Goal: Transaction & Acquisition: Book appointment/travel/reservation

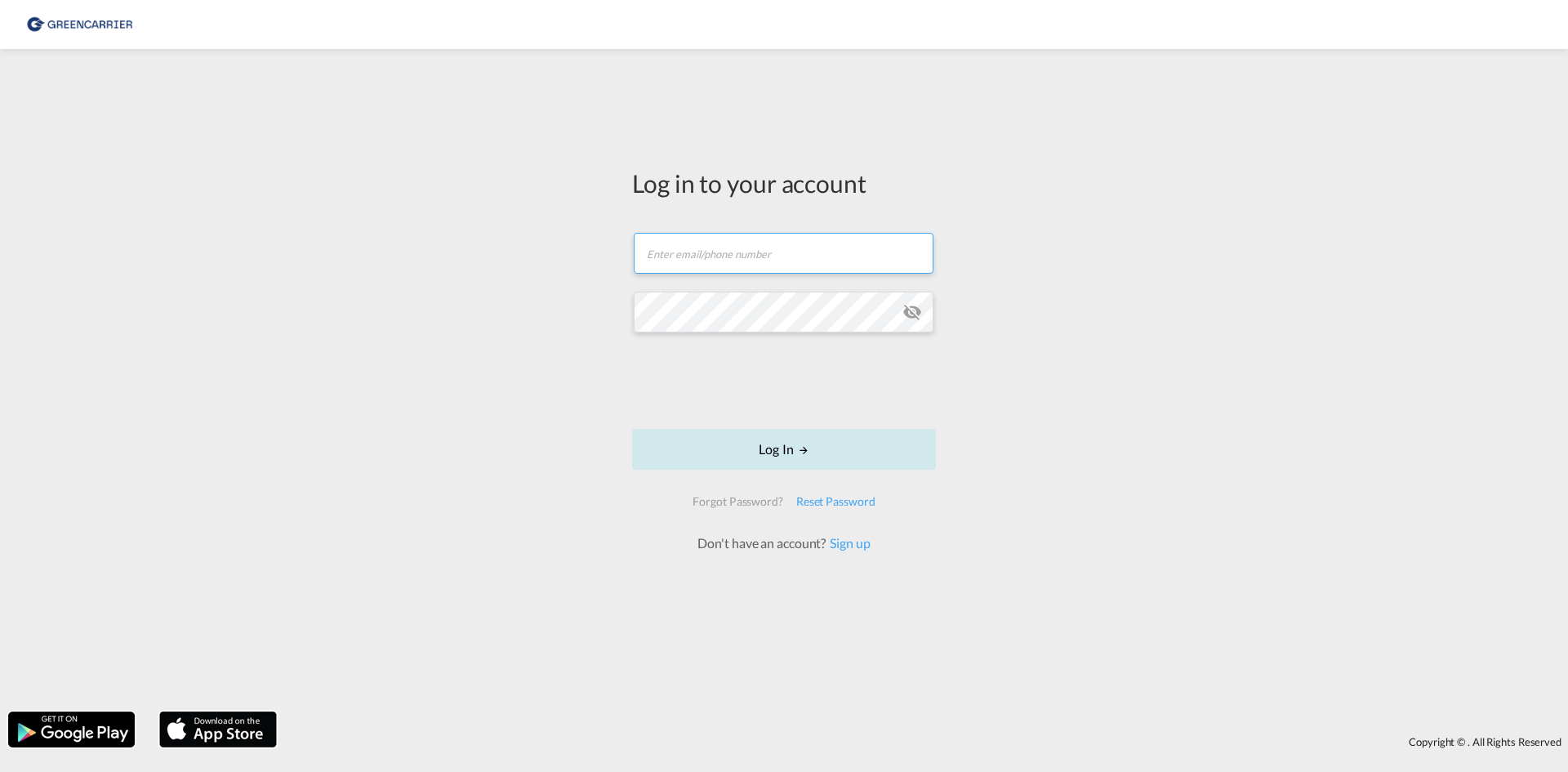
type input "[EMAIL_ADDRESS][DOMAIN_NAME]"
click at [754, 451] on button "Log In" at bounding box center [784, 449] width 304 height 40
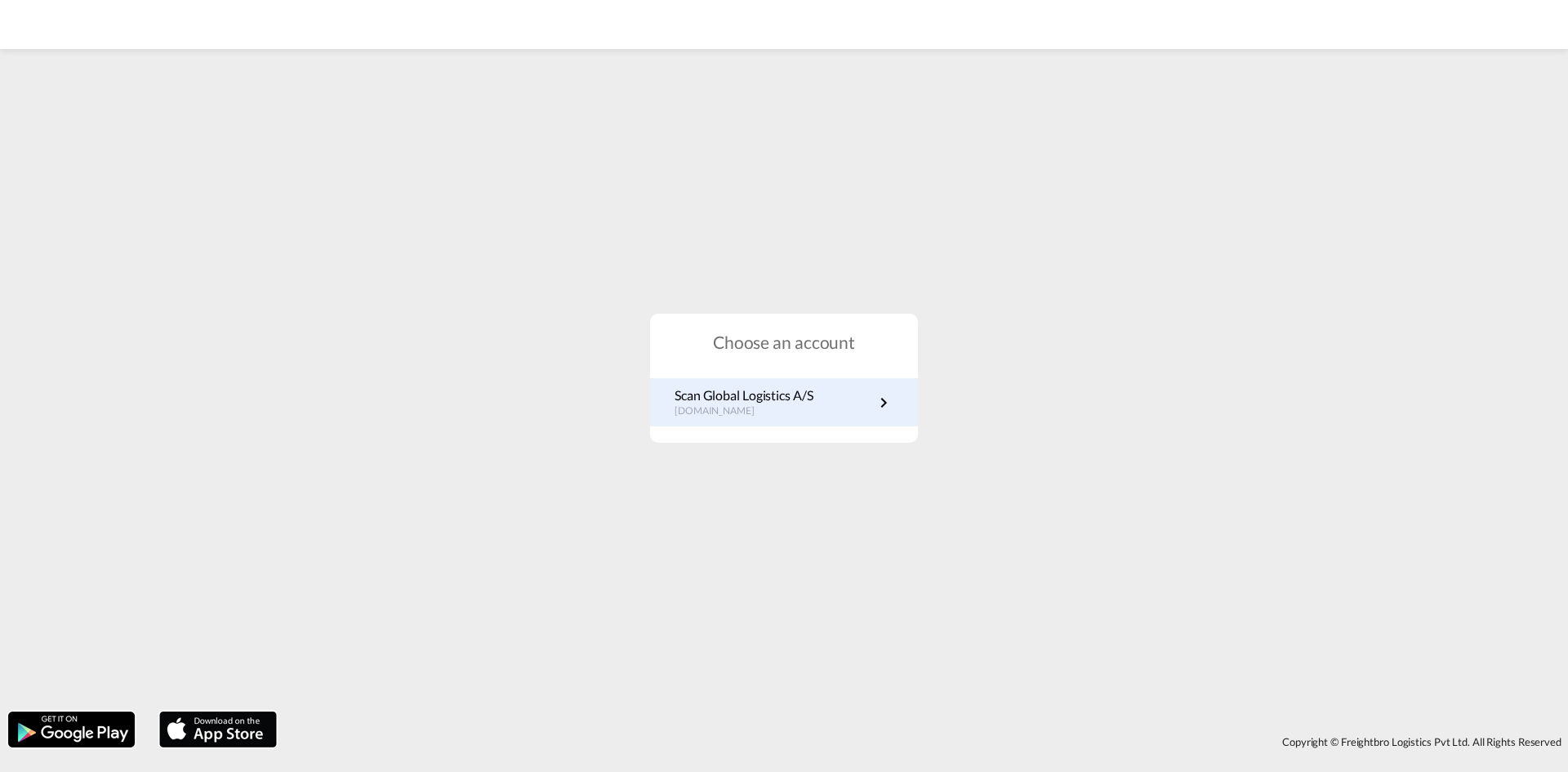
click at [751, 405] on p "[DOMAIN_NAME]" at bounding box center [743, 412] width 139 height 14
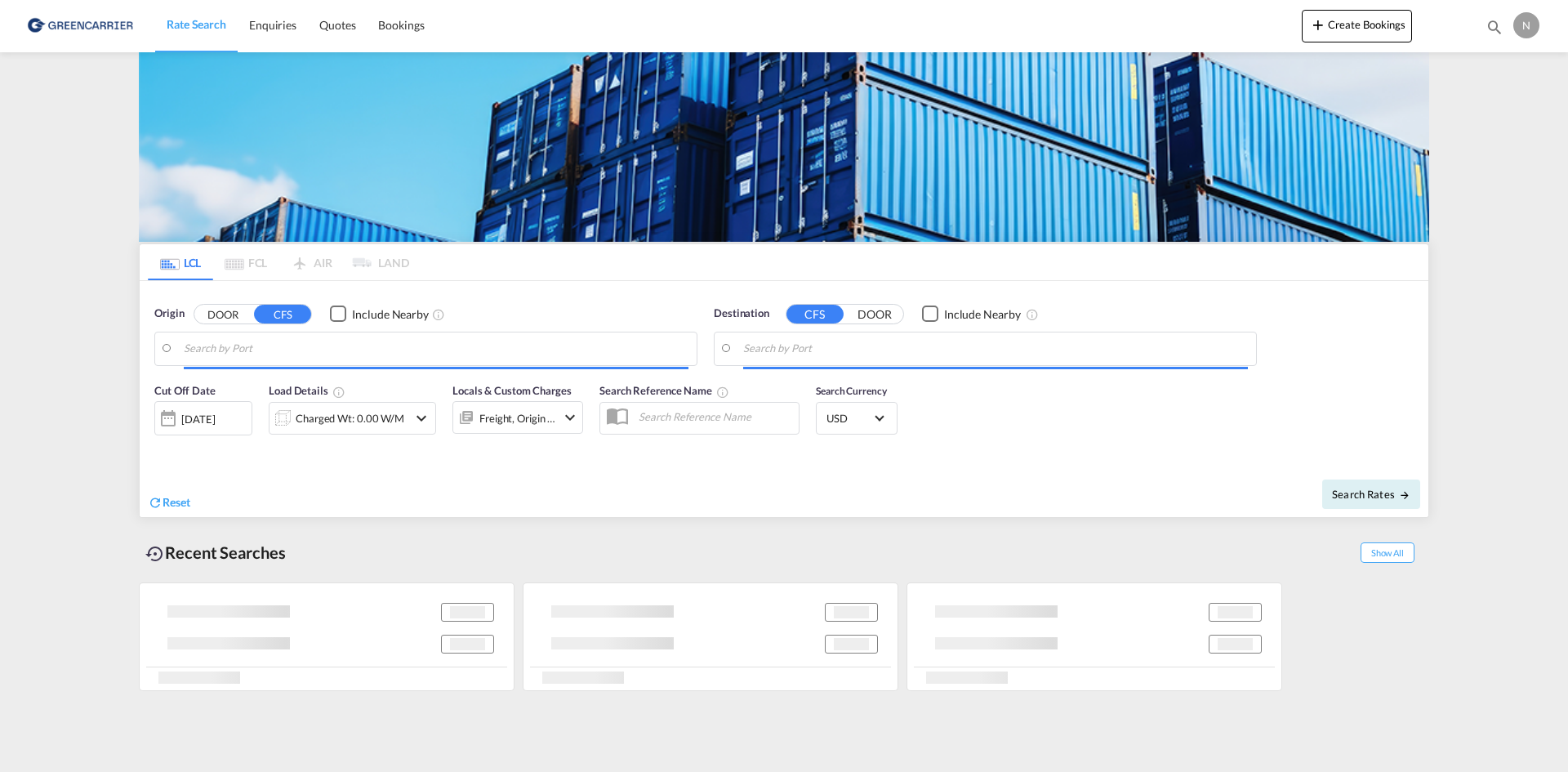
type input "[GEOGRAPHIC_DATA], [GEOGRAPHIC_DATA]"
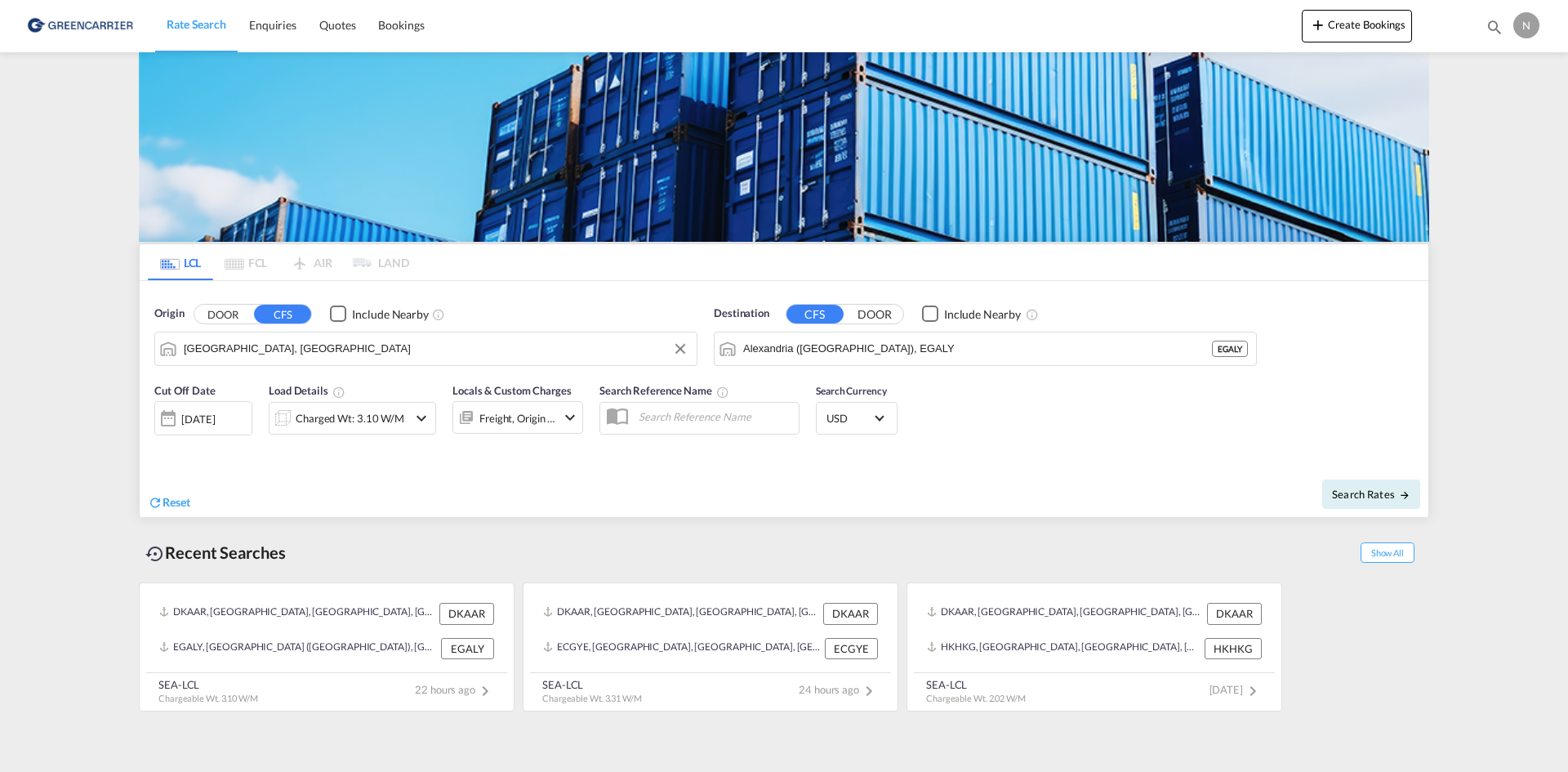
click at [398, 344] on input "[GEOGRAPHIC_DATA], [GEOGRAPHIC_DATA]" at bounding box center [436, 349] width 505 height 25
click at [822, 346] on input "Alexandria ([GEOGRAPHIC_DATA]), EGALY" at bounding box center [995, 349] width 505 height 25
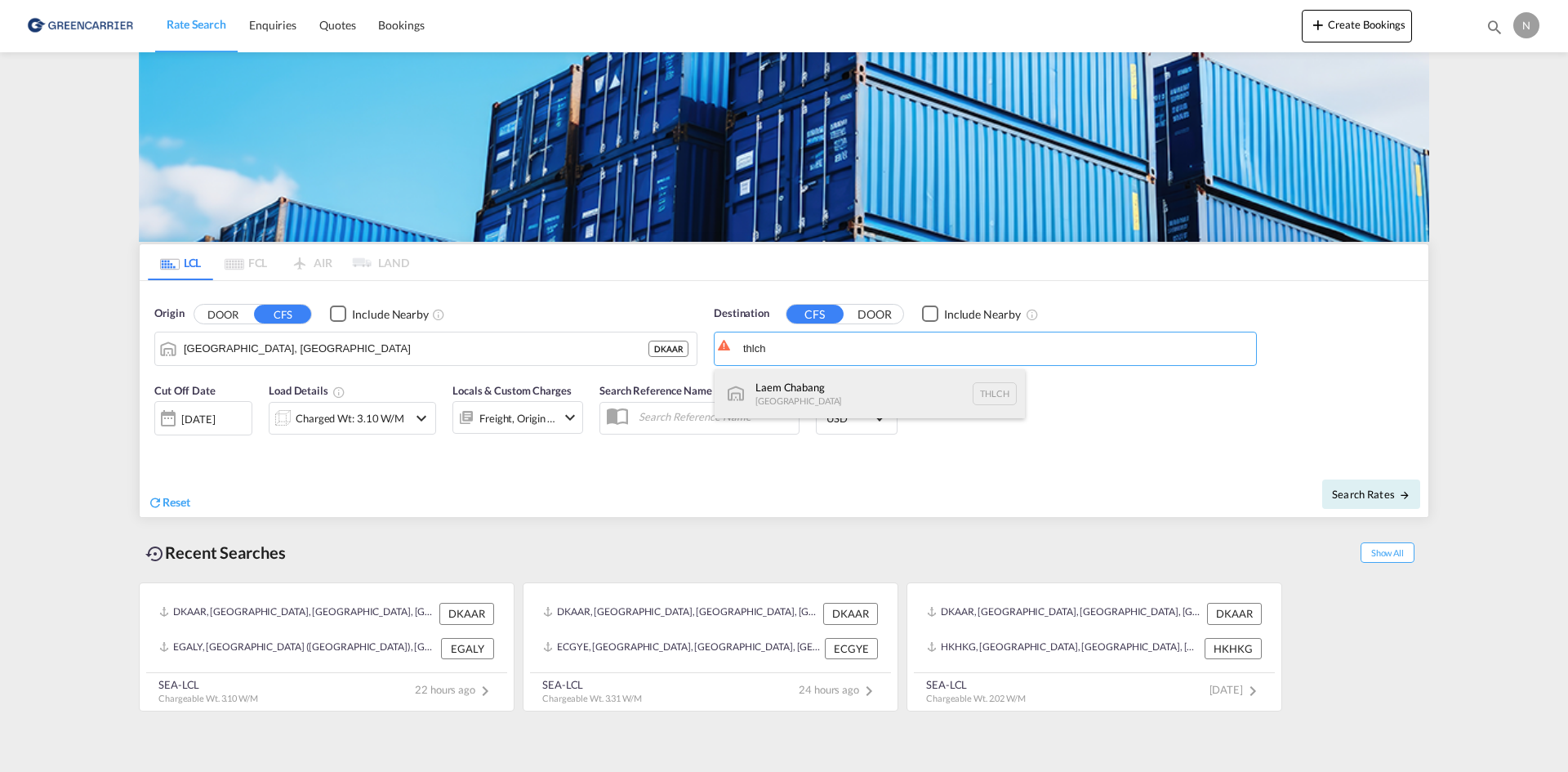
click at [813, 386] on div "Laem Chabang [GEOGRAPHIC_DATA] THLCH" at bounding box center [869, 394] width 310 height 49
type input "Laem Chabang, THLCH"
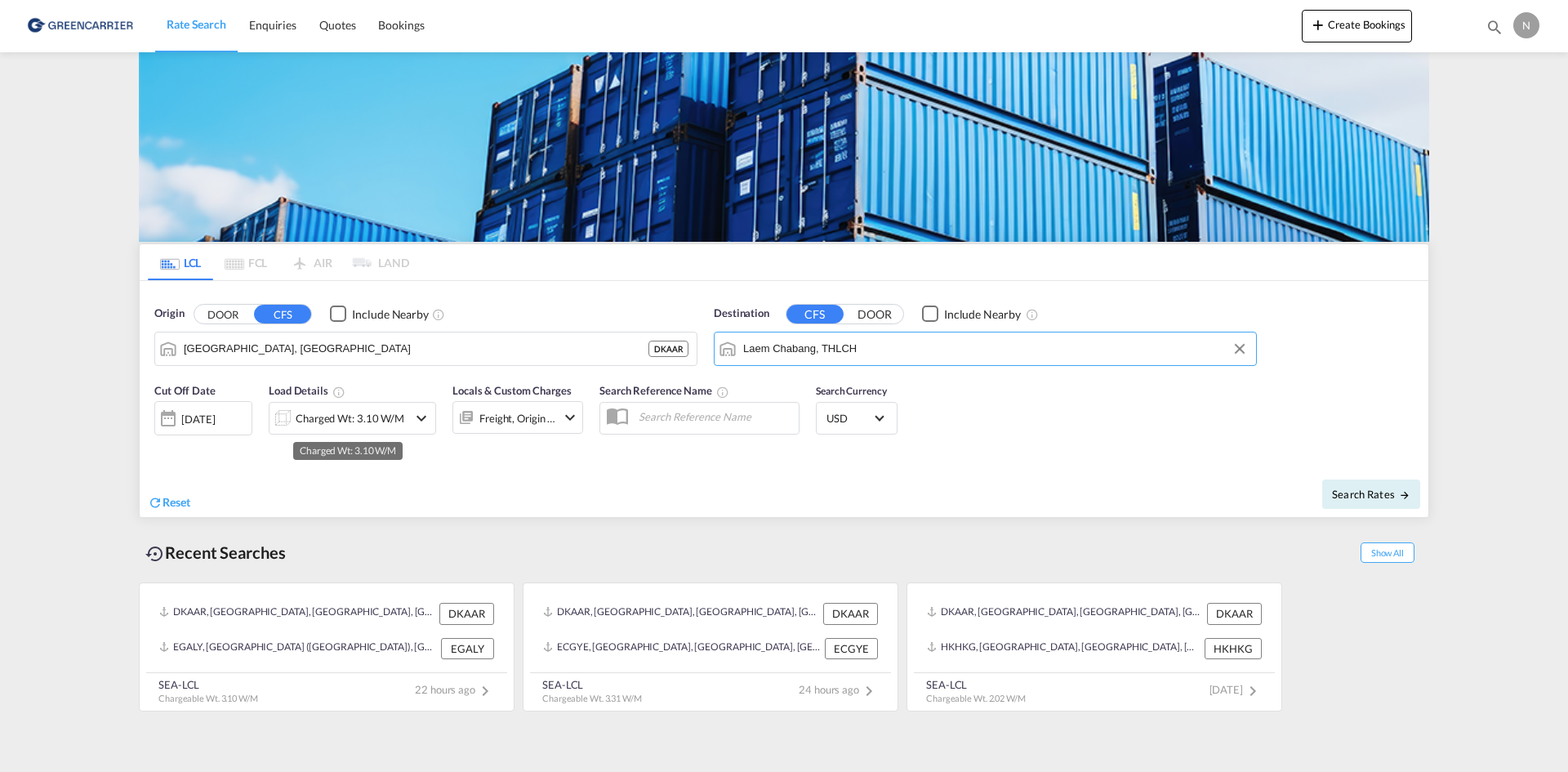
click at [386, 419] on div "Charged Wt: 3.10 W/M" at bounding box center [349, 418] width 108 height 23
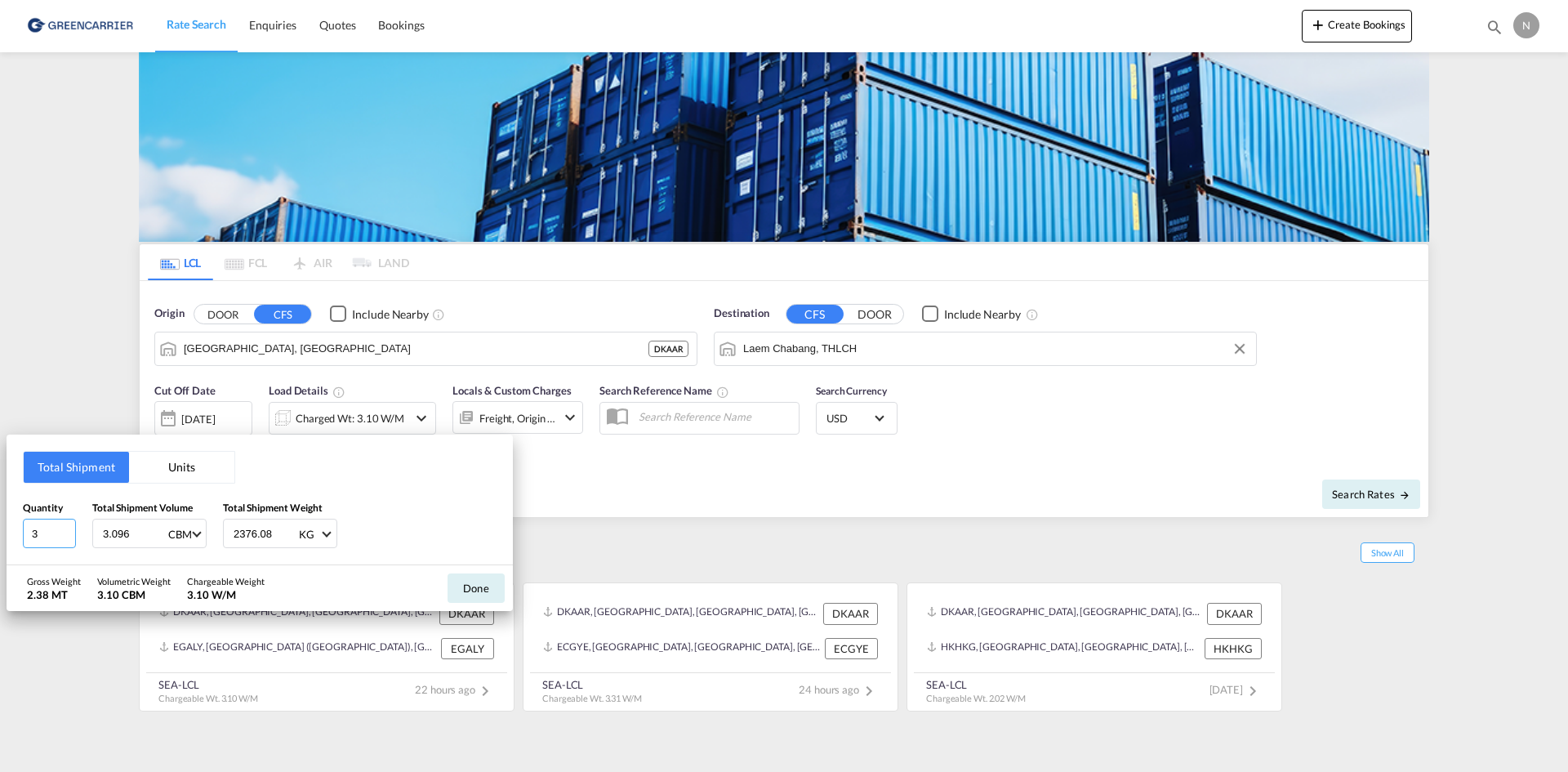
click at [66, 536] on input "3" at bounding box center [49, 534] width 53 height 30
type input "2"
click at [66, 536] on input "2" at bounding box center [49, 534] width 53 height 30
click at [110, 534] on input "3.096" at bounding box center [134, 534] width 65 height 28
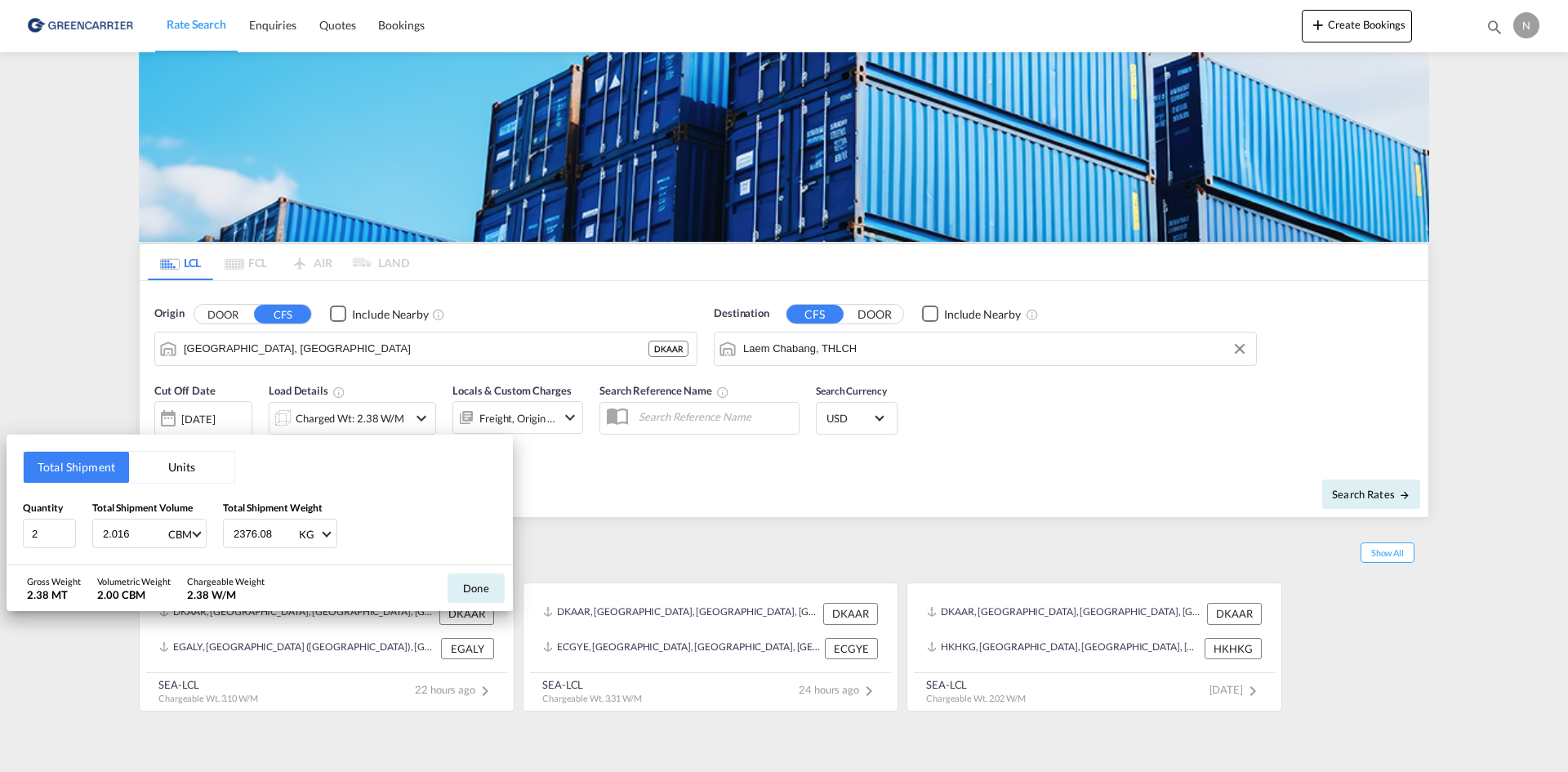
type input "2.016"
type input "1311"
type input "1311.200"
drag, startPoint x: 475, startPoint y: 595, endPoint x: 484, endPoint y: 553, distance: 43.0
click at [476, 594] on button "Done" at bounding box center [476, 588] width 57 height 30
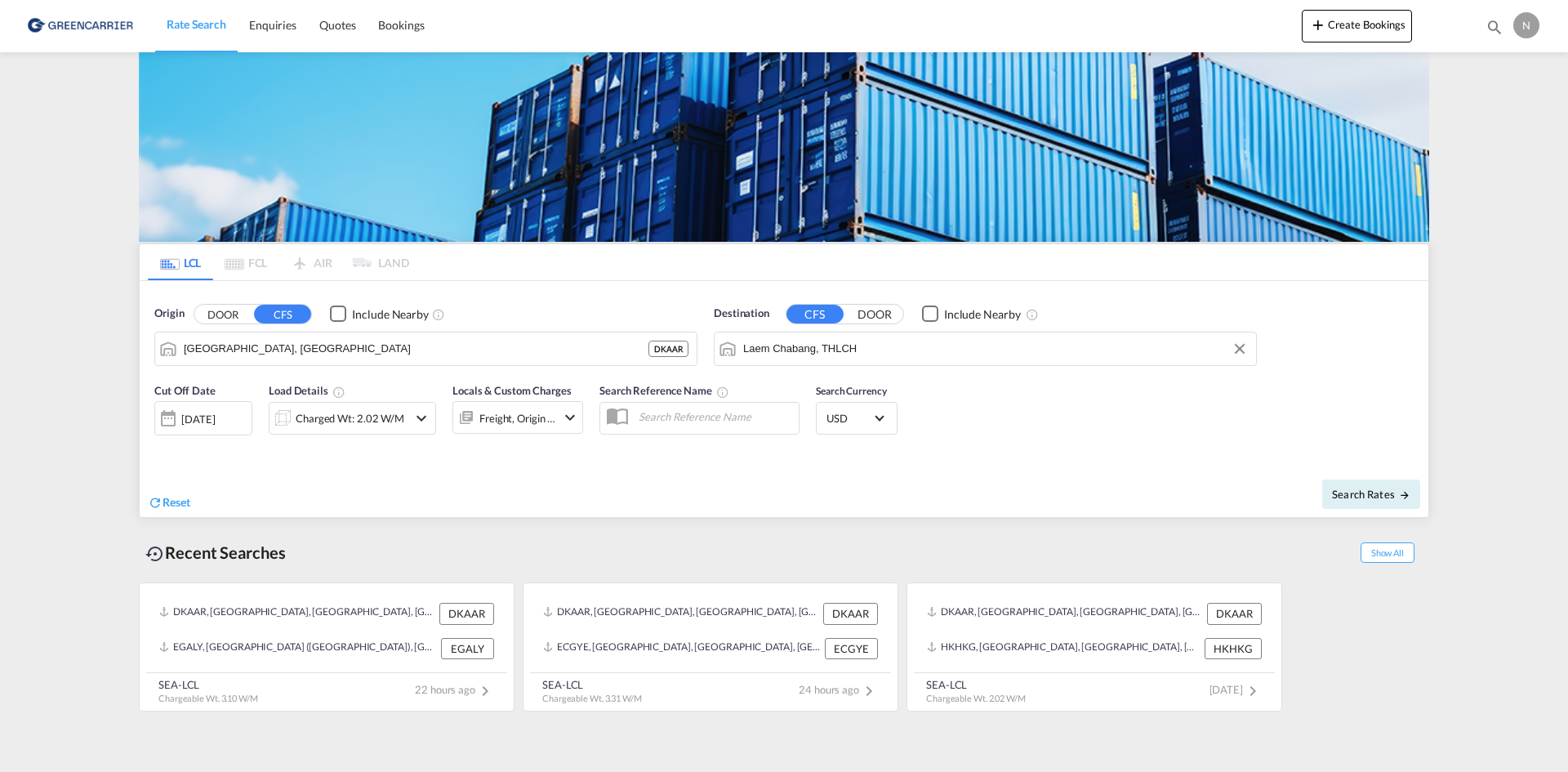
click at [528, 410] on div "Freight, Origin +1" at bounding box center [518, 418] width 77 height 23
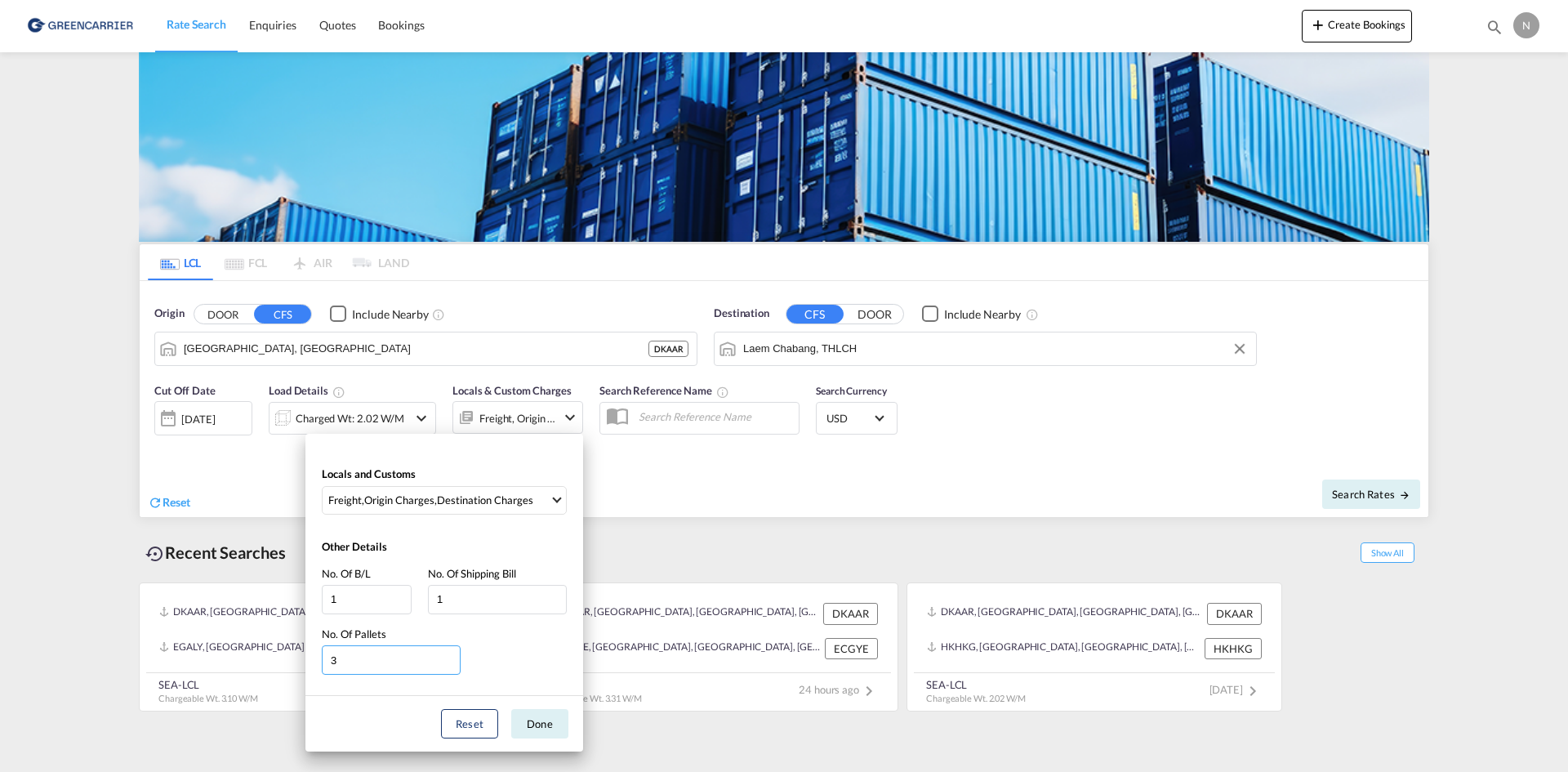
click at [451, 666] on input "3" at bounding box center [391, 660] width 139 height 30
type input "2"
click at [451, 666] on input "2" at bounding box center [391, 660] width 139 height 30
click at [558, 728] on button "Done" at bounding box center [539, 724] width 57 height 30
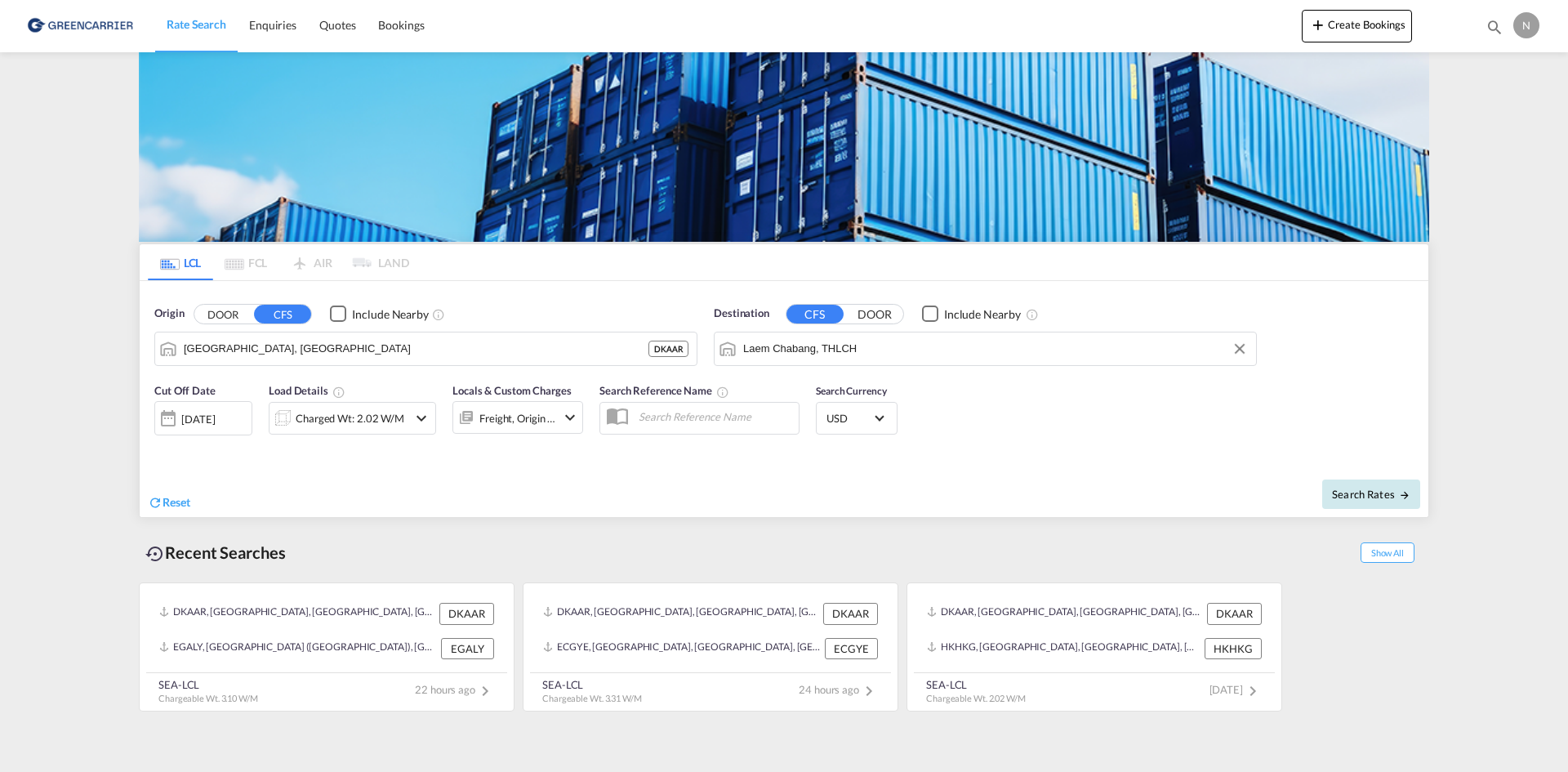
click at [1402, 487] on span "Search Rates" at bounding box center [1371, 493] width 79 height 13
type input "DKAAR to THLCH / 21 Aug 2025"
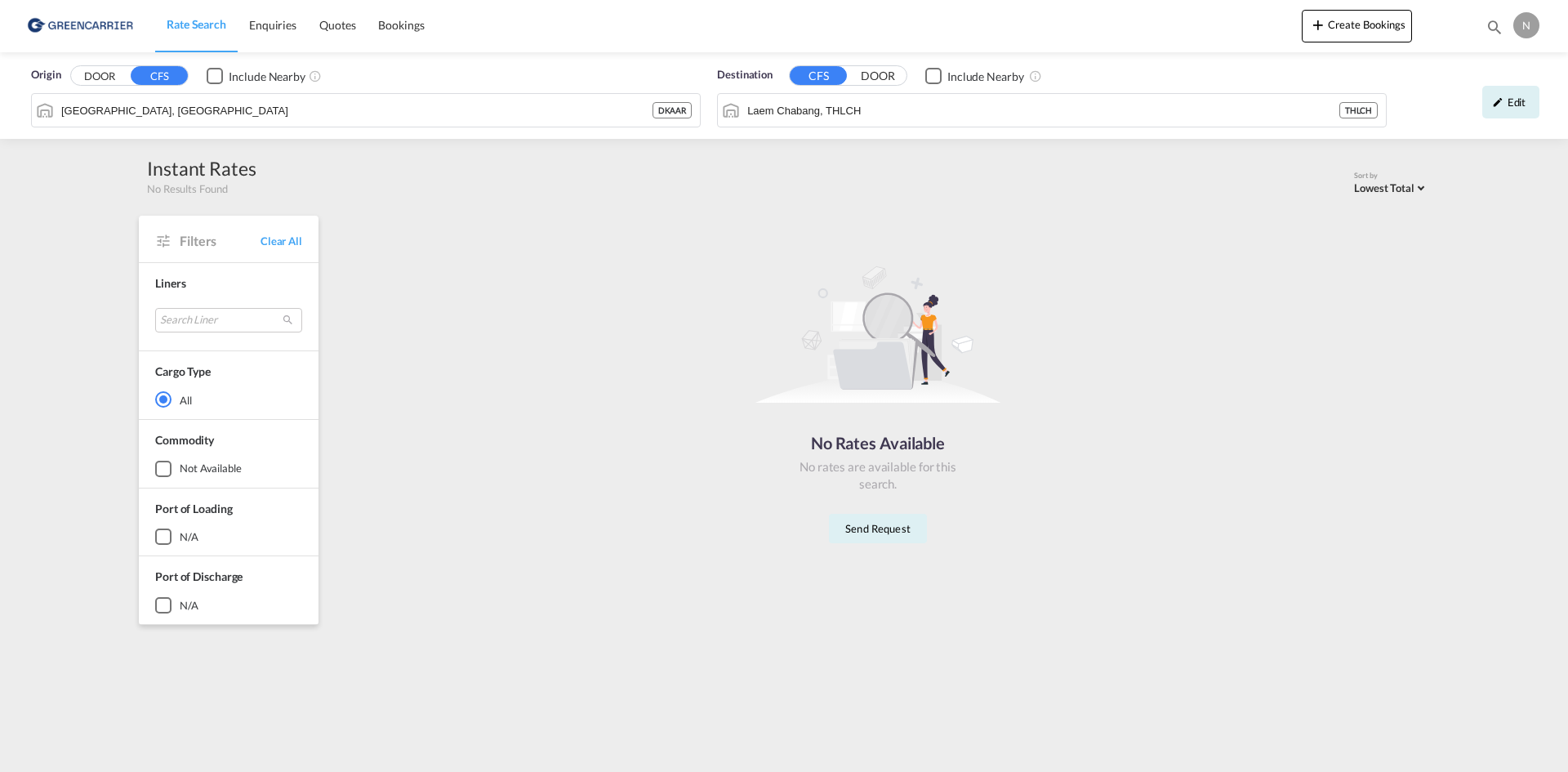
click at [199, 20] on span "Rate Search" at bounding box center [196, 24] width 60 height 14
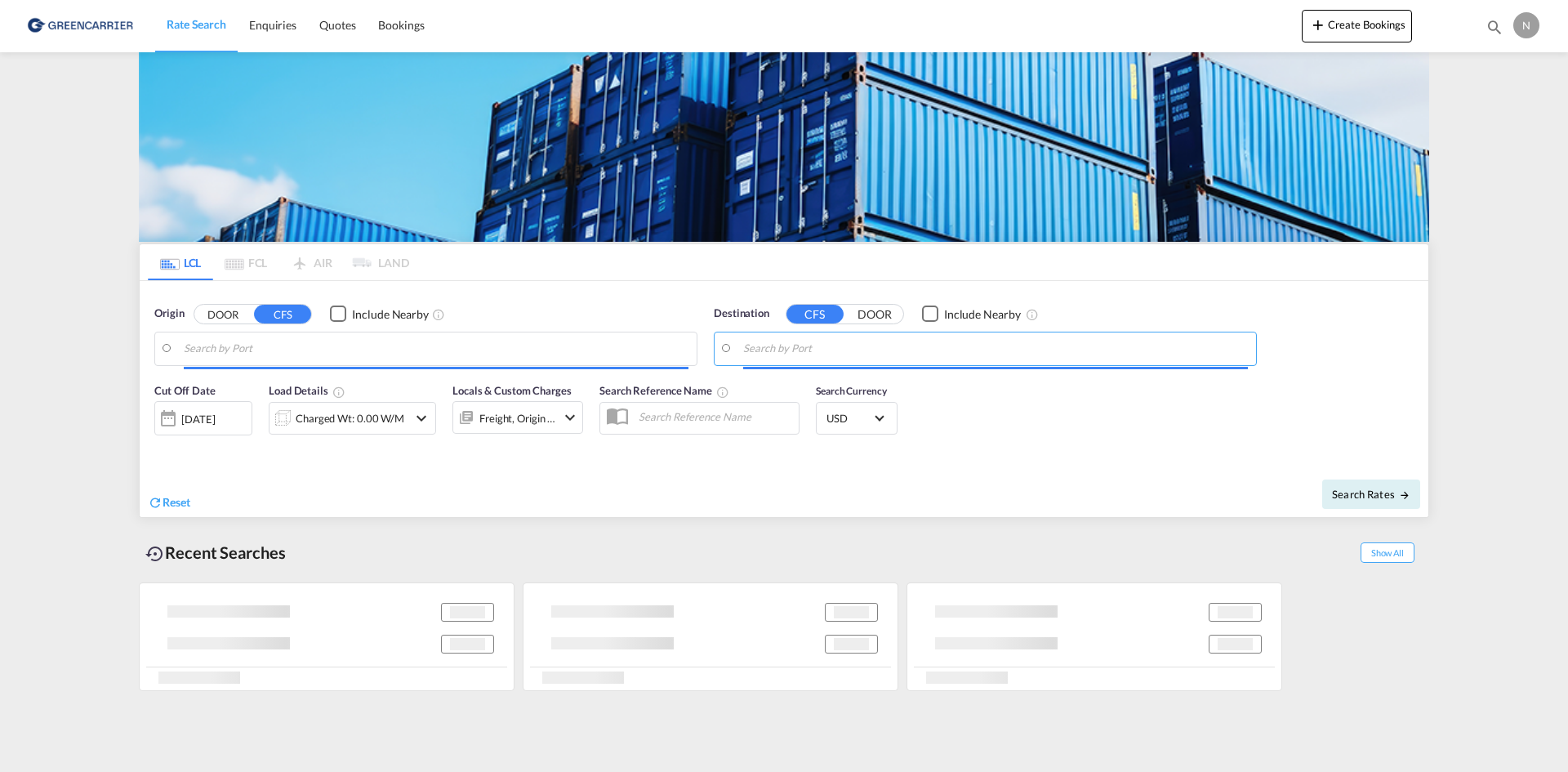
click at [909, 352] on input "Search by Port" at bounding box center [995, 349] width 505 height 25
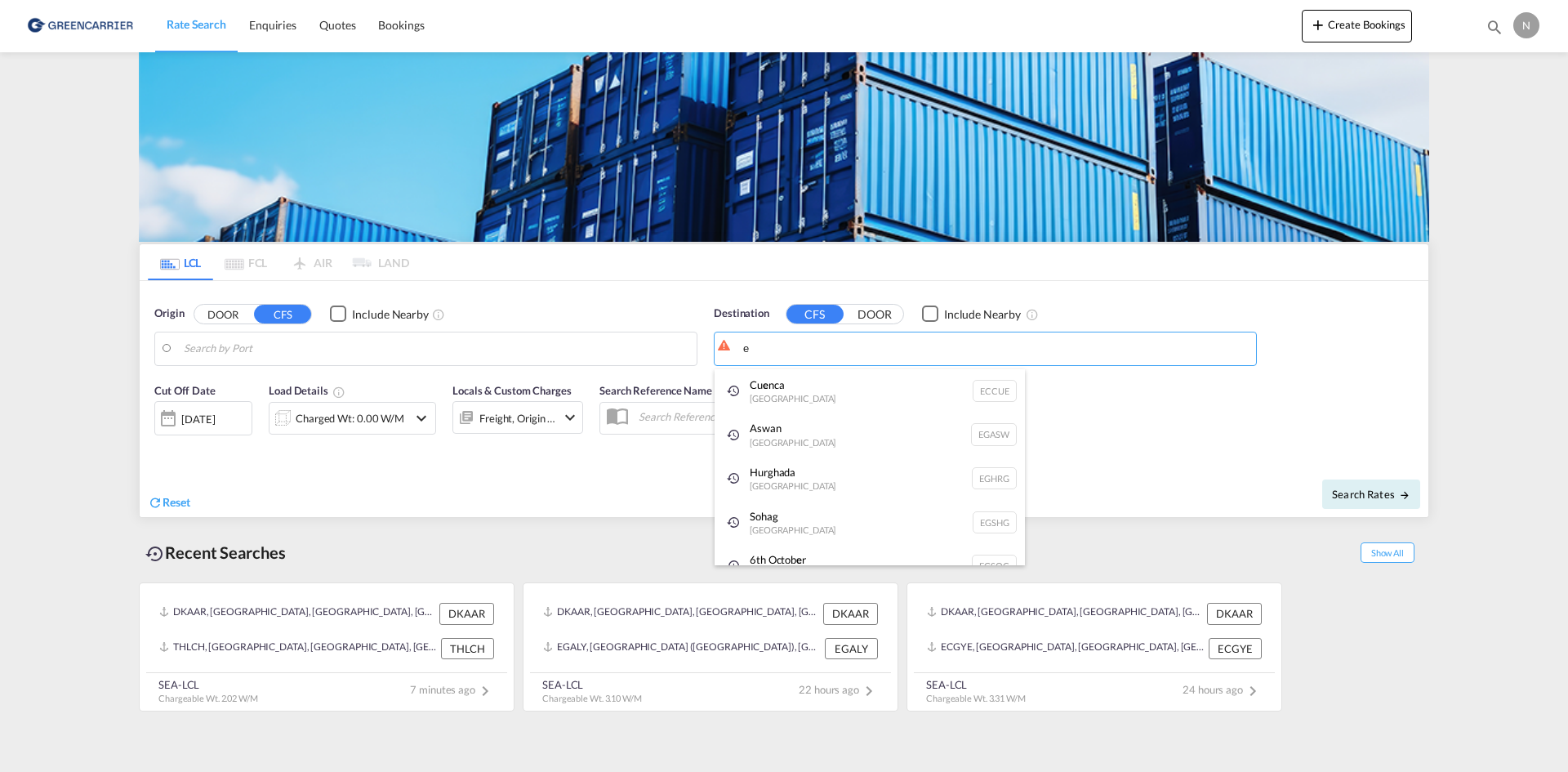
type input "e"
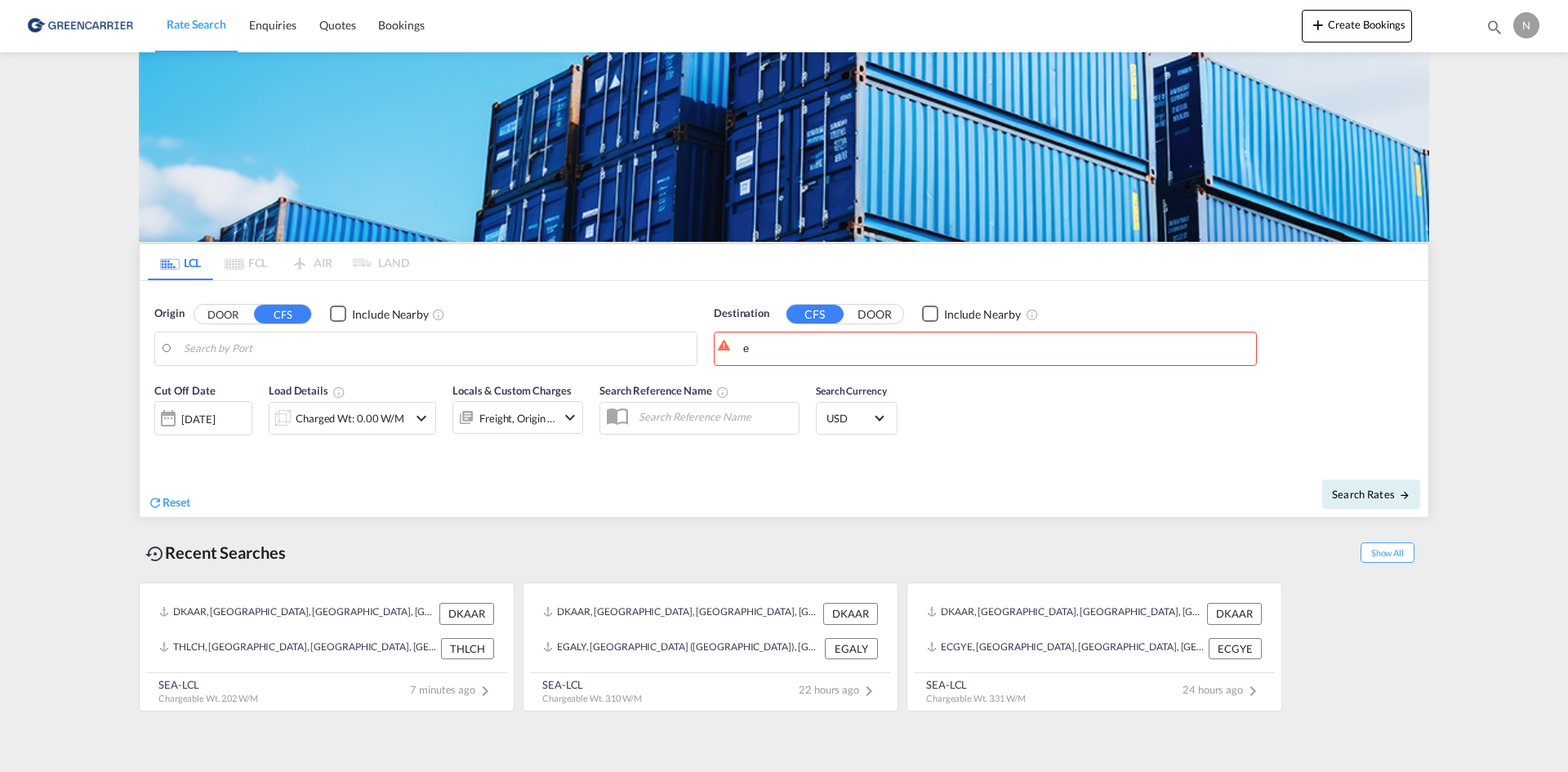
click at [776, 453] on div "Search Reference Name" at bounding box center [700, 415] width 217 height 82
click at [771, 353] on body "Rate Search Enquiries Quotes Bookings Rate Search Enquiries" at bounding box center [784, 386] width 1568 height 772
click at [229, 354] on body "Rate Search Enquiries Quotes Bookings Rate Search Enquiries" at bounding box center [784, 386] width 1568 height 772
drag, startPoint x: 252, startPoint y: 396, endPoint x: 324, endPoint y: 407, distance: 72.8
click at [254, 396] on div "Aarhus Denmark DKAAR" at bounding box center [310, 391] width 310 height 44
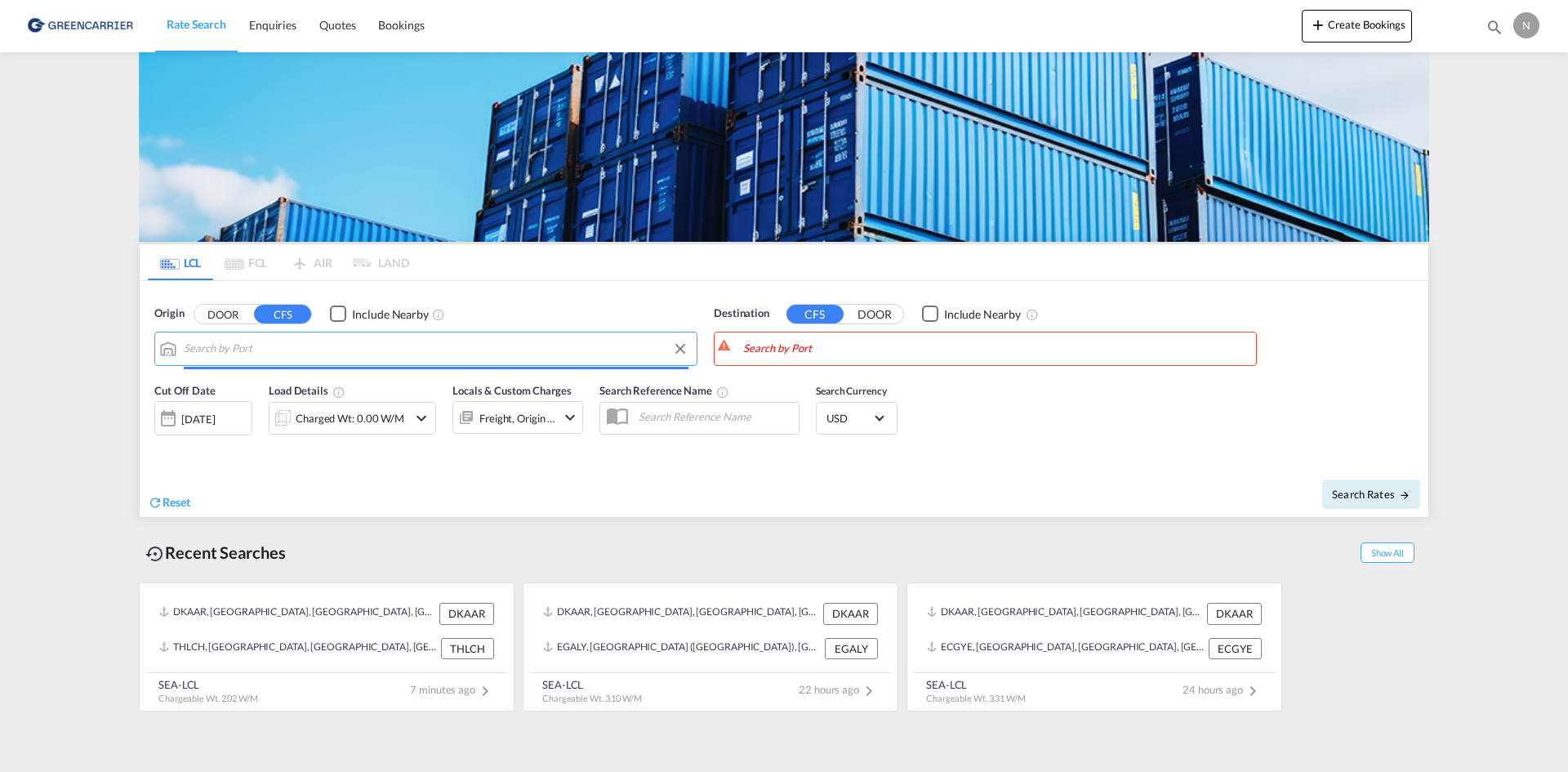
type input "Aarhus, DKAAR"
click at [788, 348] on body "Rate Search Enquiries Quotes Bookings Rate Search Enquiries" at bounding box center [784, 386] width 1568 height 772
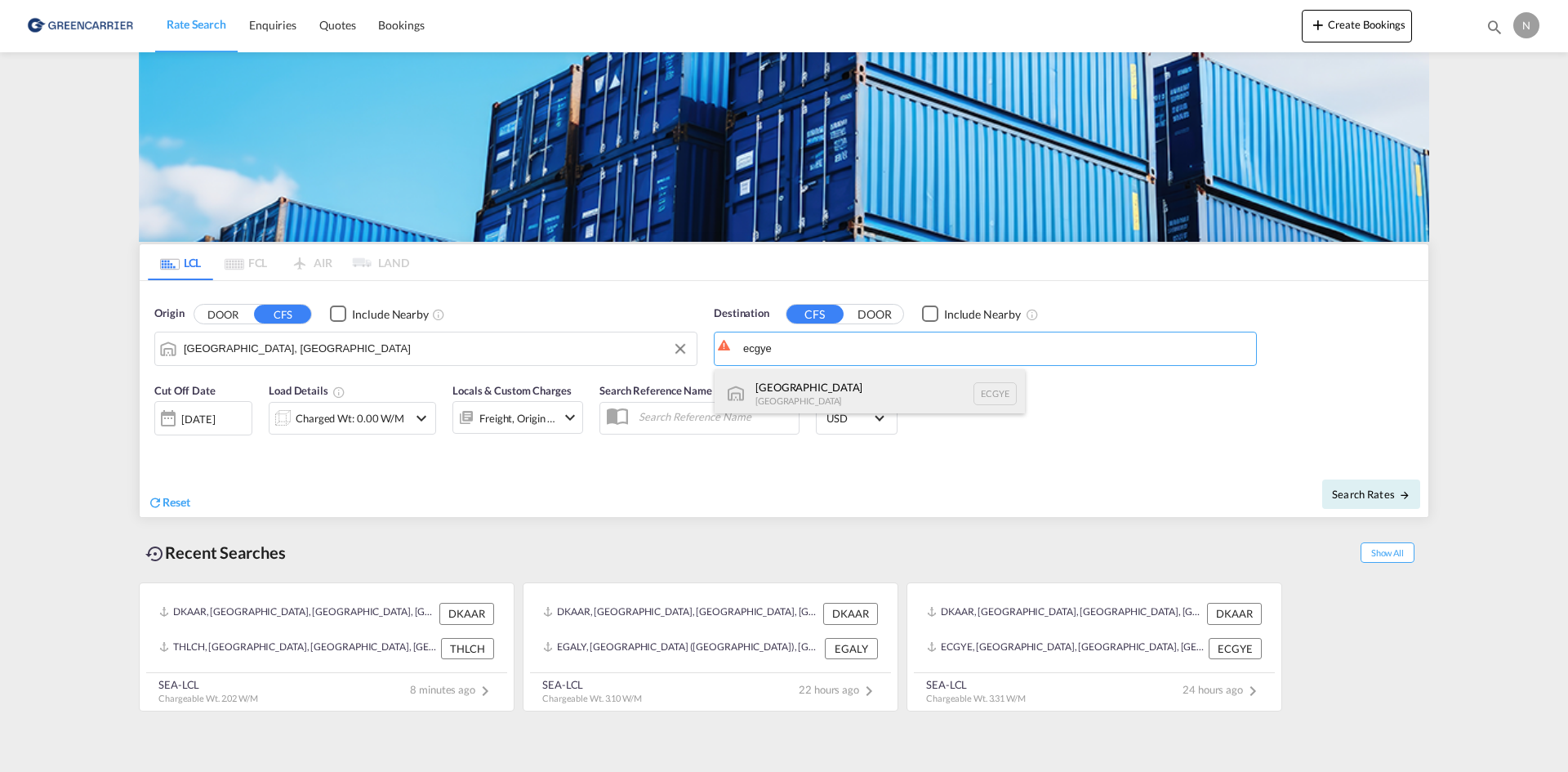
click at [818, 400] on div "Guayaquil Ecuador ECGYE" at bounding box center [869, 394] width 310 height 49
type input "Guayaquil, ECGYE"
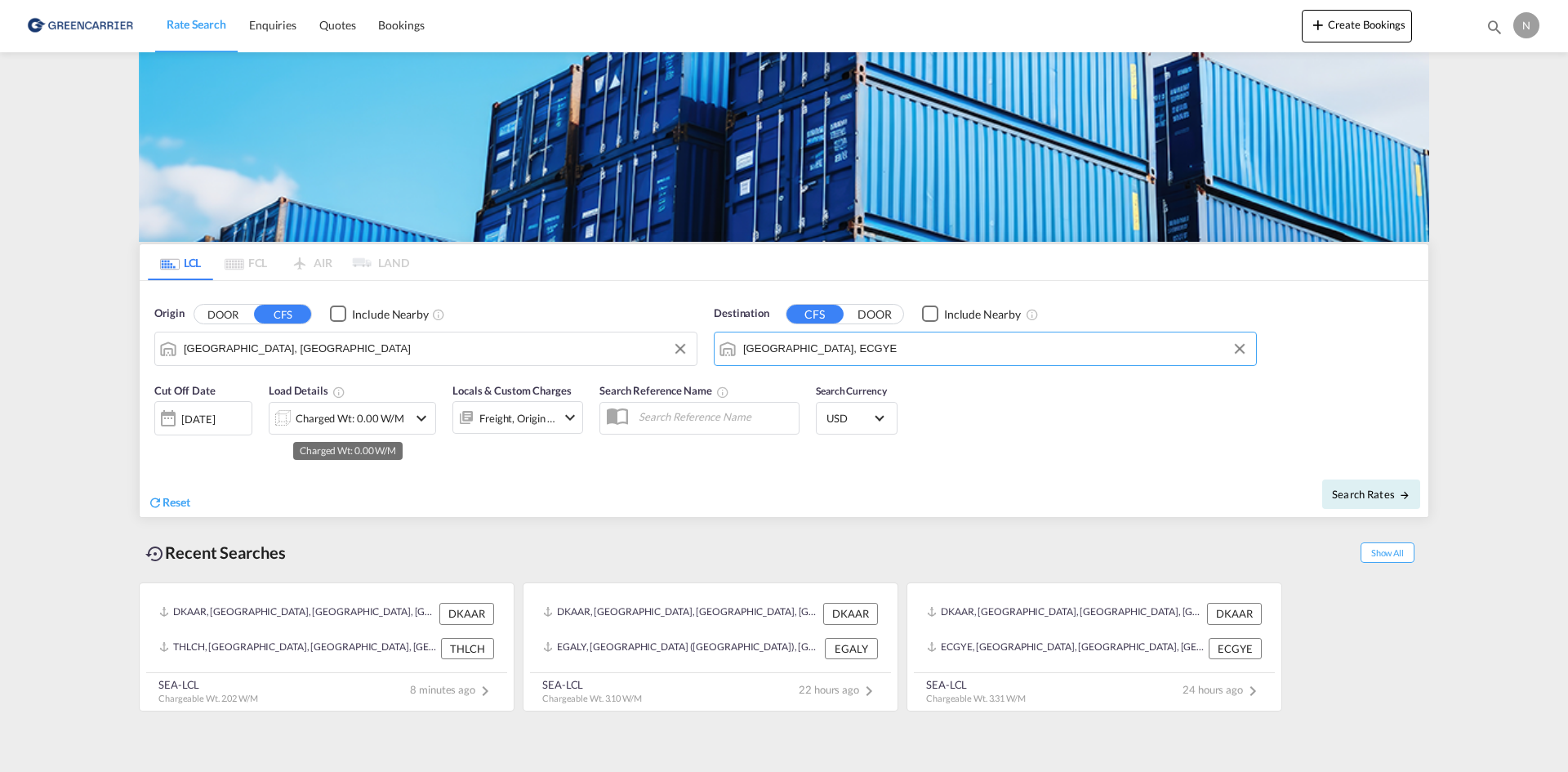
click at [350, 419] on div "Charged Wt: 0.00 W/M" at bounding box center [349, 418] width 108 height 23
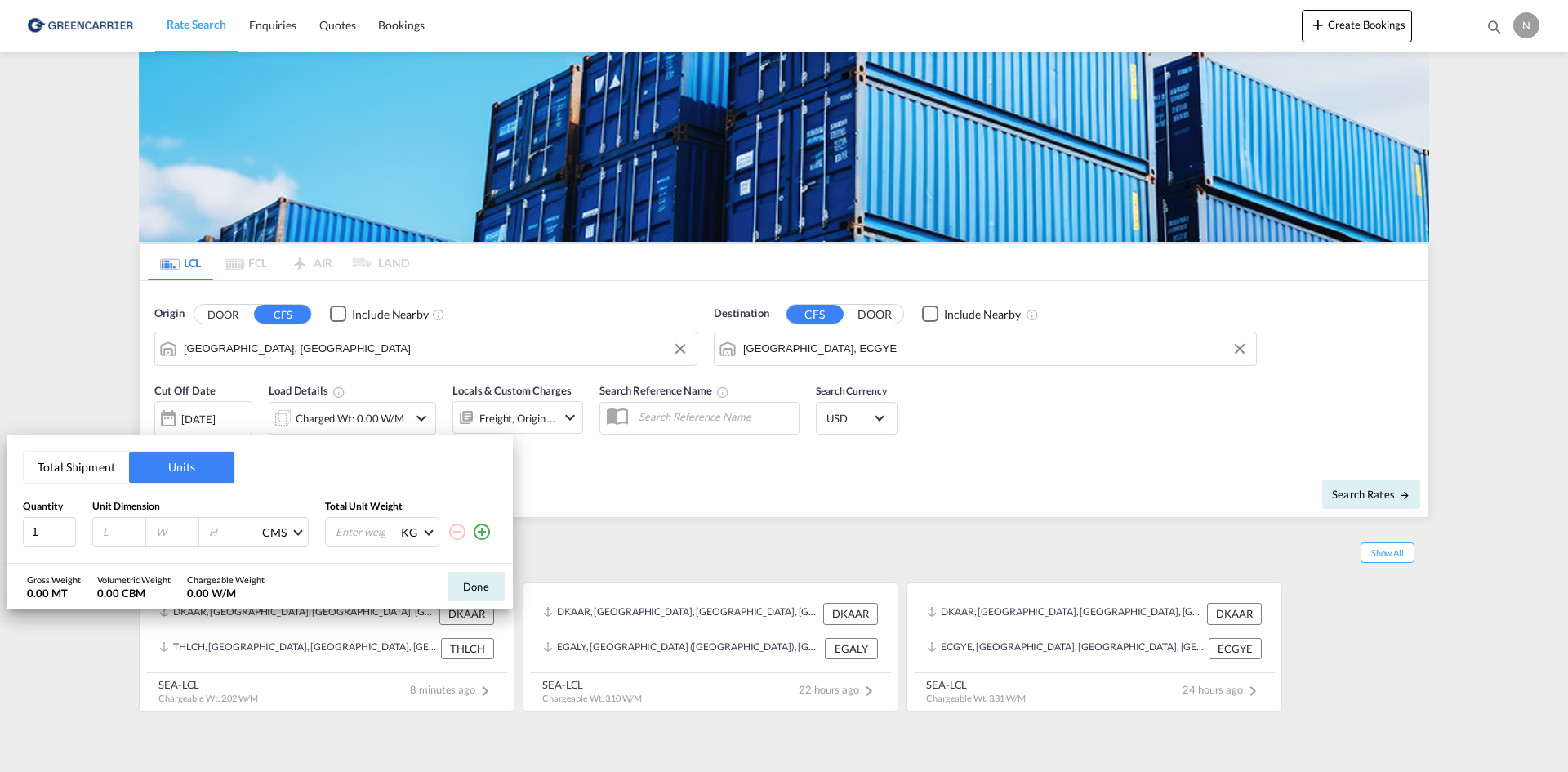
click at [84, 471] on button "Total Shipment" at bounding box center [76, 468] width 105 height 32
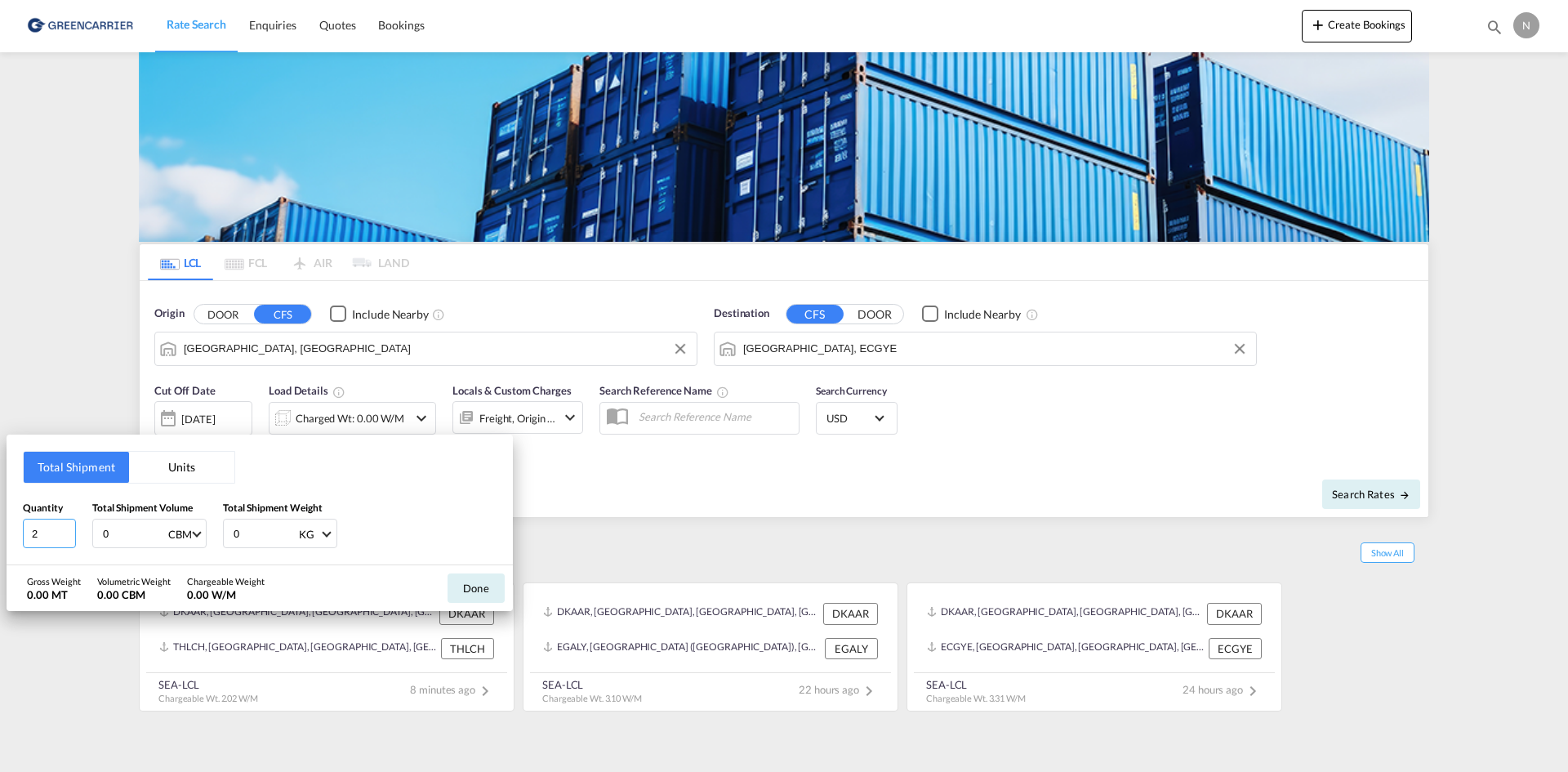
click at [67, 529] on input "2" at bounding box center [49, 534] width 53 height 30
type input "3"
click at [66, 529] on input "3" at bounding box center [49, 534] width 53 height 30
click at [115, 536] on input "0" at bounding box center [134, 534] width 65 height 28
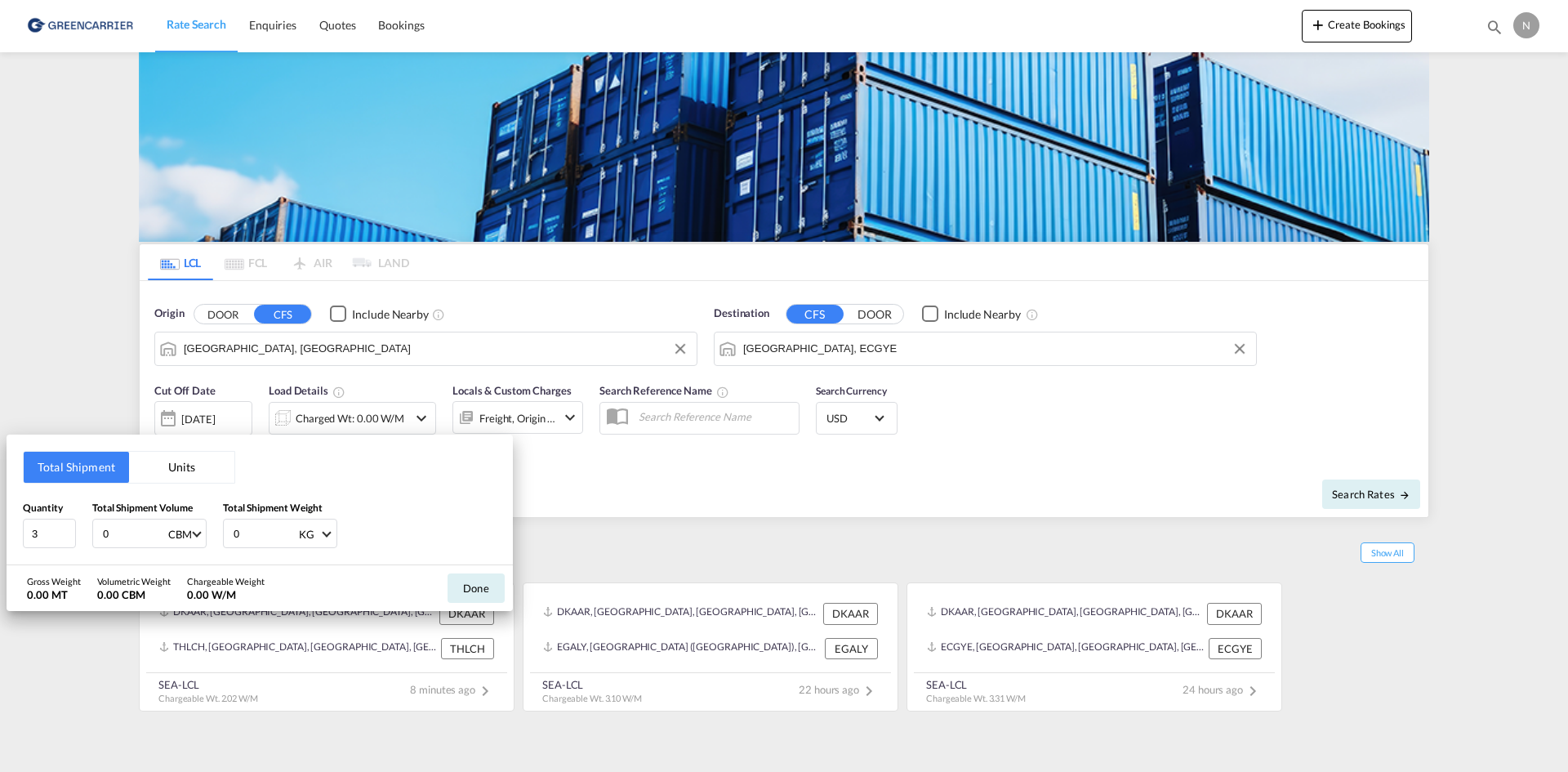
click at [115, 536] on input "0" at bounding box center [134, 534] width 65 height 28
click at [103, 538] on input "0" at bounding box center [134, 534] width 65 height 28
type input "2.304"
type input "1373.750"
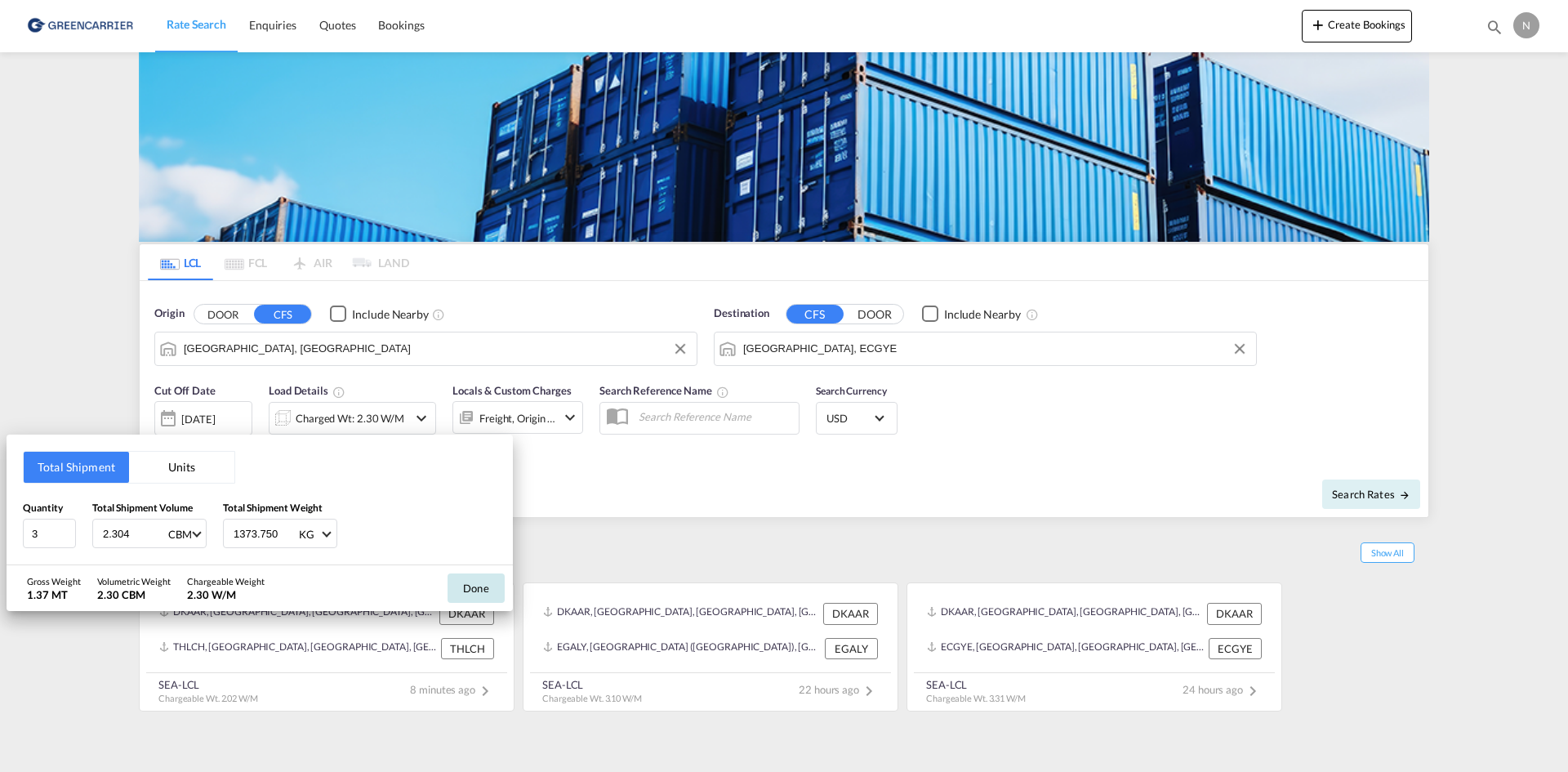
click at [481, 588] on button "Done" at bounding box center [476, 588] width 57 height 30
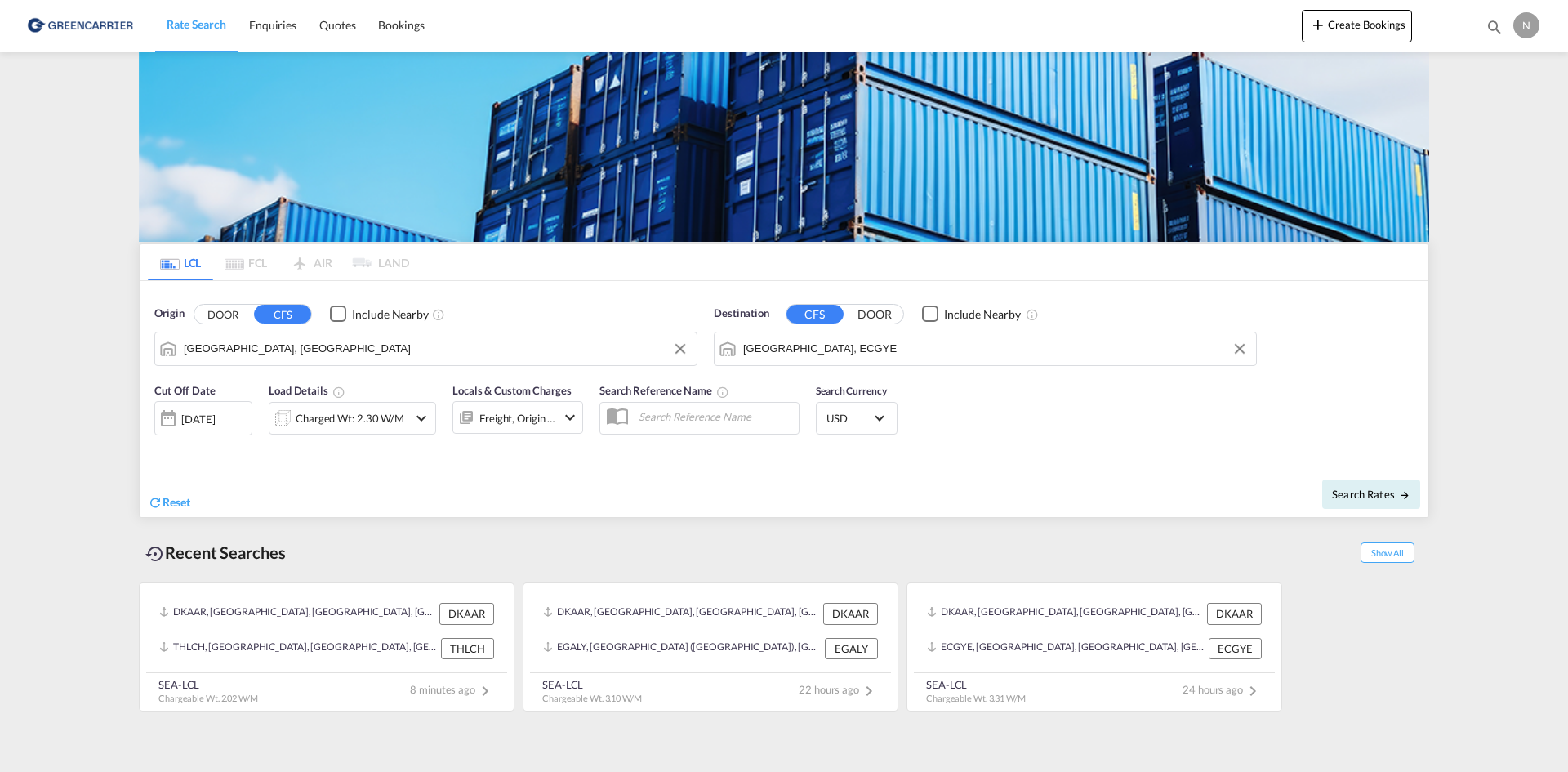
click at [562, 426] on md-icon "icon-chevron-down" at bounding box center [570, 418] width 20 height 20
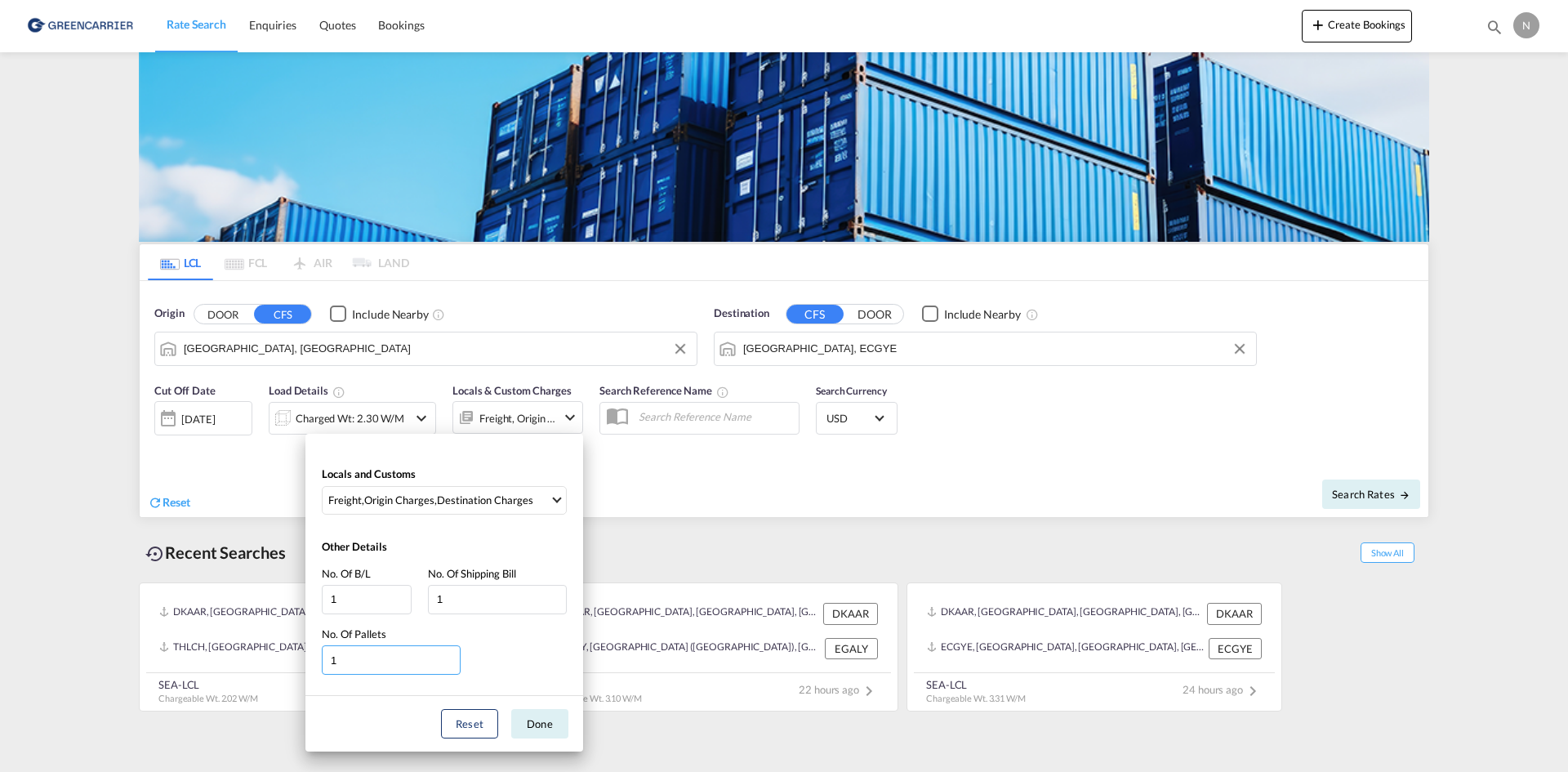
click at [453, 654] on input "1" at bounding box center [391, 660] width 139 height 30
click at [451, 658] on input "2" at bounding box center [391, 660] width 139 height 30
type input "3"
click at [451, 659] on input "3" at bounding box center [391, 660] width 139 height 30
click at [528, 731] on button "Done" at bounding box center [539, 724] width 57 height 30
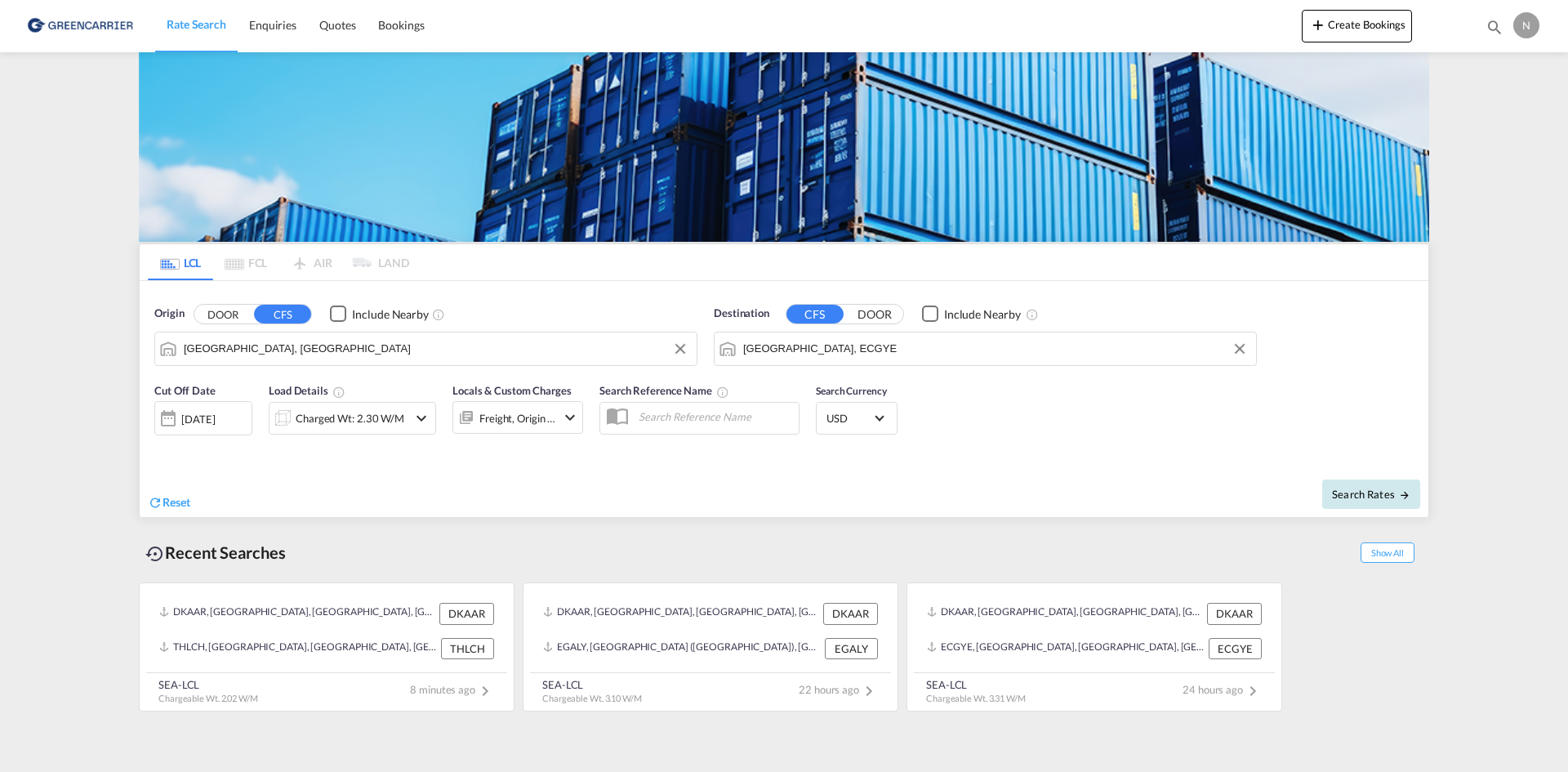
click at [1388, 489] on span "Search Rates" at bounding box center [1371, 493] width 79 height 13
type input "DKAAR to ECGYE / 21 Aug 2025"
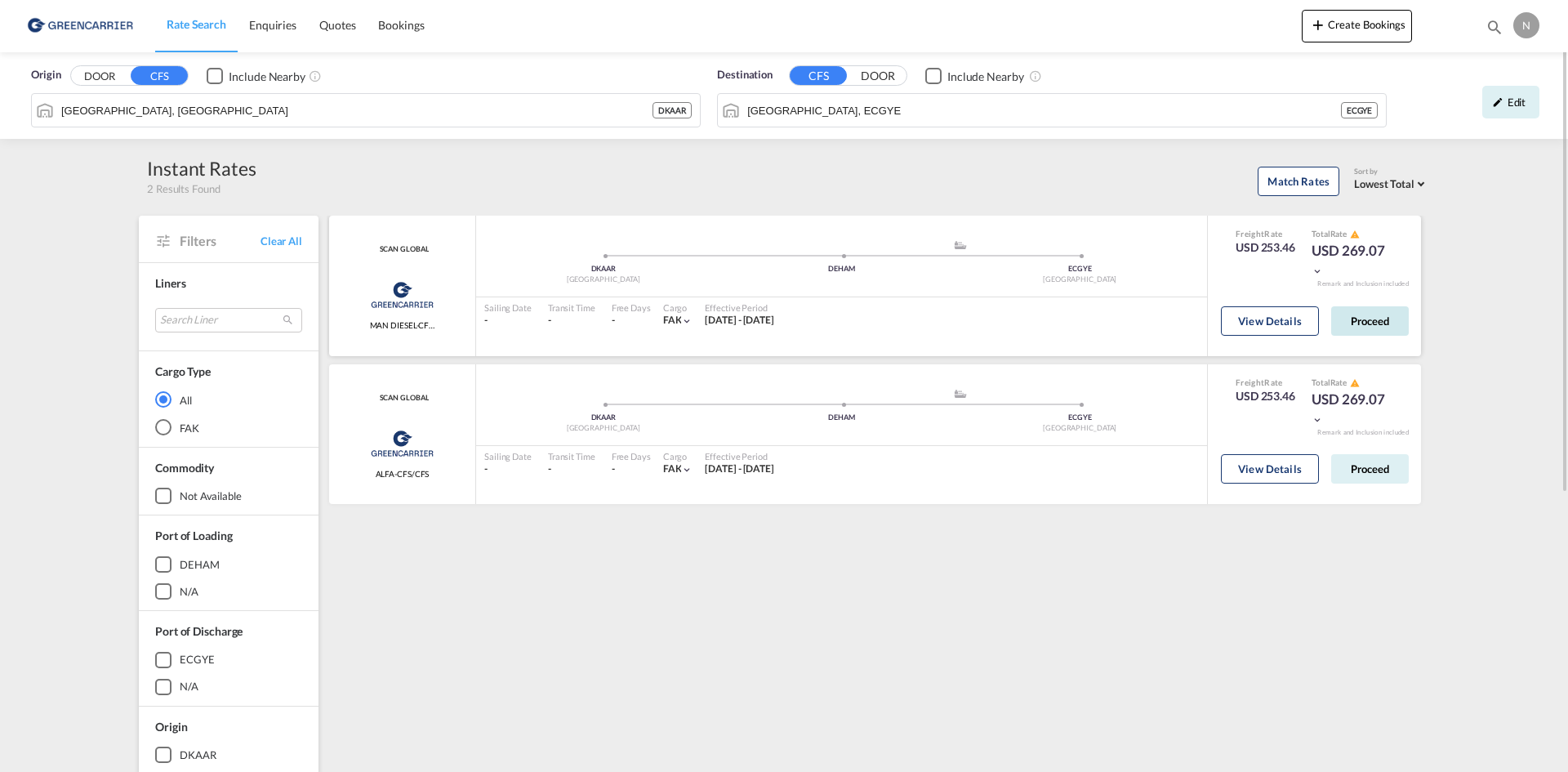
click at [1400, 322] on button "Proceed" at bounding box center [1369, 321] width 78 height 30
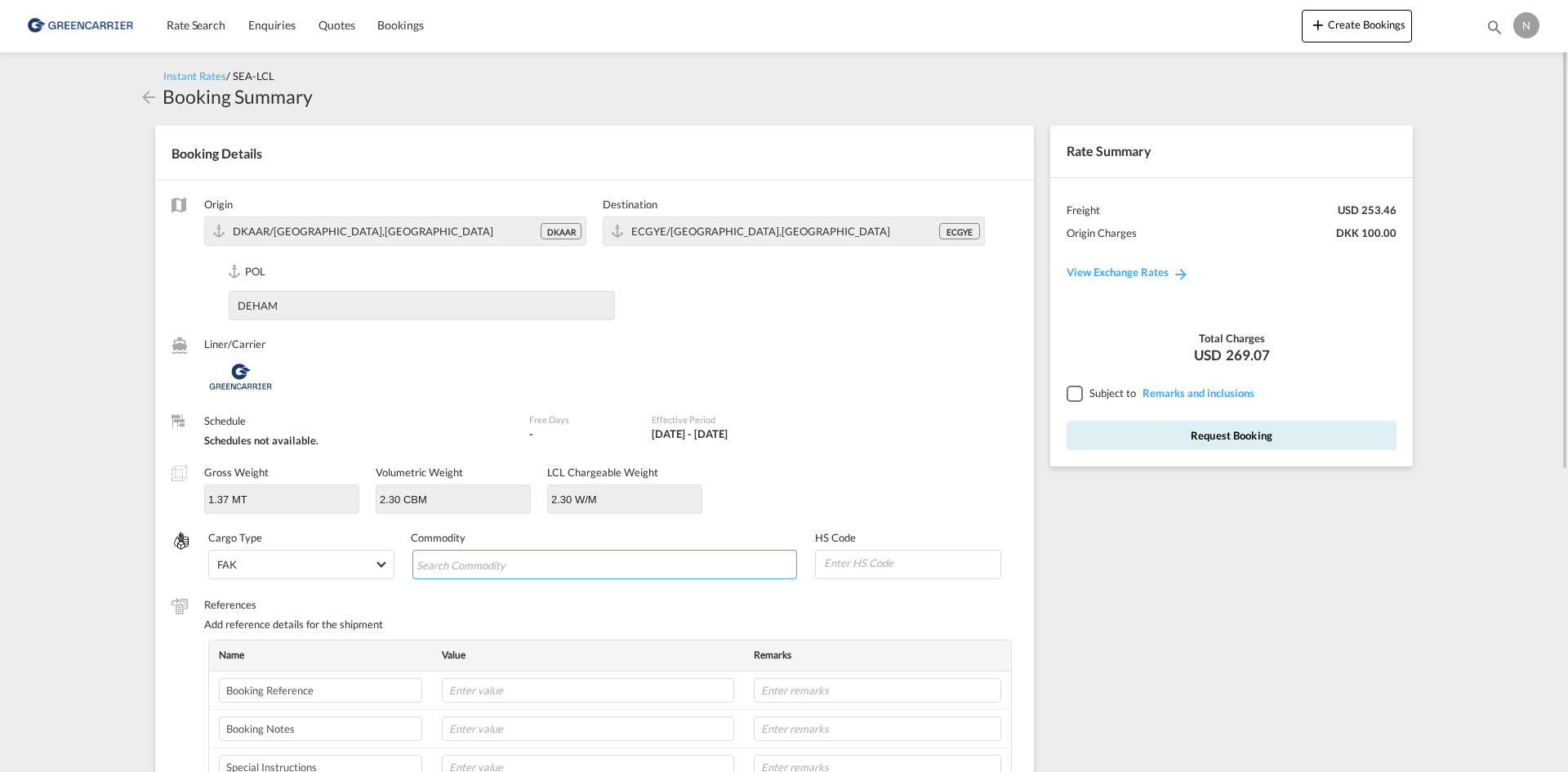
click at [501, 575] on input "Search Commodity" at bounding box center [491, 565] width 150 height 27
type input "ENZYMES"
type input "350790"
click at [611, 705] on td at bounding box center [588, 690] width 312 height 38
click at [619, 689] on input "text" at bounding box center [588, 690] width 292 height 25
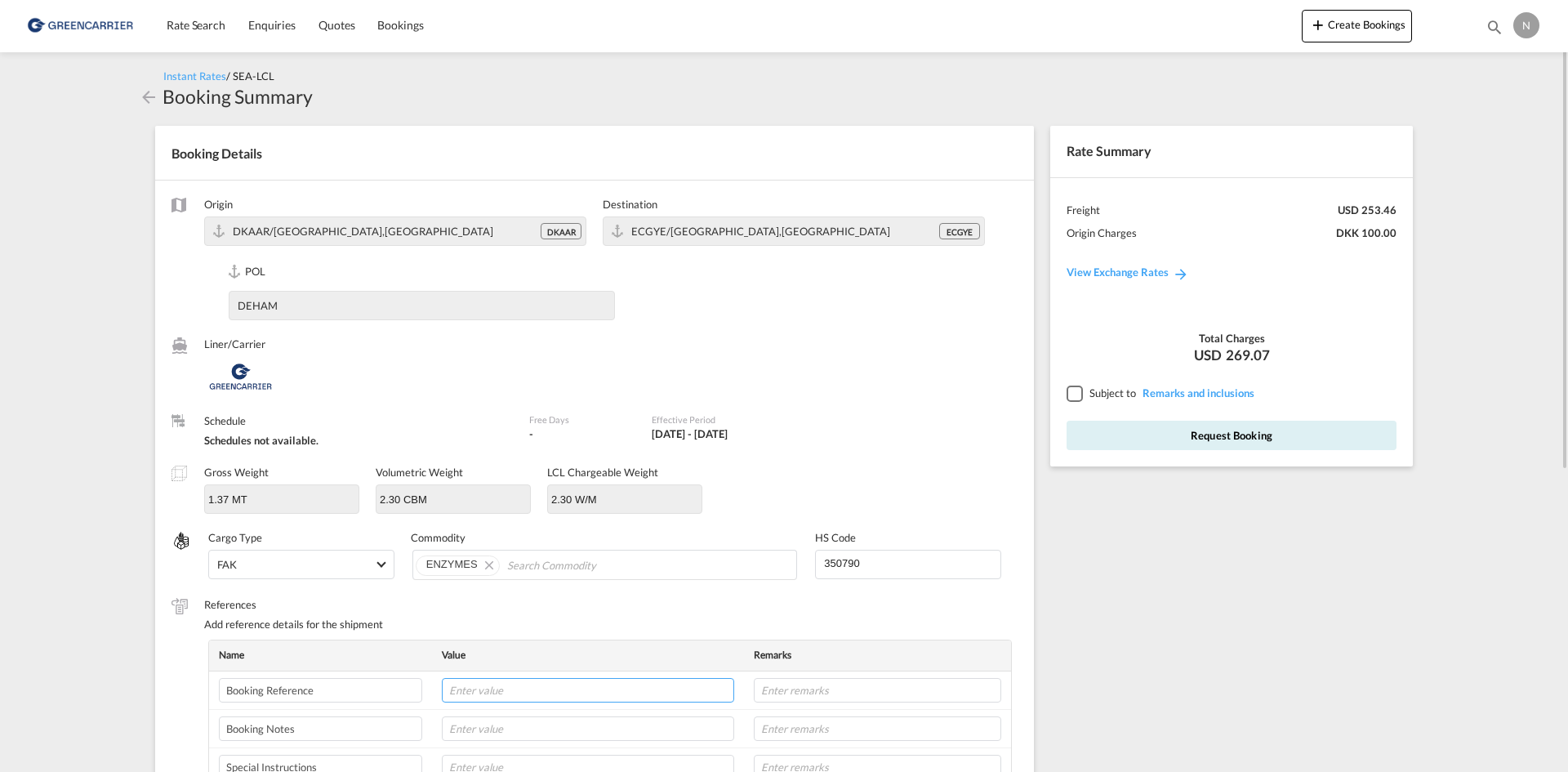
paste input "CPH32106730"
type input "CPH32106730"
type input "NOVONESIS"
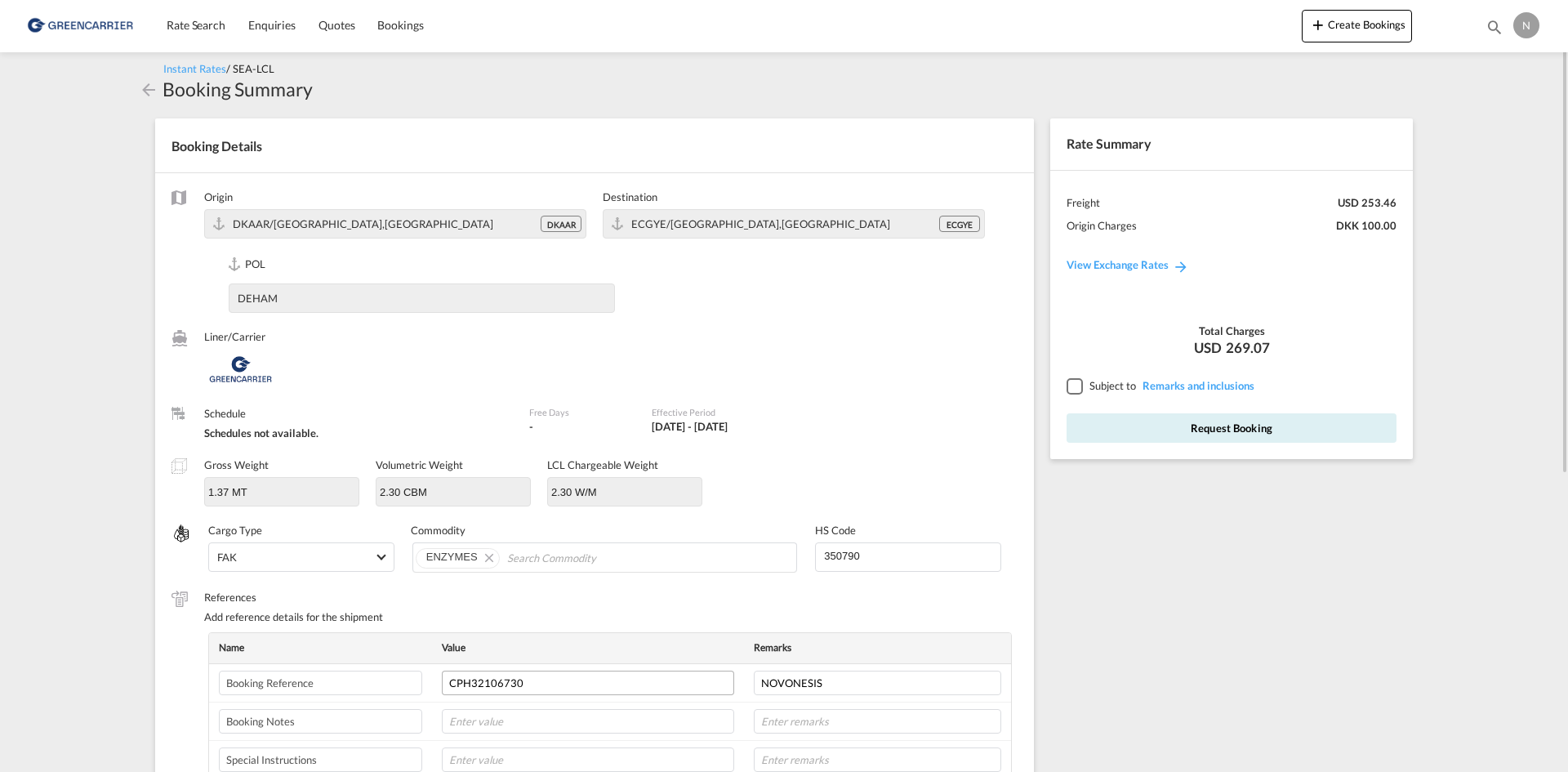
scroll to position [419, 0]
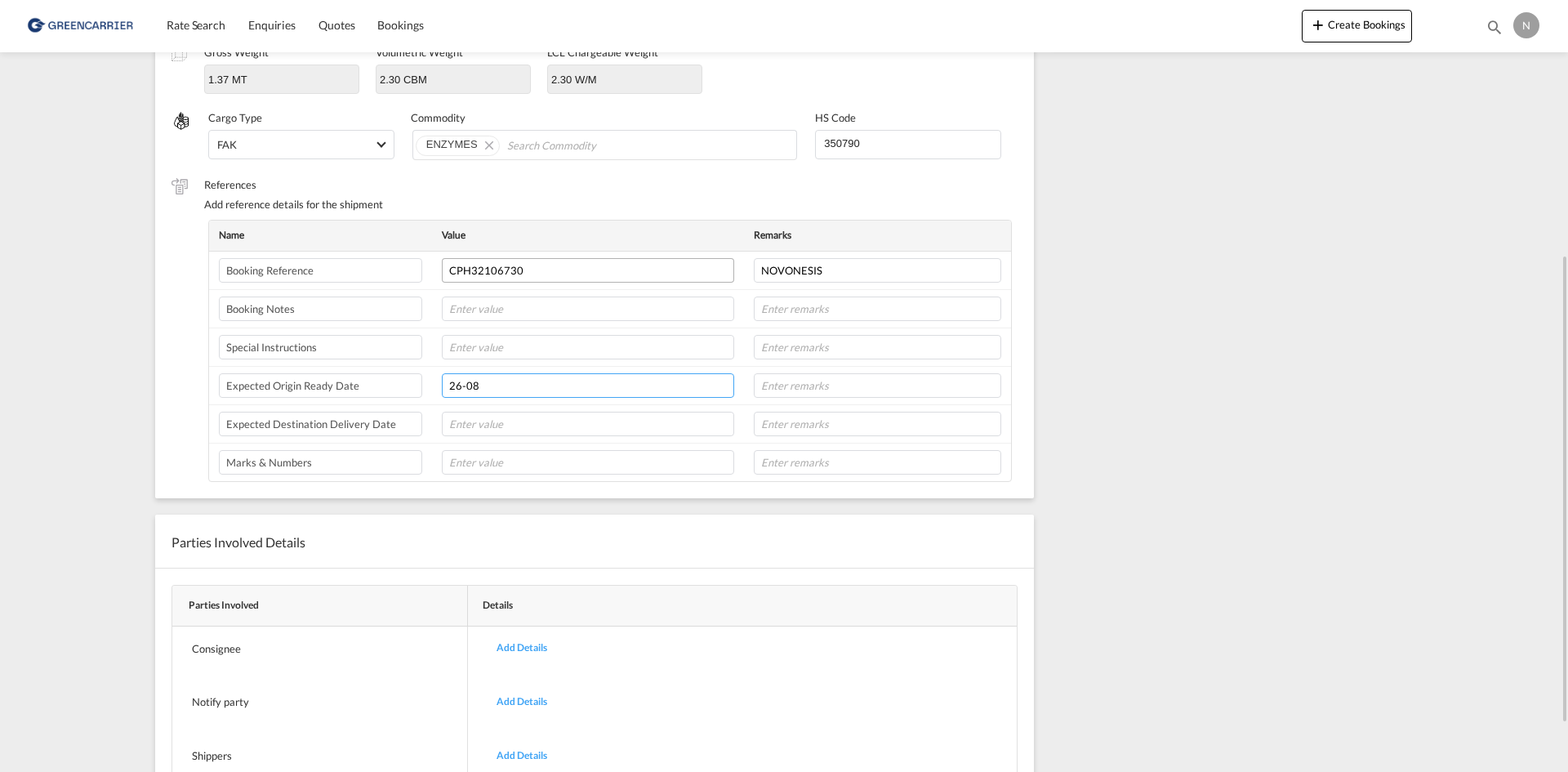
type input "26-08"
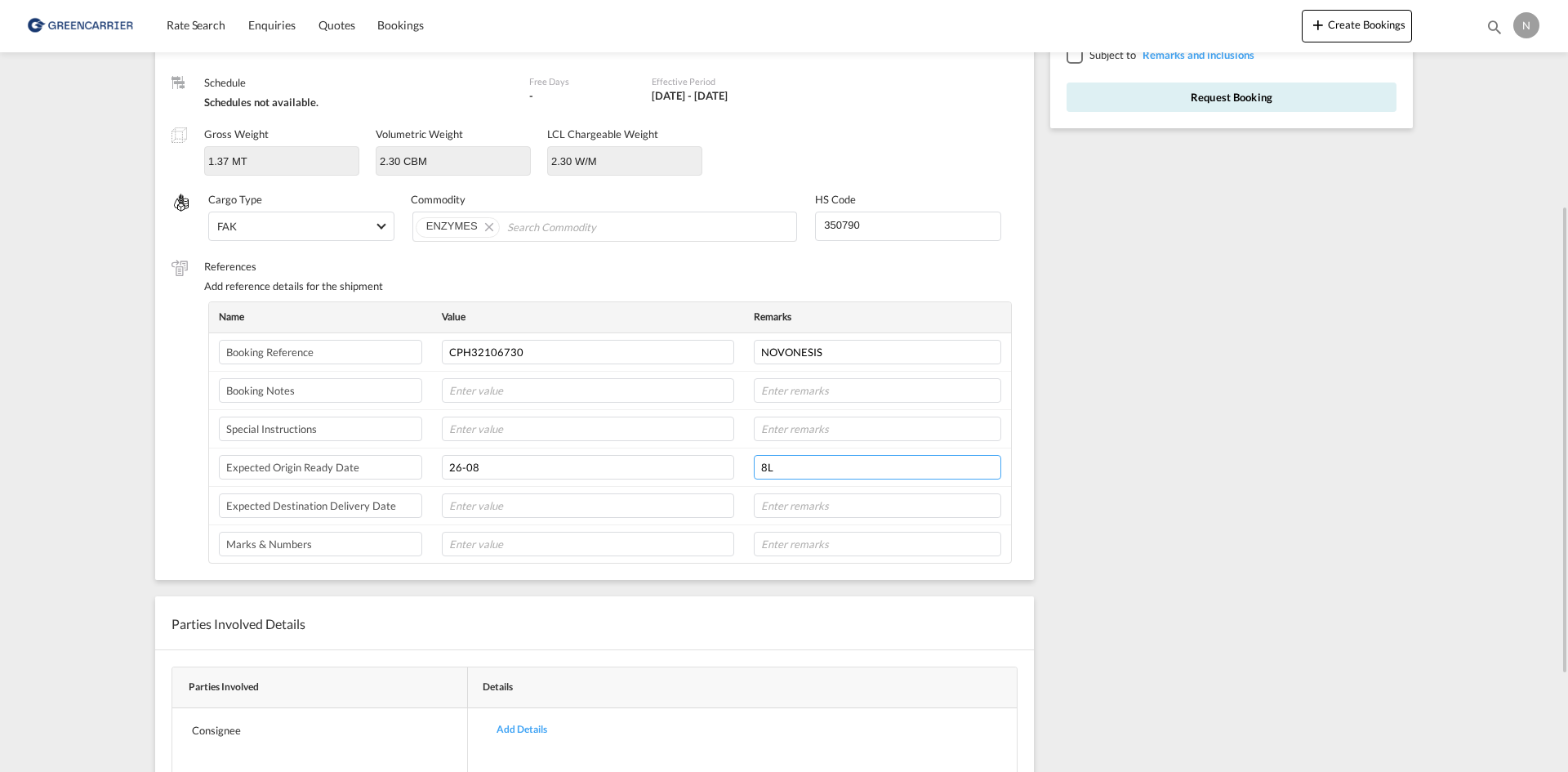
type input "8L"
click at [1068, 62] on div at bounding box center [1073, 54] width 15 height 15
click at [1103, 89] on button "Request Booking" at bounding box center [1230, 97] width 330 height 30
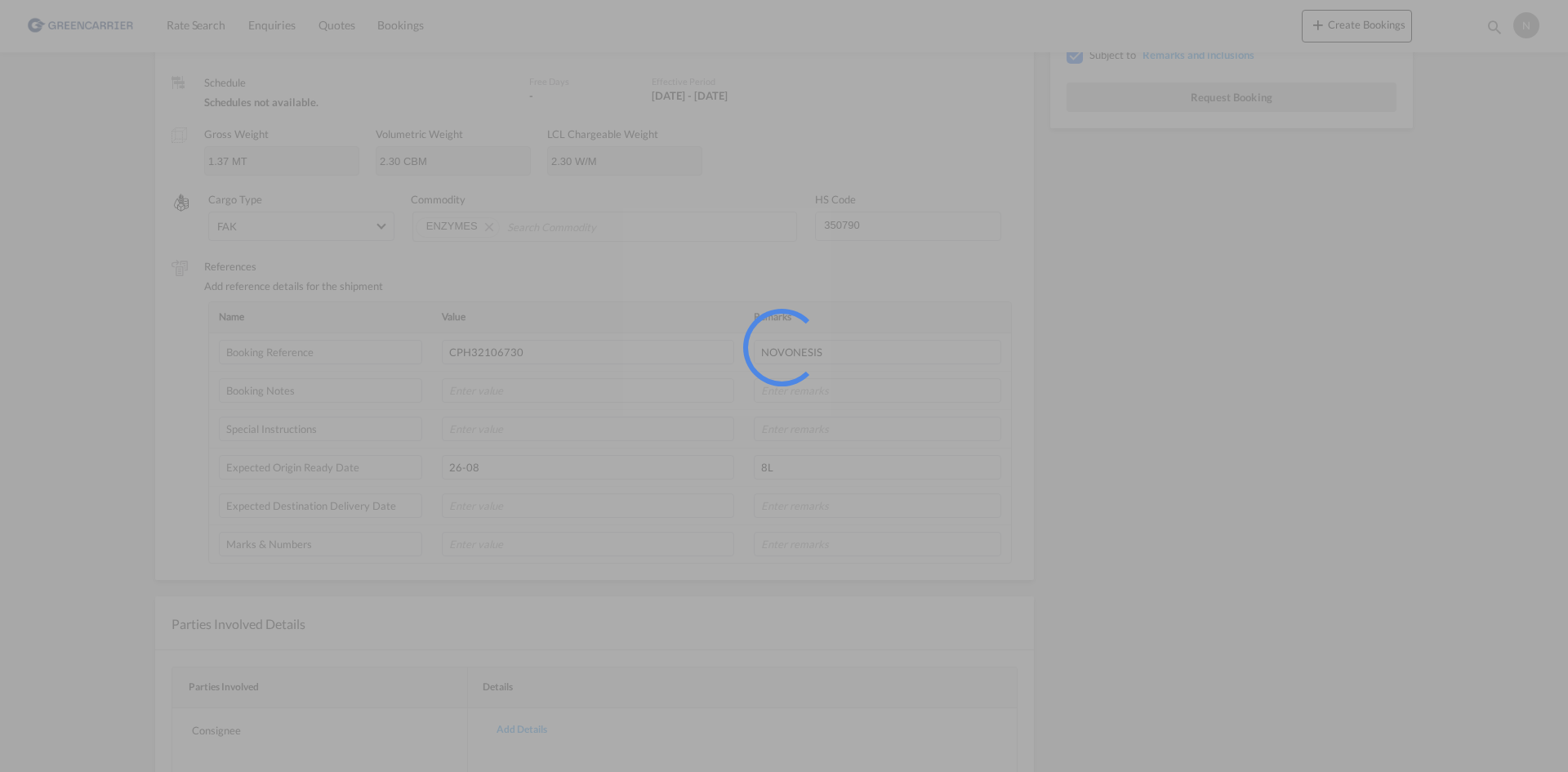
scroll to position [0, 0]
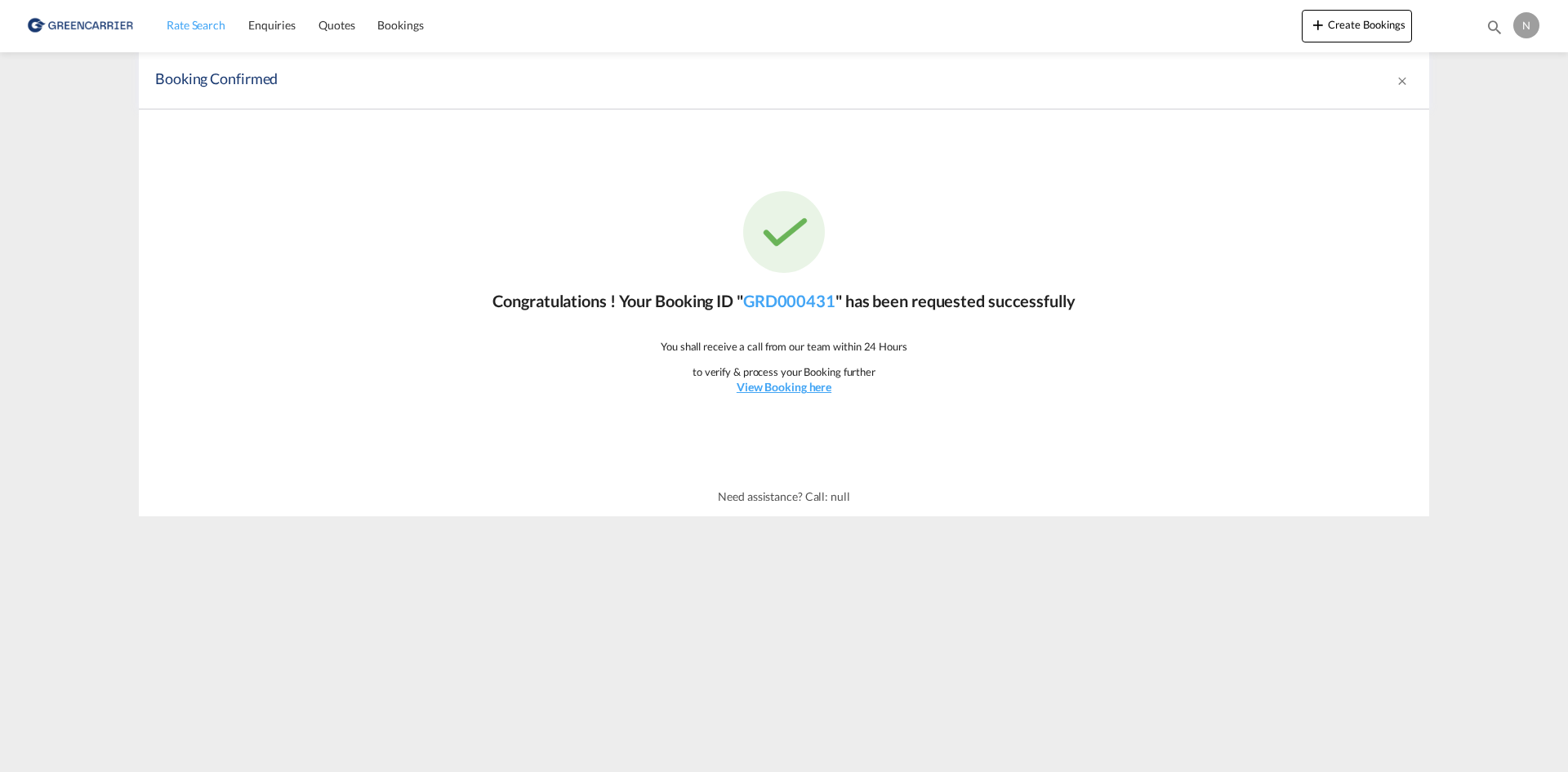
click at [173, 29] on span "Rate Search" at bounding box center [196, 25] width 59 height 14
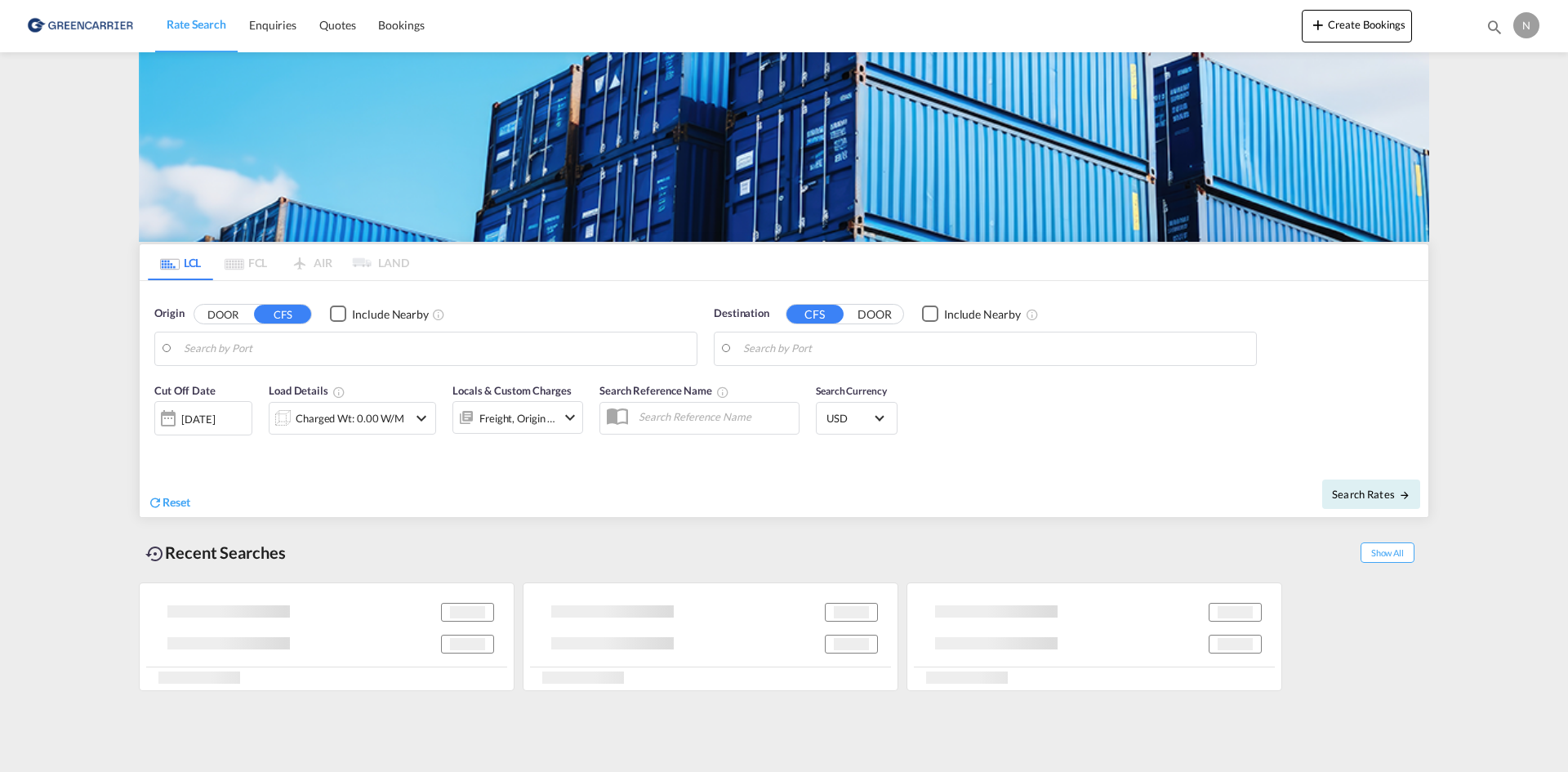
type input "Aarhus, DKAAR"
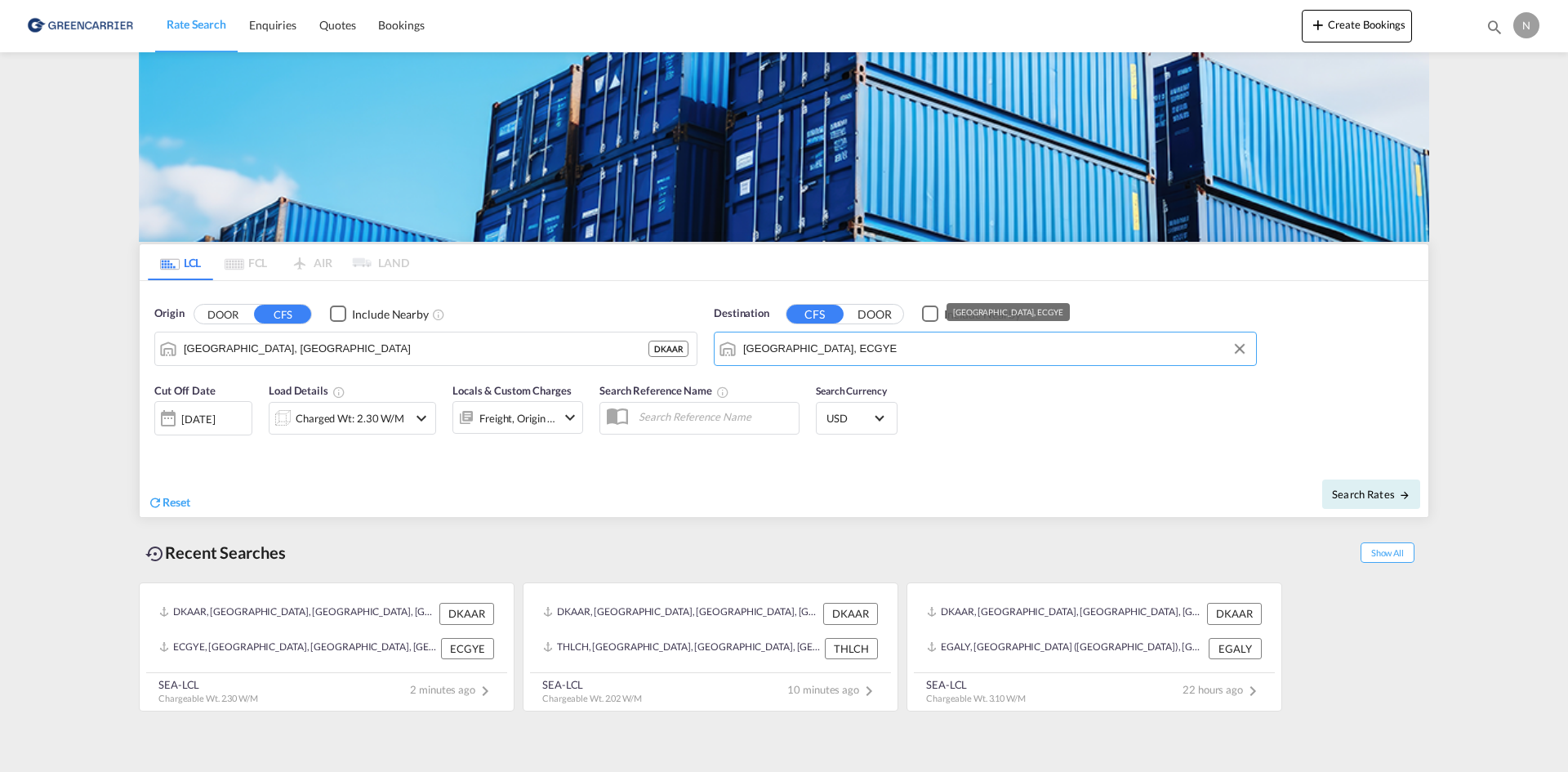
click at [909, 348] on input "Guayaquil, ECGYE" at bounding box center [995, 349] width 505 height 25
click at [824, 391] on div "Cartagena Colombia COCTG" at bounding box center [869, 394] width 310 height 49
type input "Cartagena, COCTG"
click at [341, 418] on div "Charged Wt: 2.30 W/M" at bounding box center [349, 418] width 108 height 23
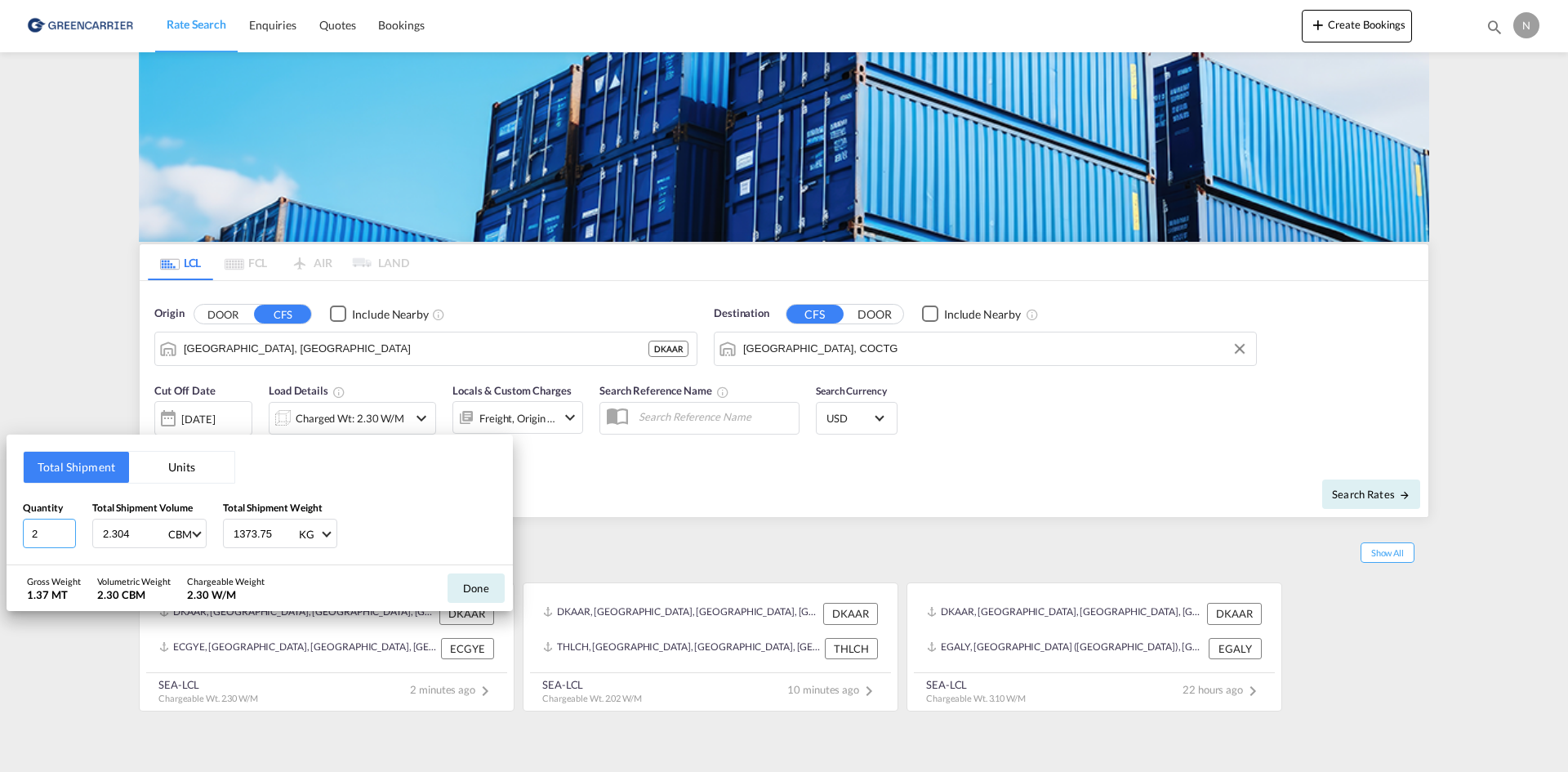
click at [68, 538] on input "2" at bounding box center [49, 534] width 53 height 30
type input "1"
click at [68, 538] on input "1" at bounding box center [49, 534] width 53 height 30
click at [133, 542] on input "2.304" at bounding box center [134, 534] width 65 height 28
click at [133, 539] on input "2.304" at bounding box center [134, 534] width 65 height 28
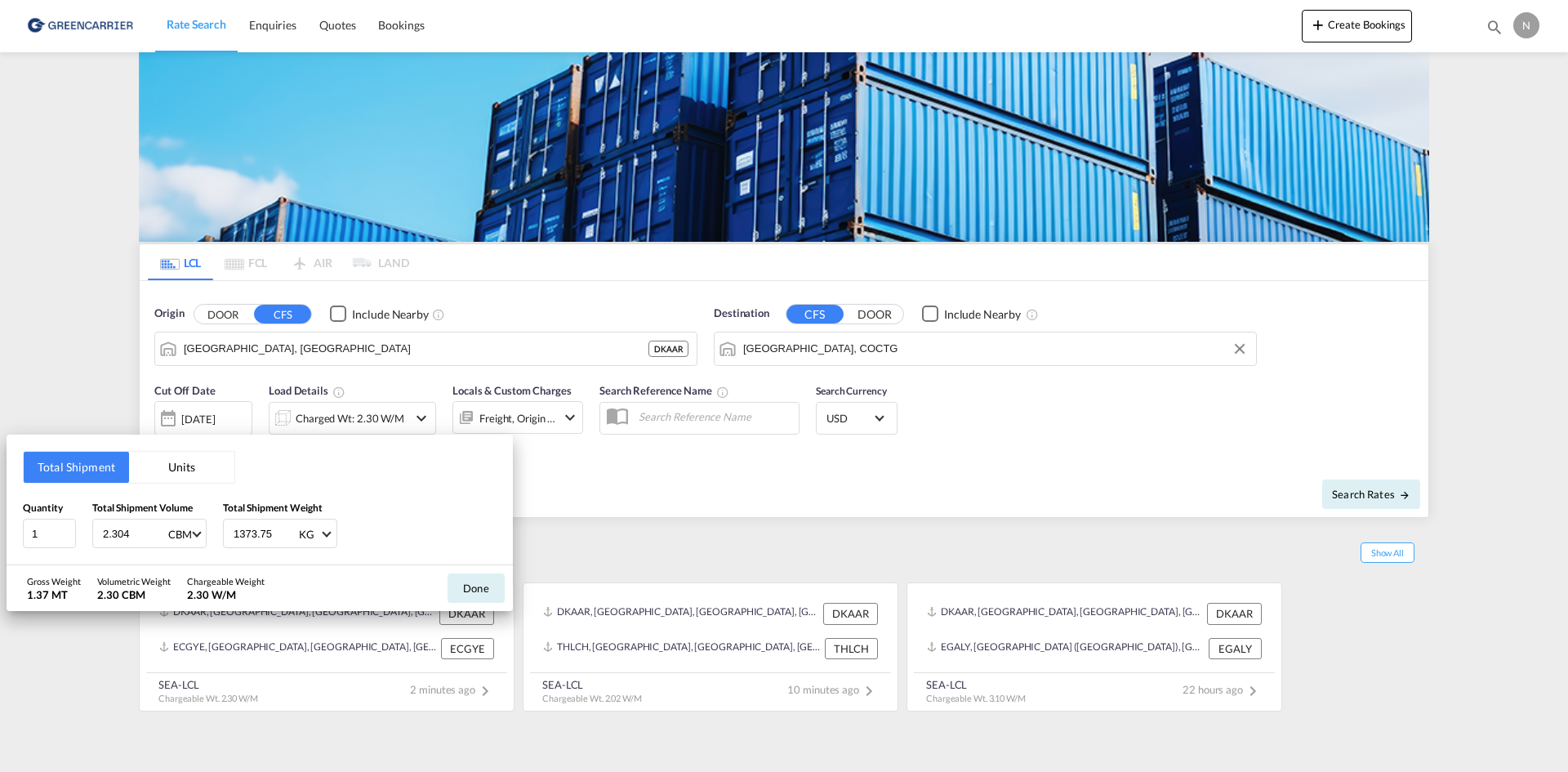
click at [133, 539] on input "2.304" at bounding box center [134, 534] width 65 height 28
click at [119, 538] on input "2.304" at bounding box center [134, 534] width 65 height 28
click at [120, 536] on input "2.304" at bounding box center [134, 534] width 65 height 28
type input "0.557"
type input "235.200"
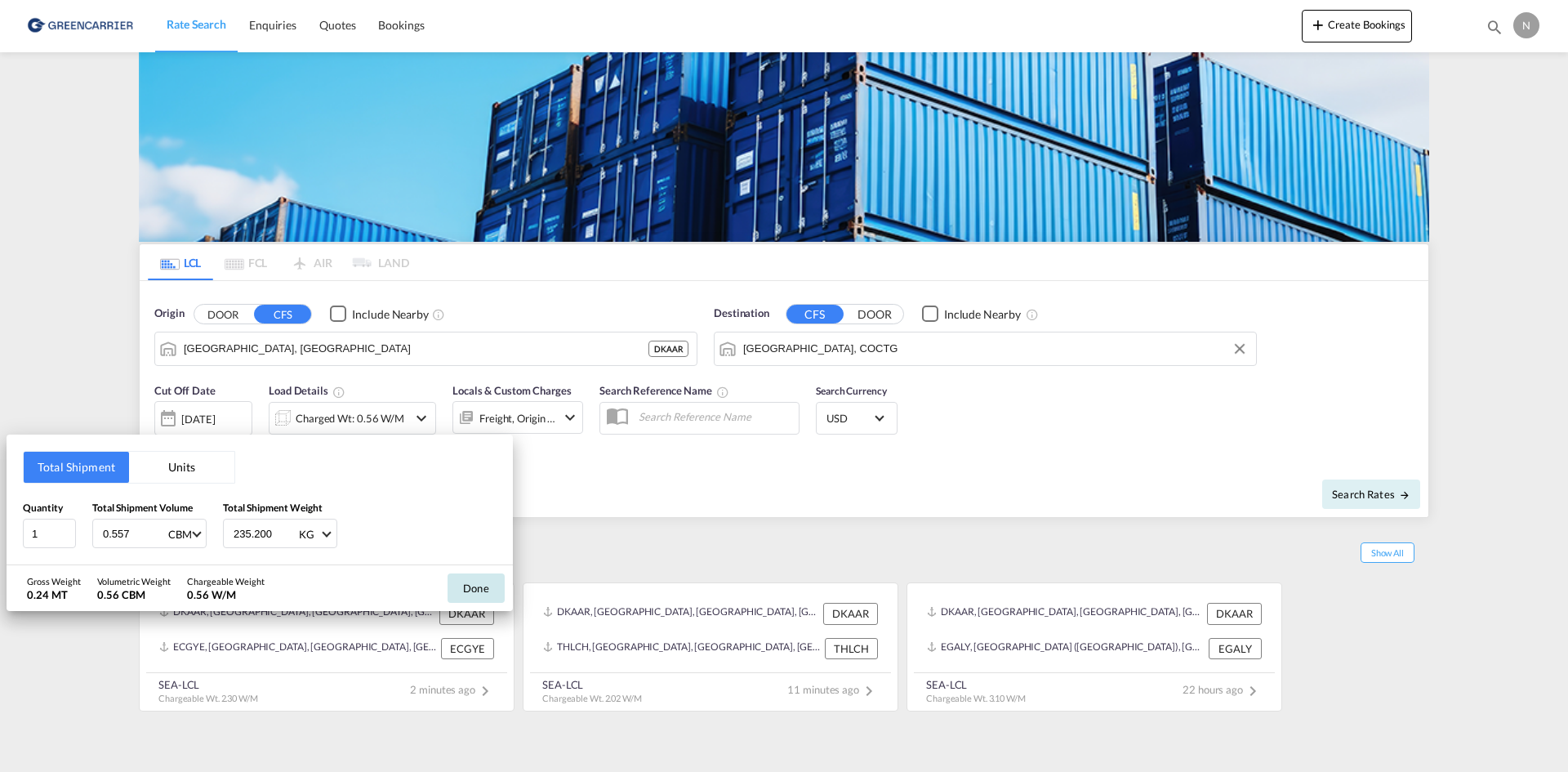
click at [494, 597] on button "Done" at bounding box center [476, 588] width 57 height 30
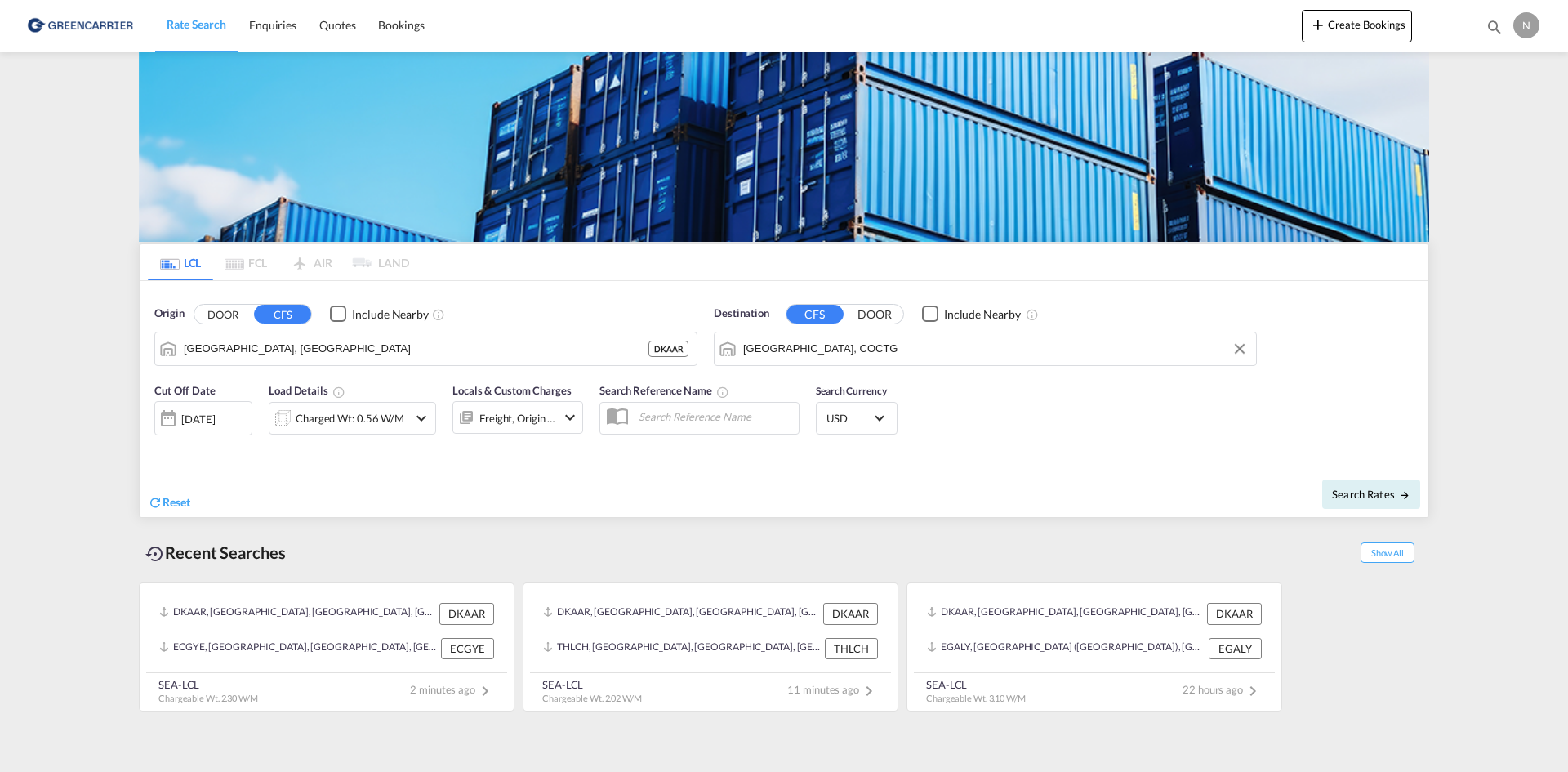
click at [535, 434] on div "Freight, Origin +1" at bounding box center [504, 417] width 103 height 32
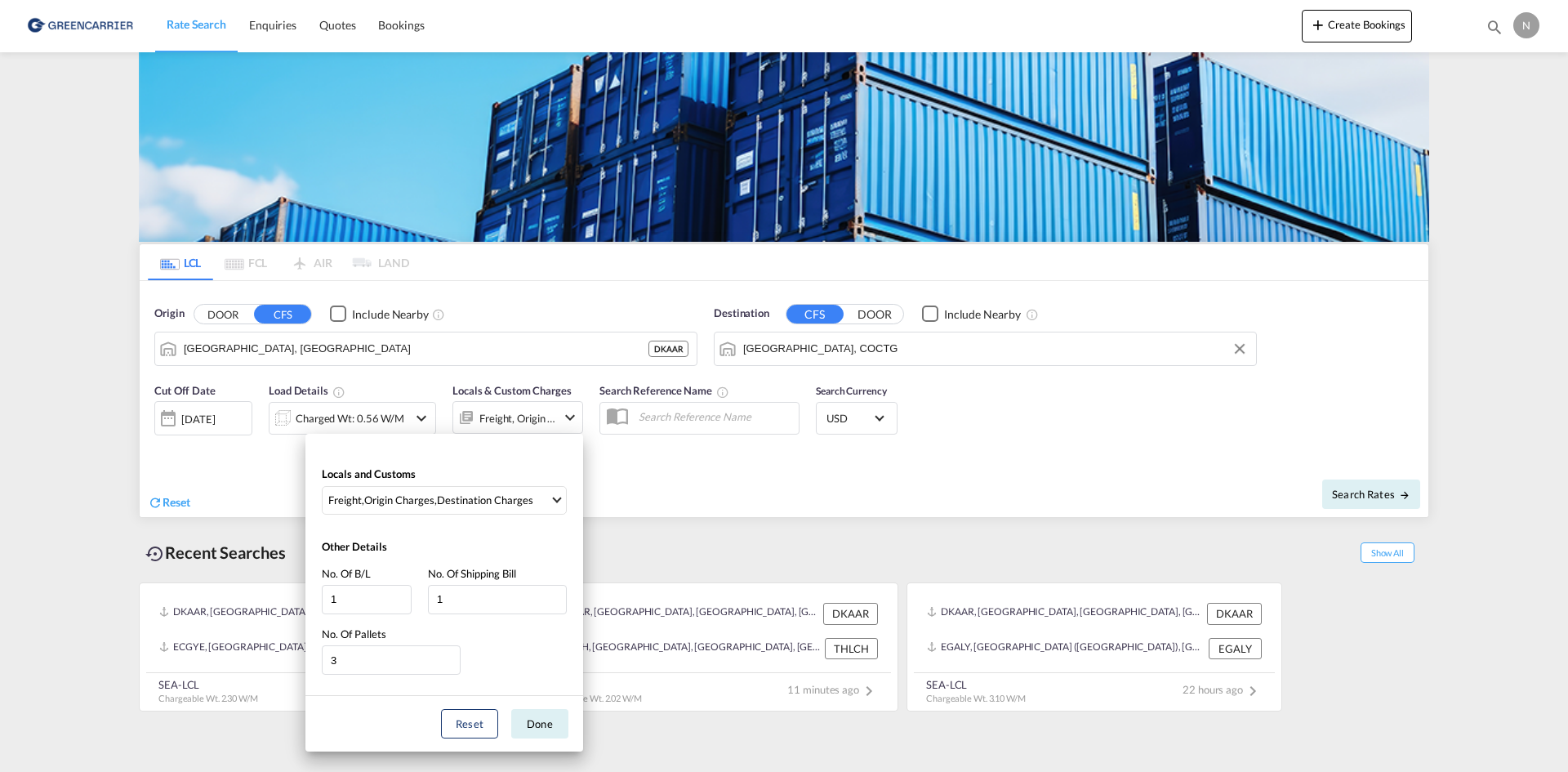
click at [542, 424] on div "Locals and Customs Freight , Origin Charges , Destination Charges Clear All Sel…" at bounding box center [784, 386] width 1568 height 772
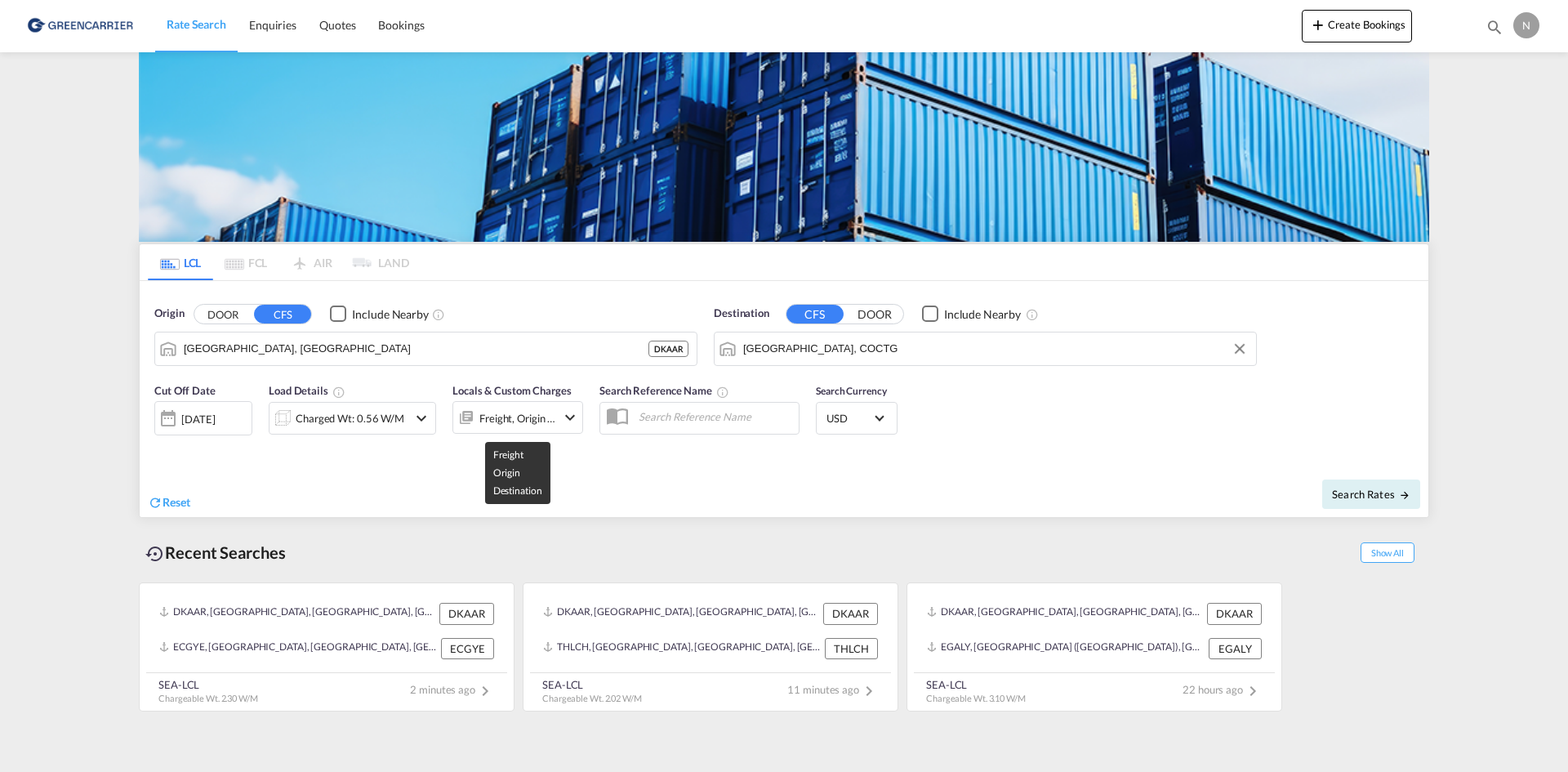
click at [547, 410] on div "Freight, Origin +1" at bounding box center [518, 418] width 77 height 23
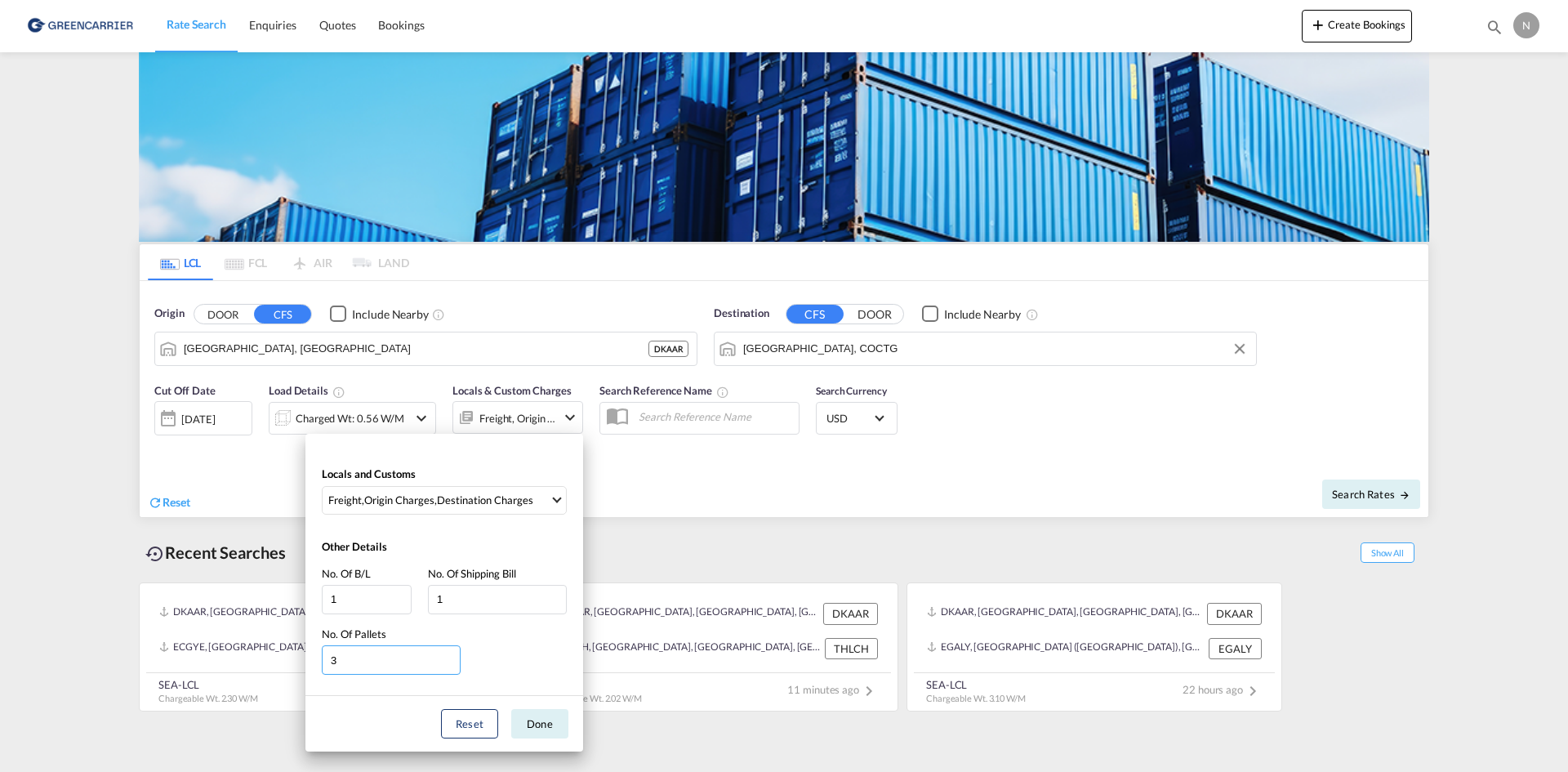
click at [453, 671] on input "3" at bounding box center [391, 660] width 139 height 30
click at [451, 667] on input "3" at bounding box center [391, 660] width 139 height 30
click at [451, 666] on input "2" at bounding box center [391, 660] width 139 height 30
type input "1"
click at [452, 663] on input "1" at bounding box center [391, 660] width 139 height 30
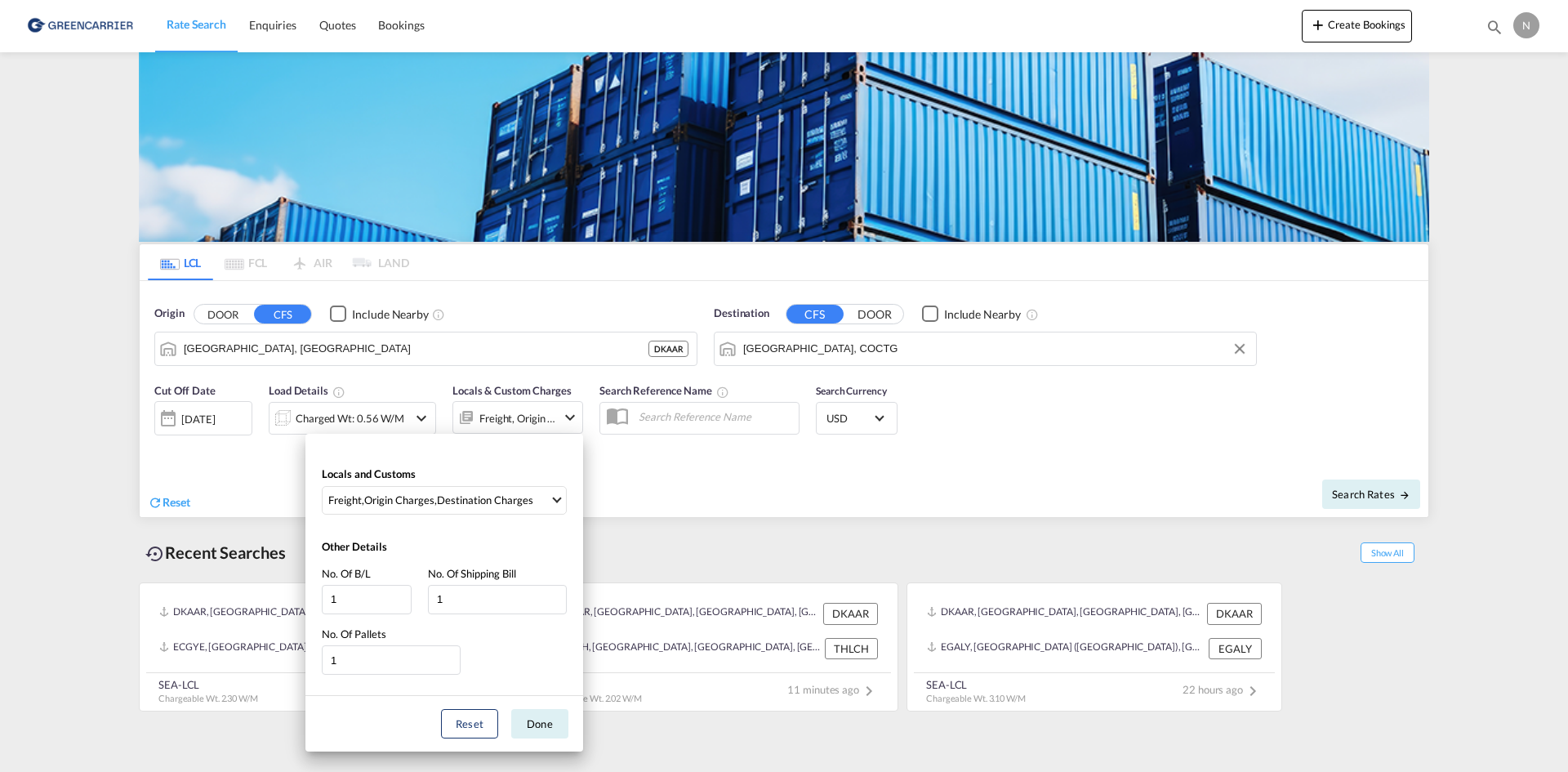
click at [528, 721] on button "Done" at bounding box center [539, 724] width 57 height 30
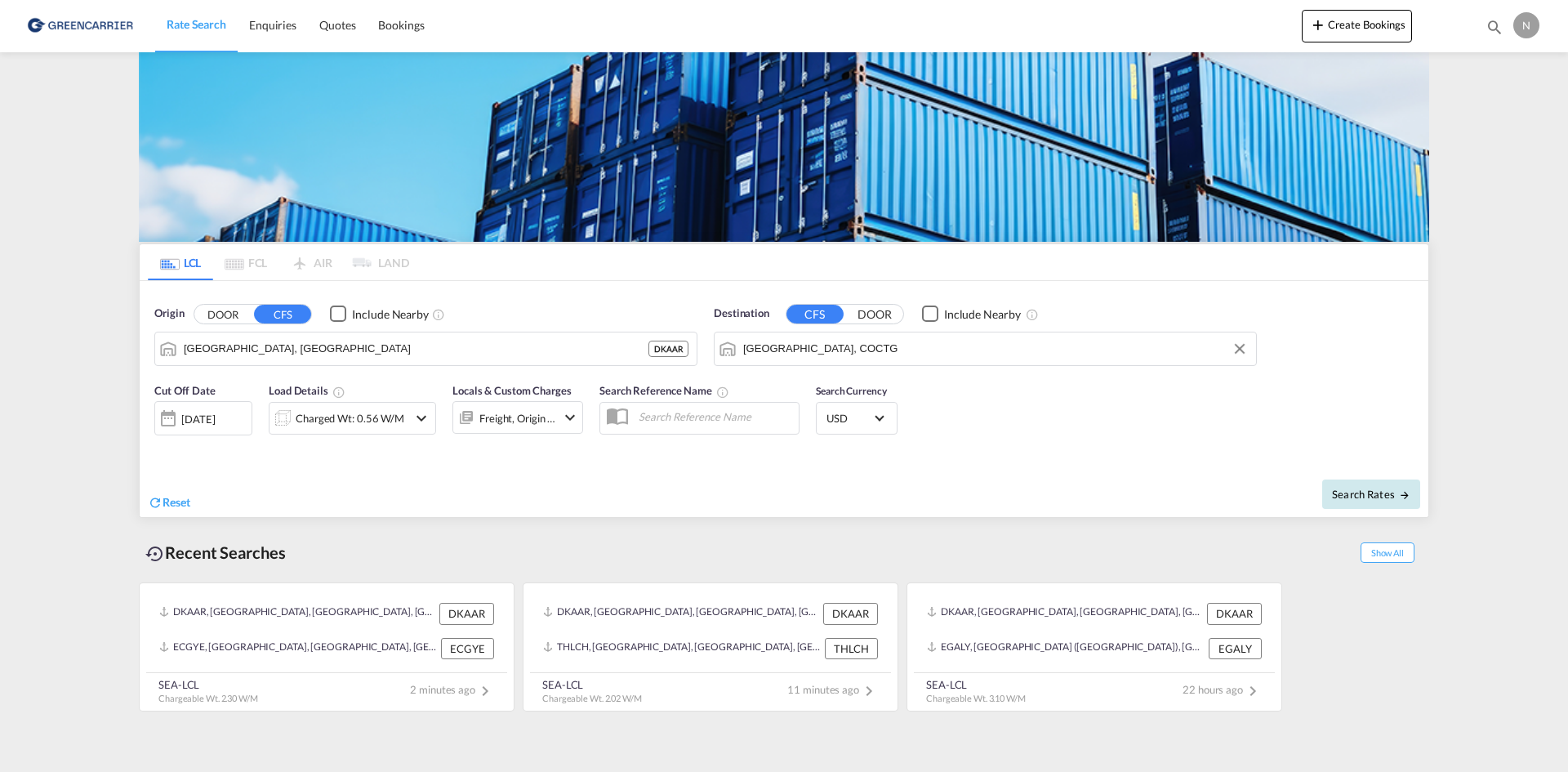
click at [1410, 491] on md-icon "icon-arrow-right" at bounding box center [1405, 495] width 12 height 12
type input "DKAAR to COCTG / 21 Aug 2025"
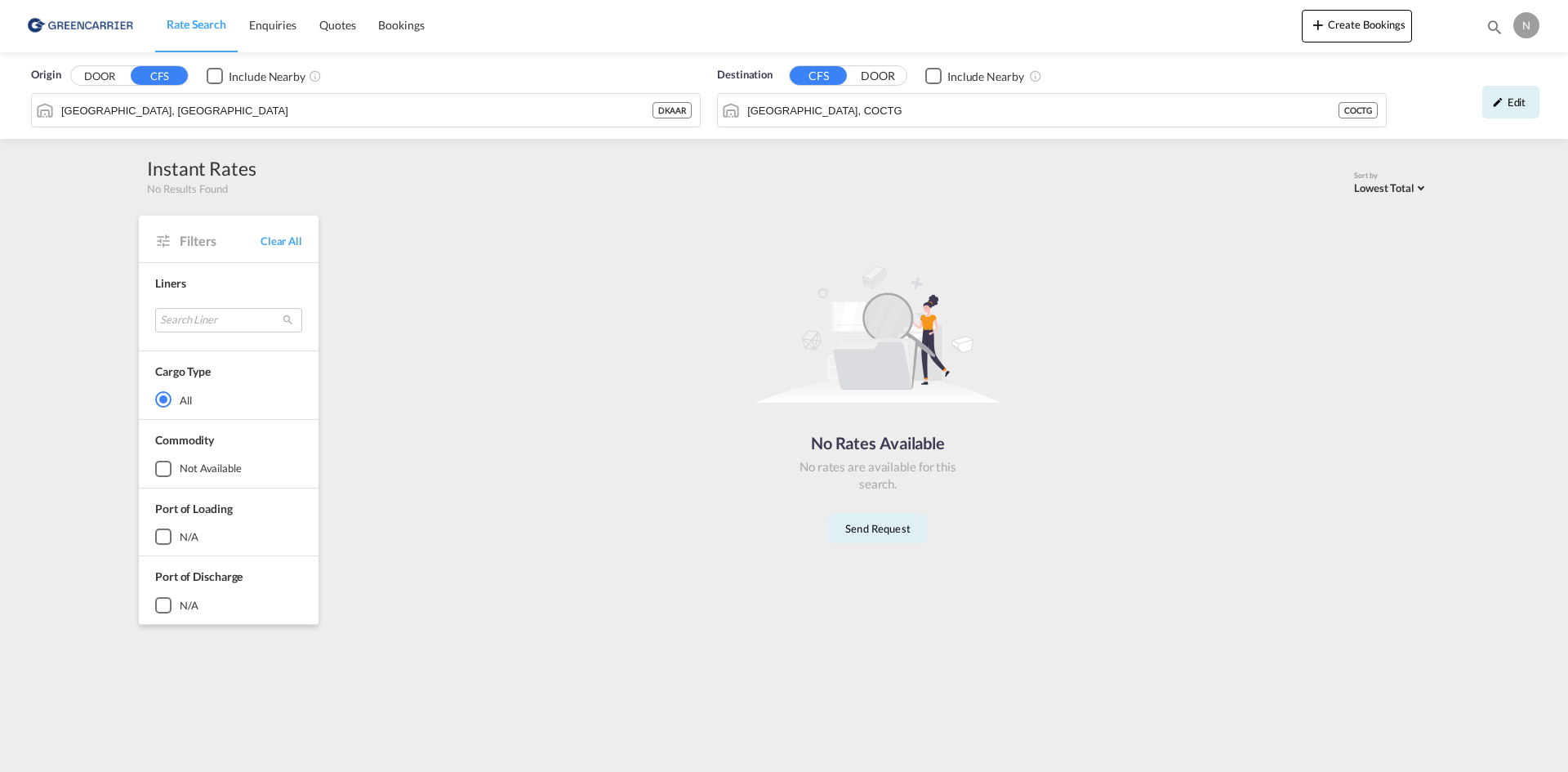
click at [184, 26] on span "Rate Search" at bounding box center [196, 24] width 60 height 14
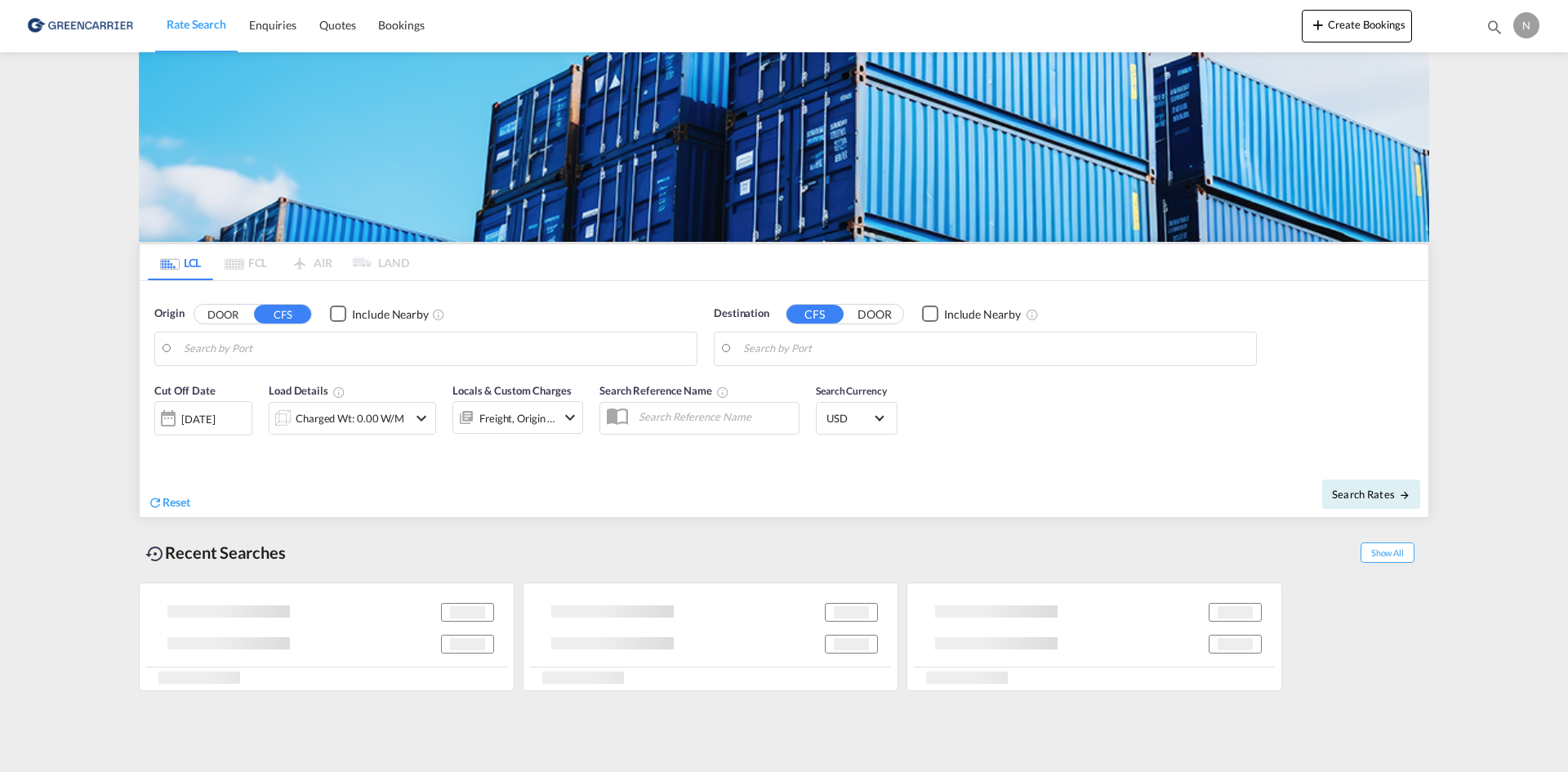
type input "Aarhus, DKAAR"
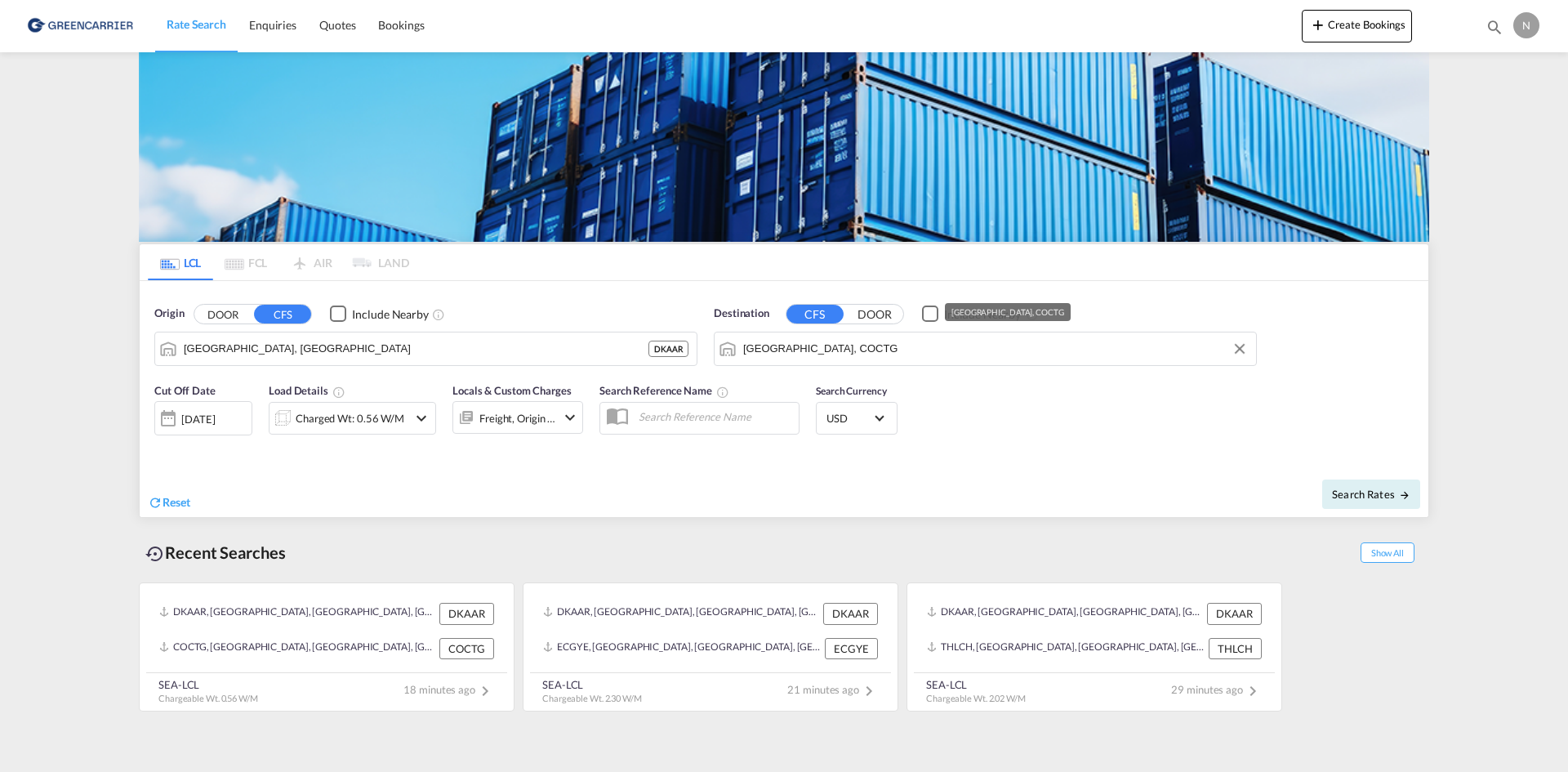
click at [817, 326] on div "Destination CFS DOOR Include Nearby Cartagena, COCTG" at bounding box center [985, 335] width 543 height 60
click at [826, 339] on input "Cartagena, COCTG" at bounding box center [995, 349] width 505 height 25
click at [824, 341] on input "Cartagena, COCTG" at bounding box center [995, 349] width 505 height 25
click at [839, 345] on input "Cartagena, COCTG" at bounding box center [995, 349] width 505 height 25
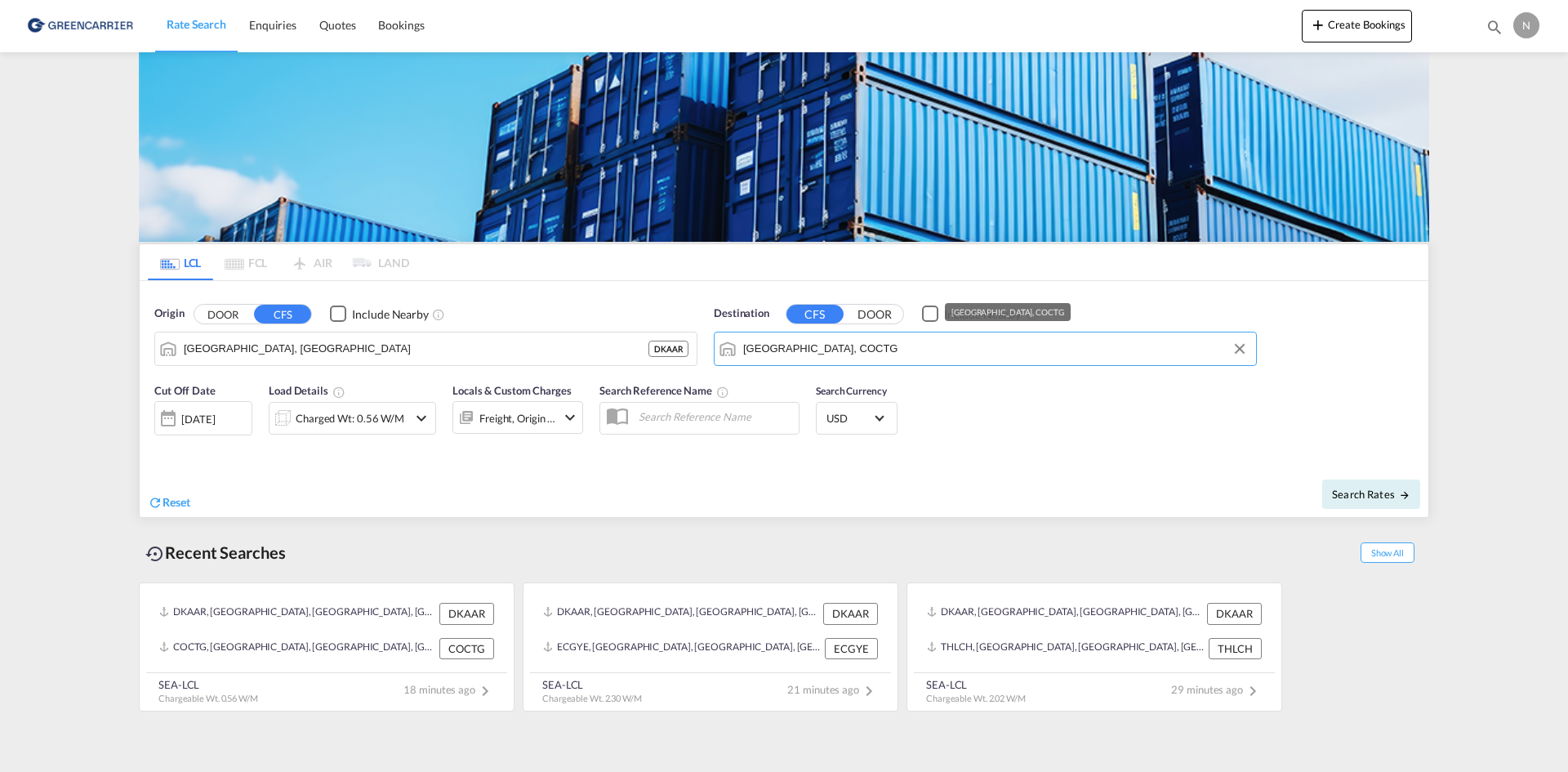
click at [841, 345] on input "Cartagena, COCTG" at bounding box center [995, 349] width 505 height 25
click at [869, 352] on input "Cartagena, COCTG" at bounding box center [995, 349] width 505 height 25
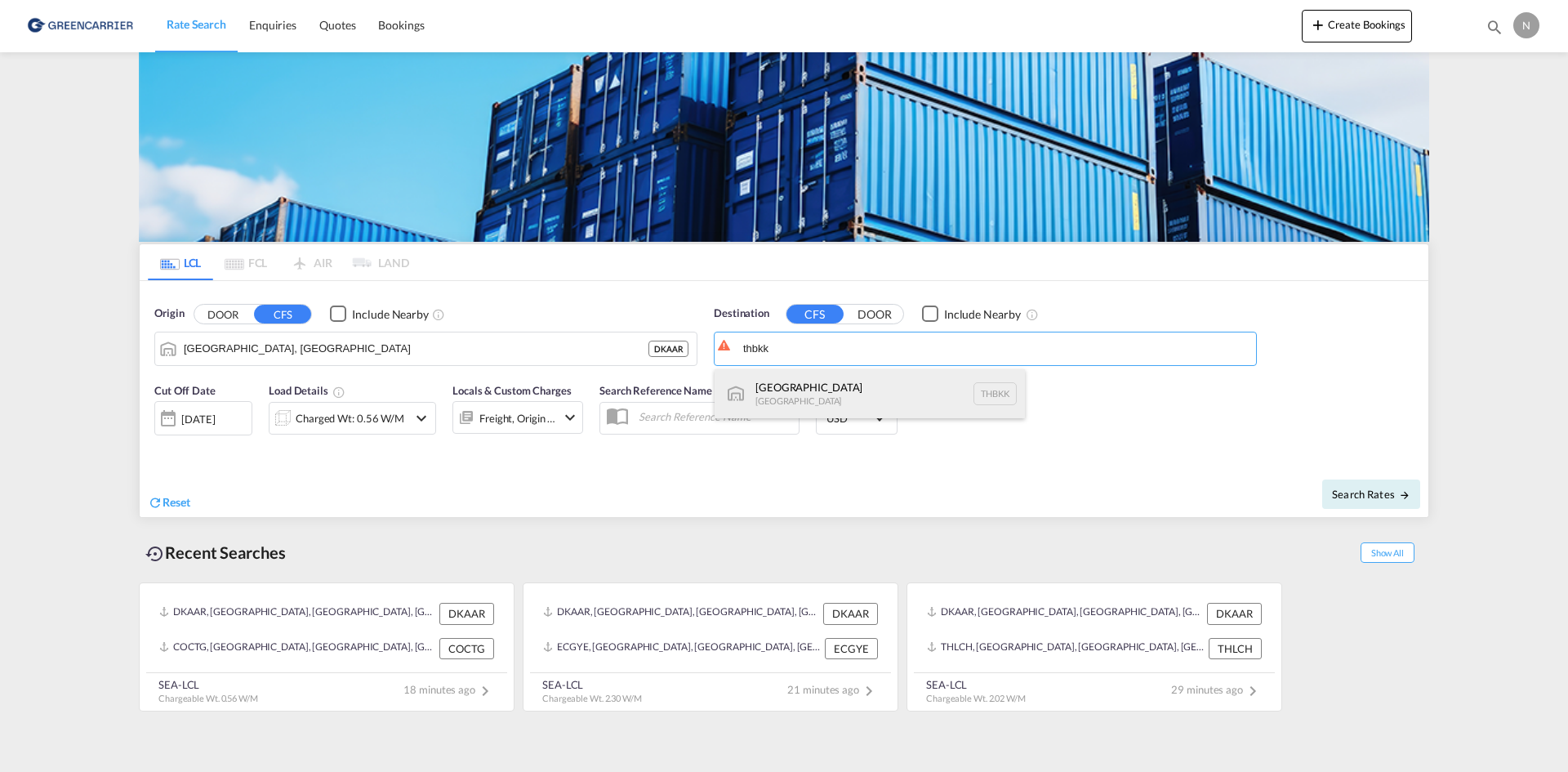
click at [771, 391] on div "Bangkok Thailand THBKK" at bounding box center [869, 394] width 310 height 49
type input "Bangkok, THBKK"
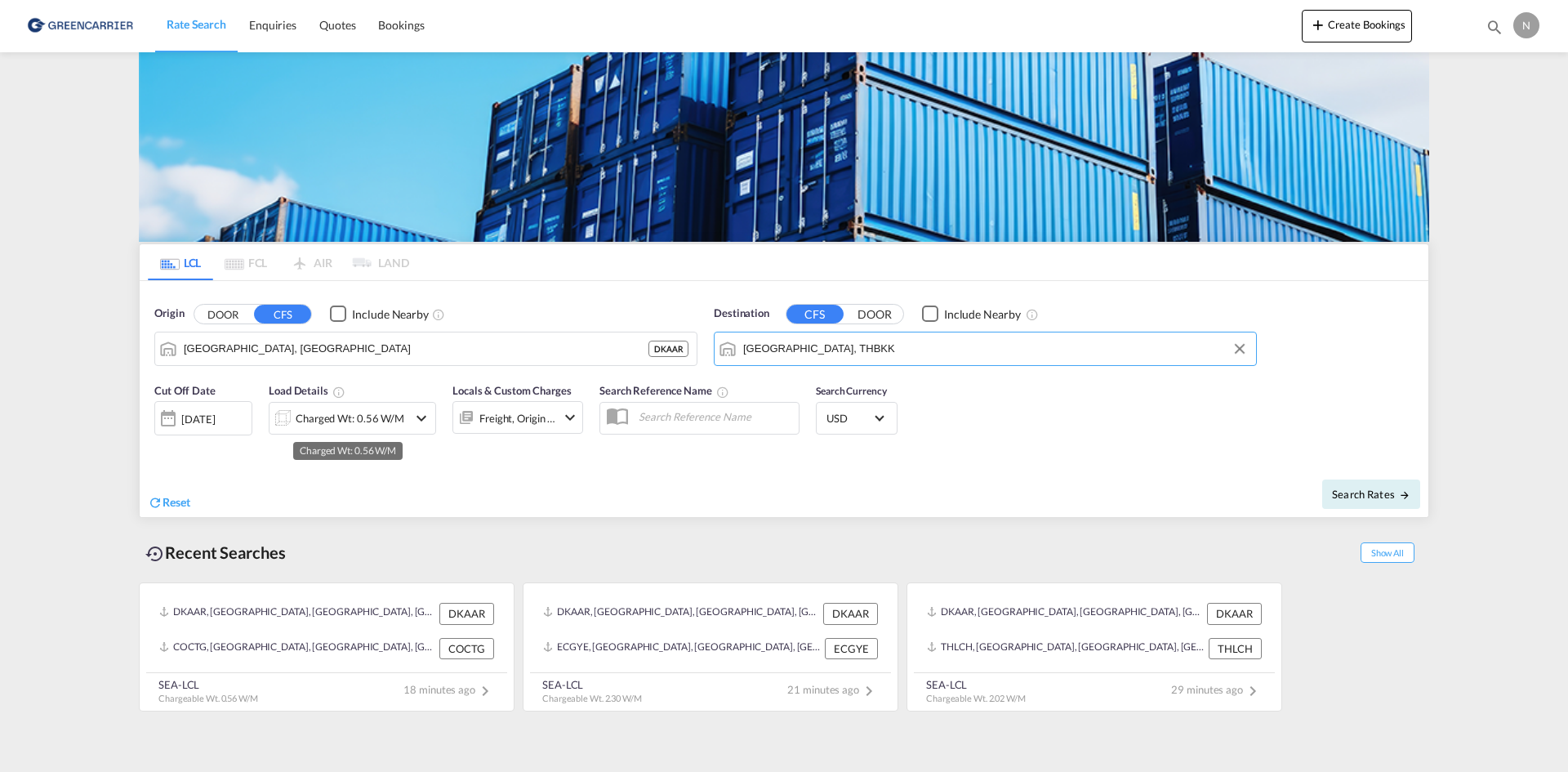
click at [352, 427] on div "Charged Wt: 0.56 W/M" at bounding box center [349, 418] width 108 height 23
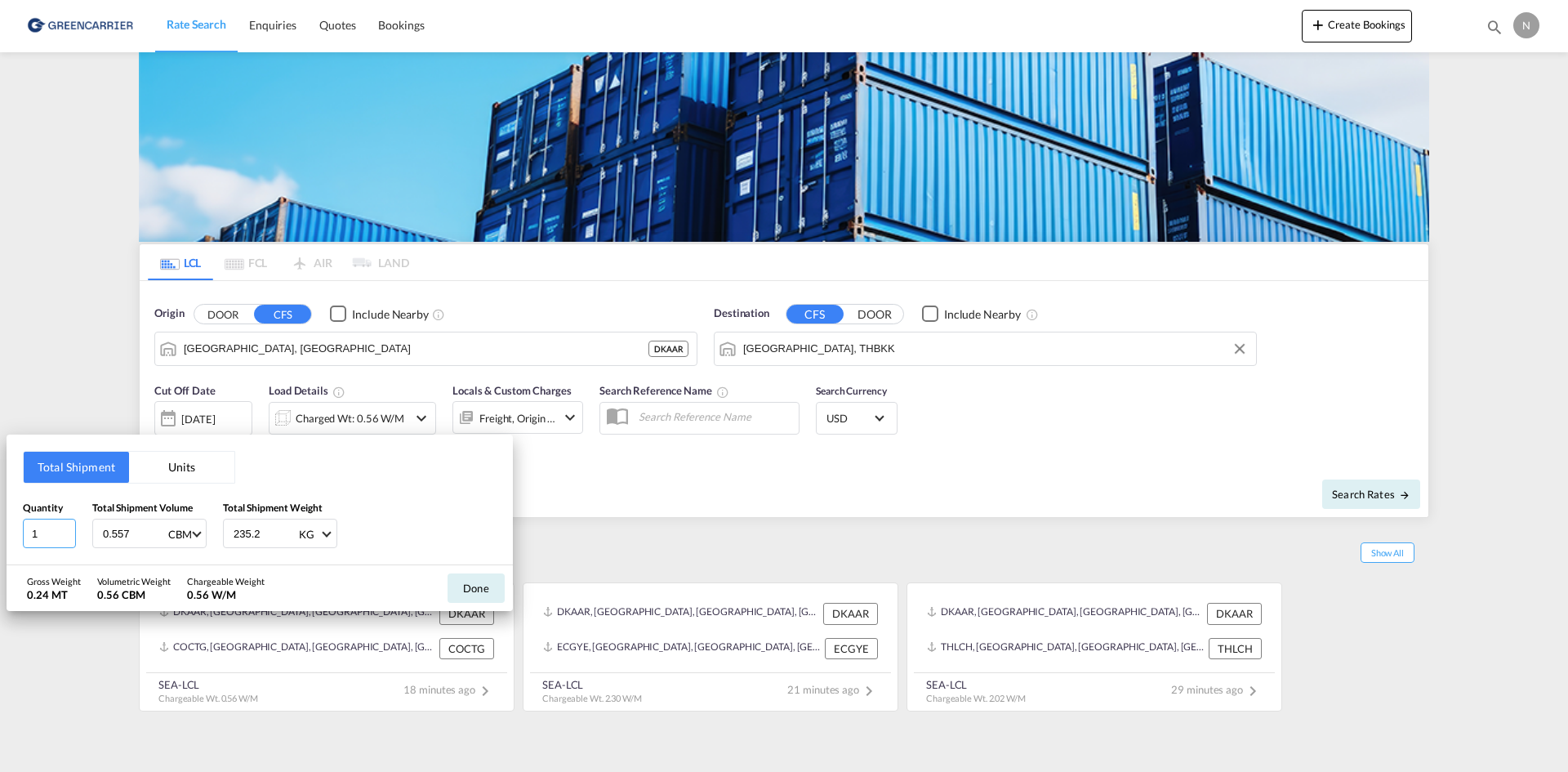
click at [73, 526] on input "1" at bounding box center [49, 534] width 53 height 30
type input "2"
click at [66, 530] on input "2" at bounding box center [49, 534] width 53 height 30
click at [103, 532] on input "0.557" at bounding box center [134, 534] width 65 height 28
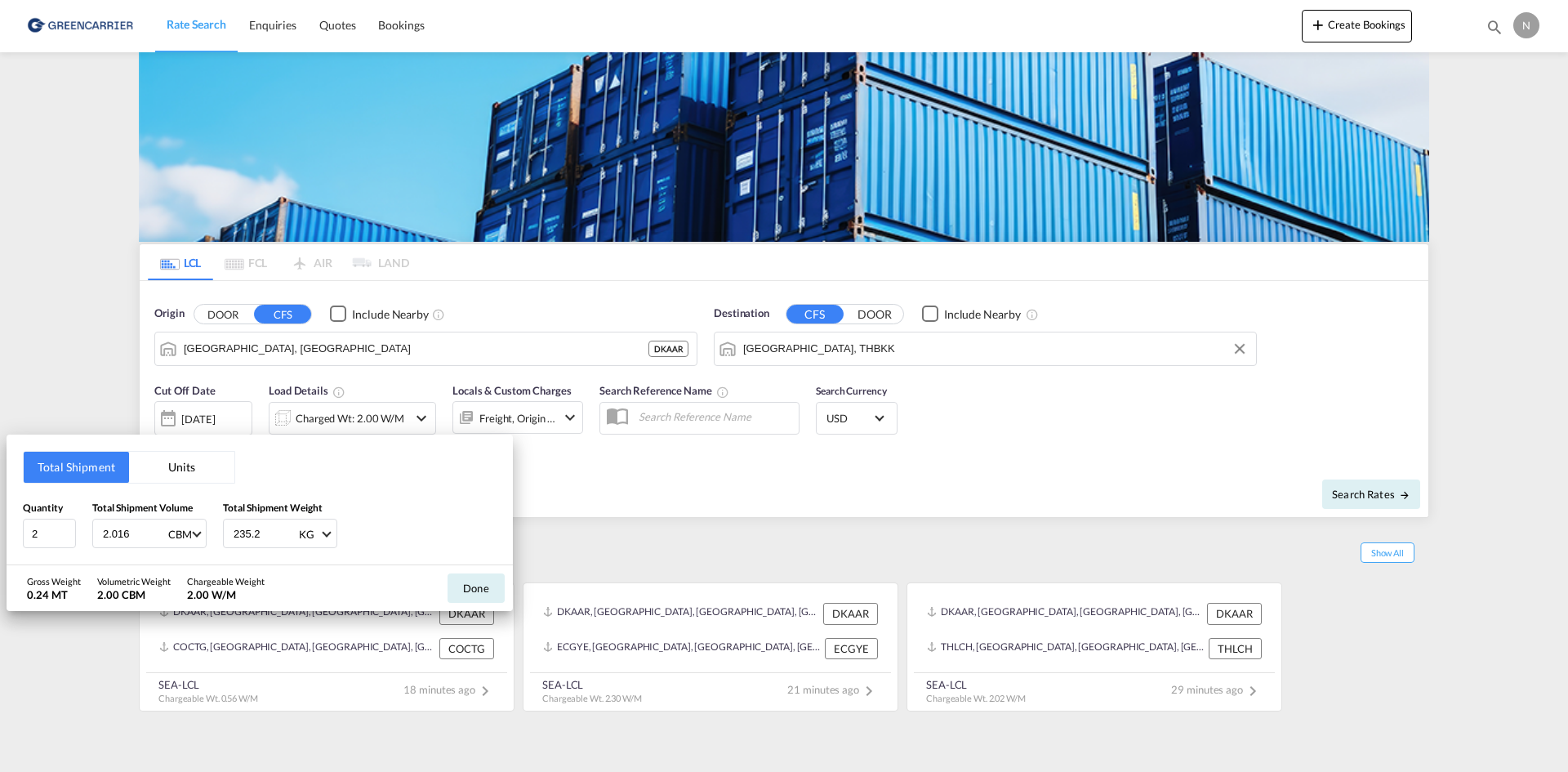
type input "2.016"
type input "1311.200"
click at [471, 588] on button "Done" at bounding box center [476, 588] width 57 height 30
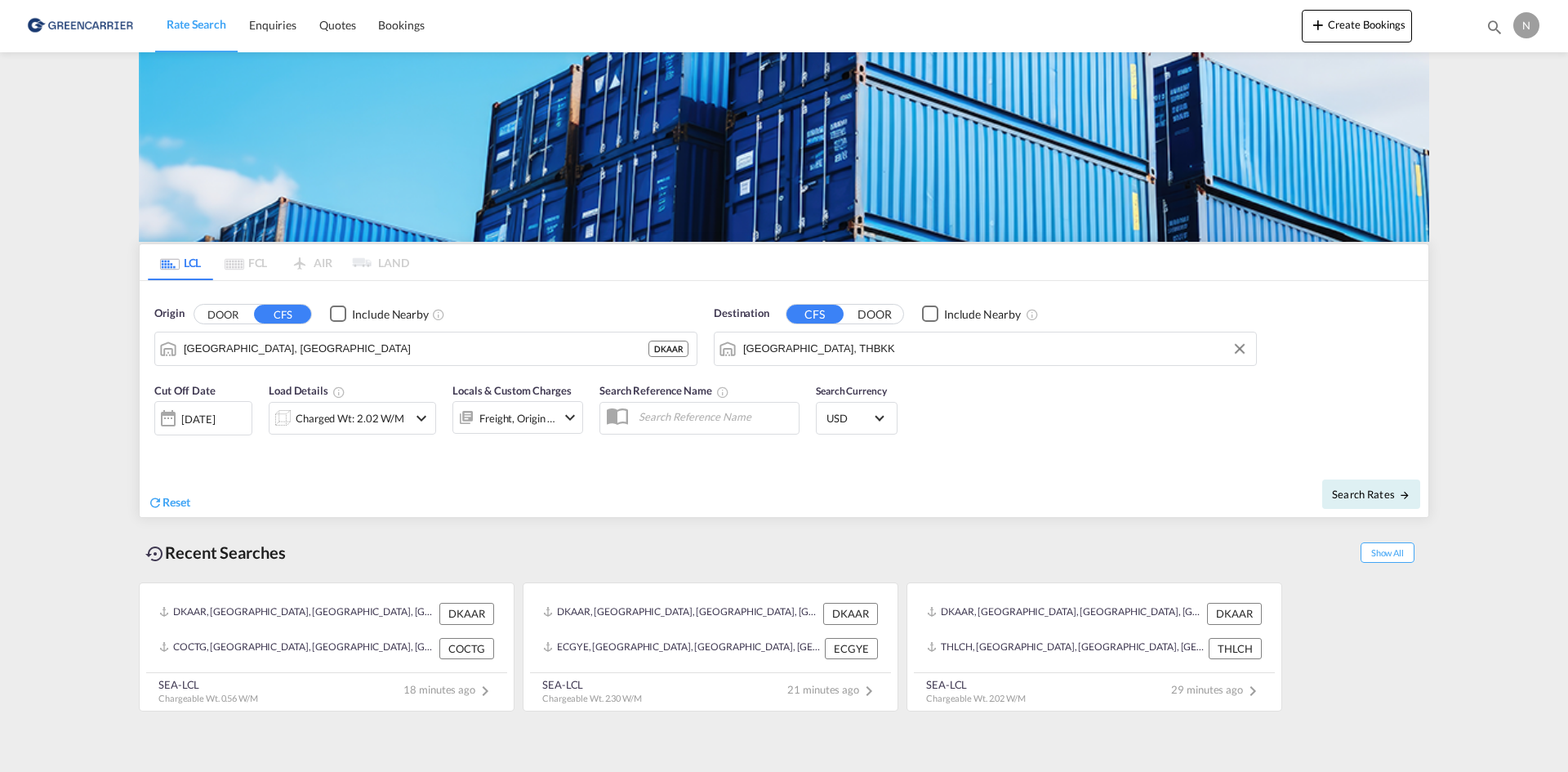
click at [568, 415] on md-icon "icon-chevron-down" at bounding box center [570, 418] width 20 height 20
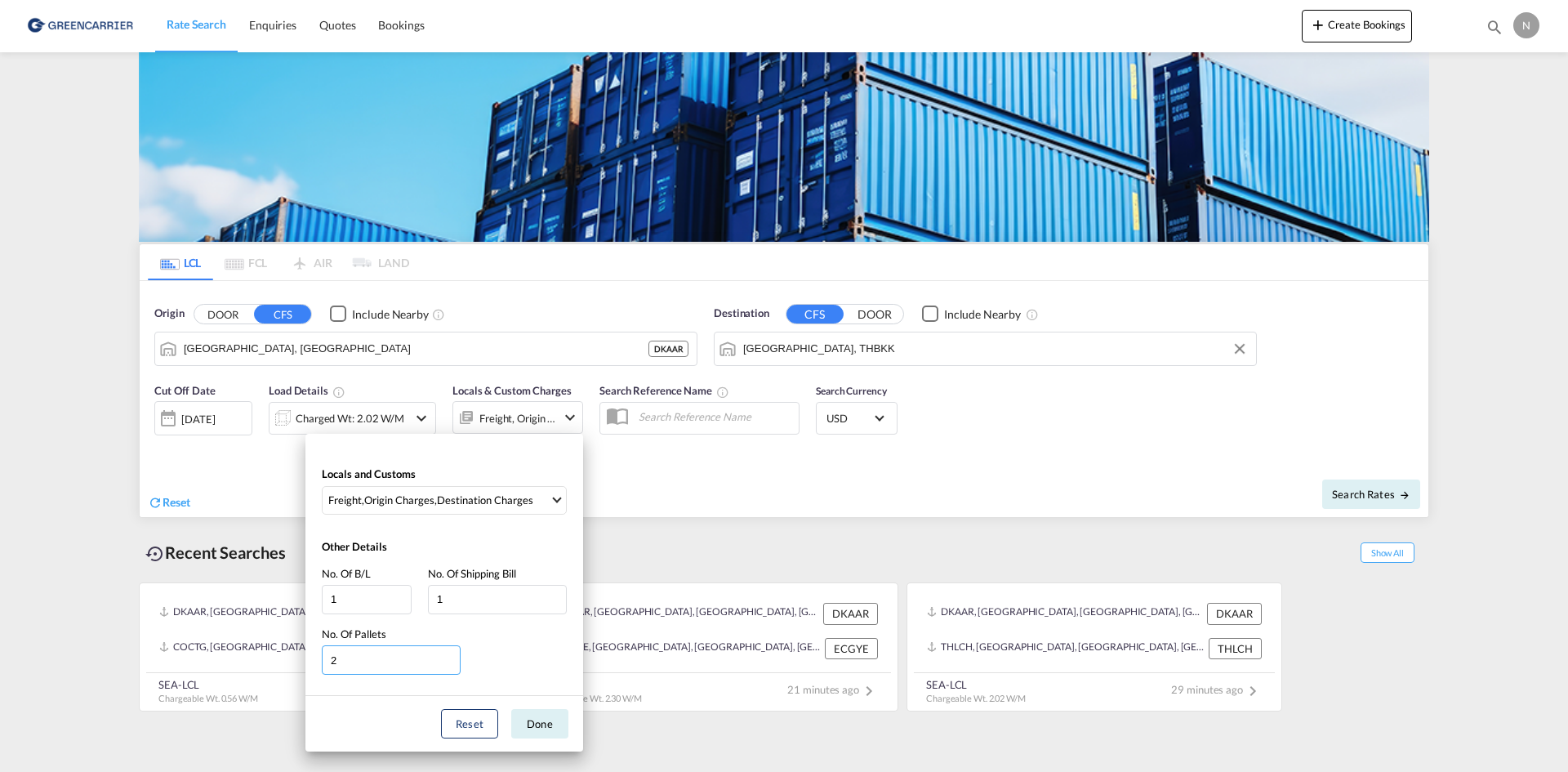
type input "2"
click at [450, 659] on input "2" at bounding box center [391, 660] width 139 height 30
click at [527, 720] on button "Done" at bounding box center [539, 724] width 57 height 30
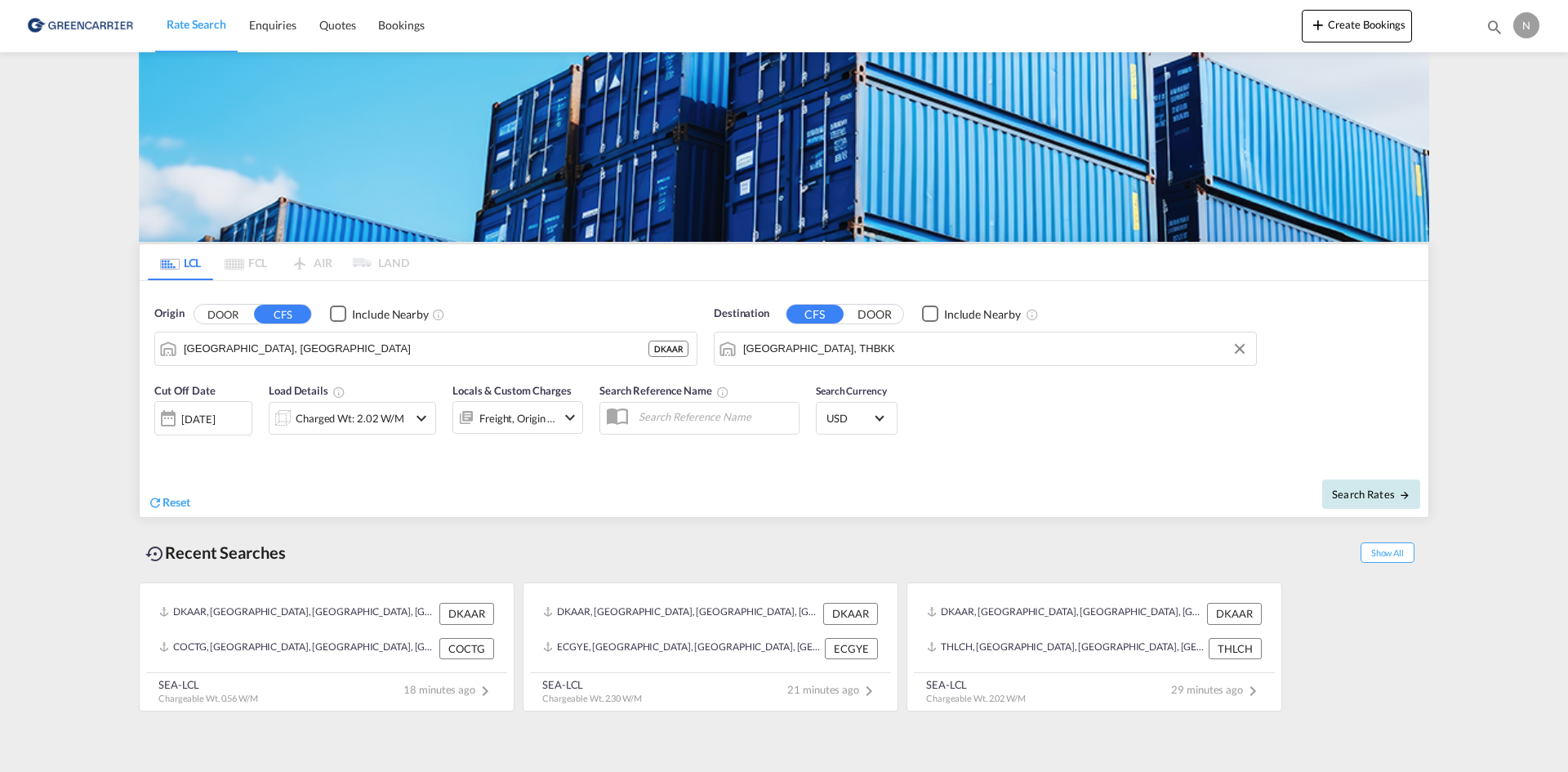
click at [1370, 493] on span "Search Rates" at bounding box center [1371, 493] width 79 height 13
type input "DKAAR to THBKK / 21 Aug 2025"
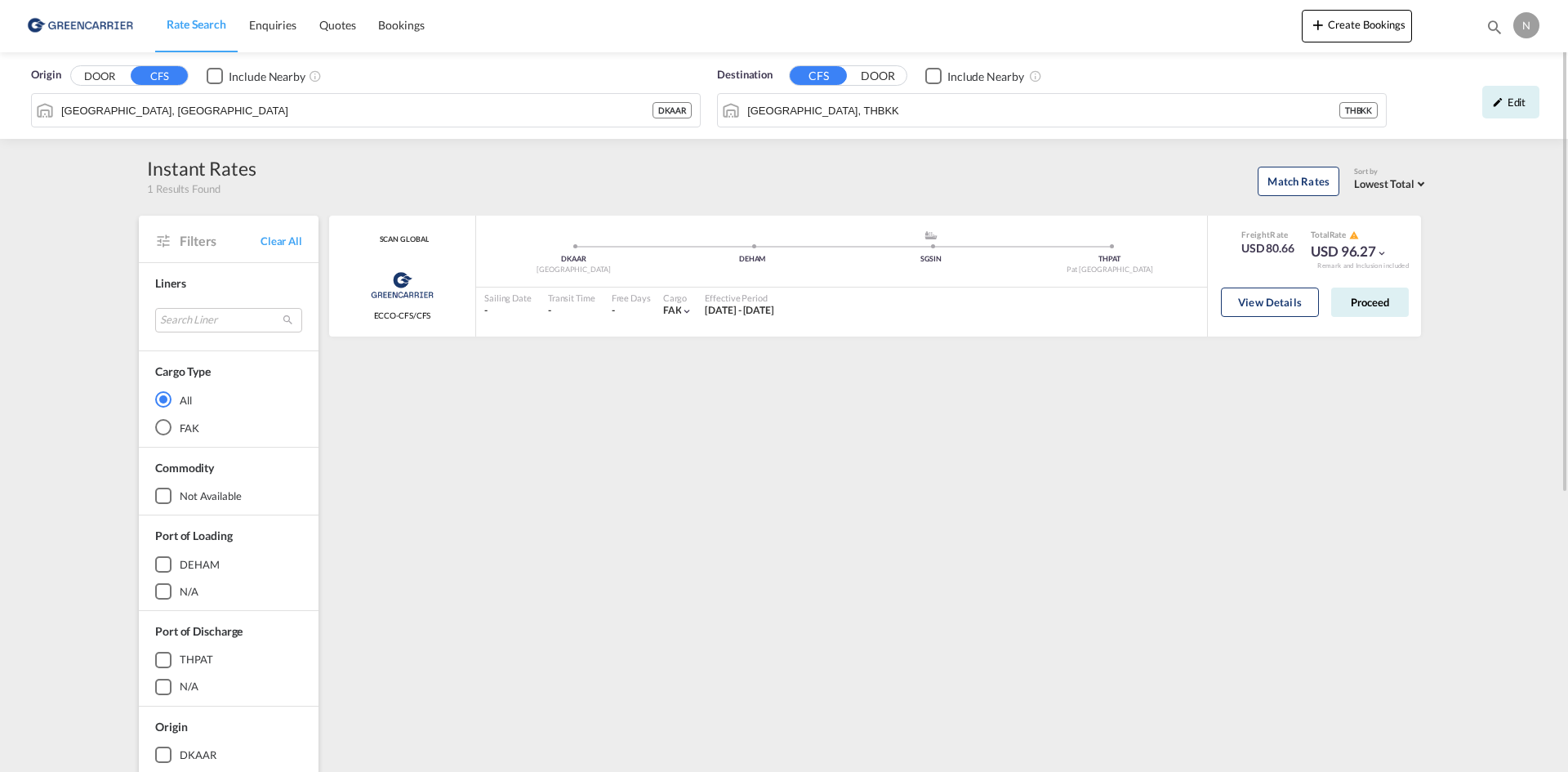
click at [621, 430] on div "SCAN GLOBAL Greencarrier Consolidators ECCO-CFS/CFS added by you DKAAR Aarhus .…" at bounding box center [878, 705] width 1102 height 980
click at [1348, 303] on button "Proceed" at bounding box center [1369, 302] width 78 height 30
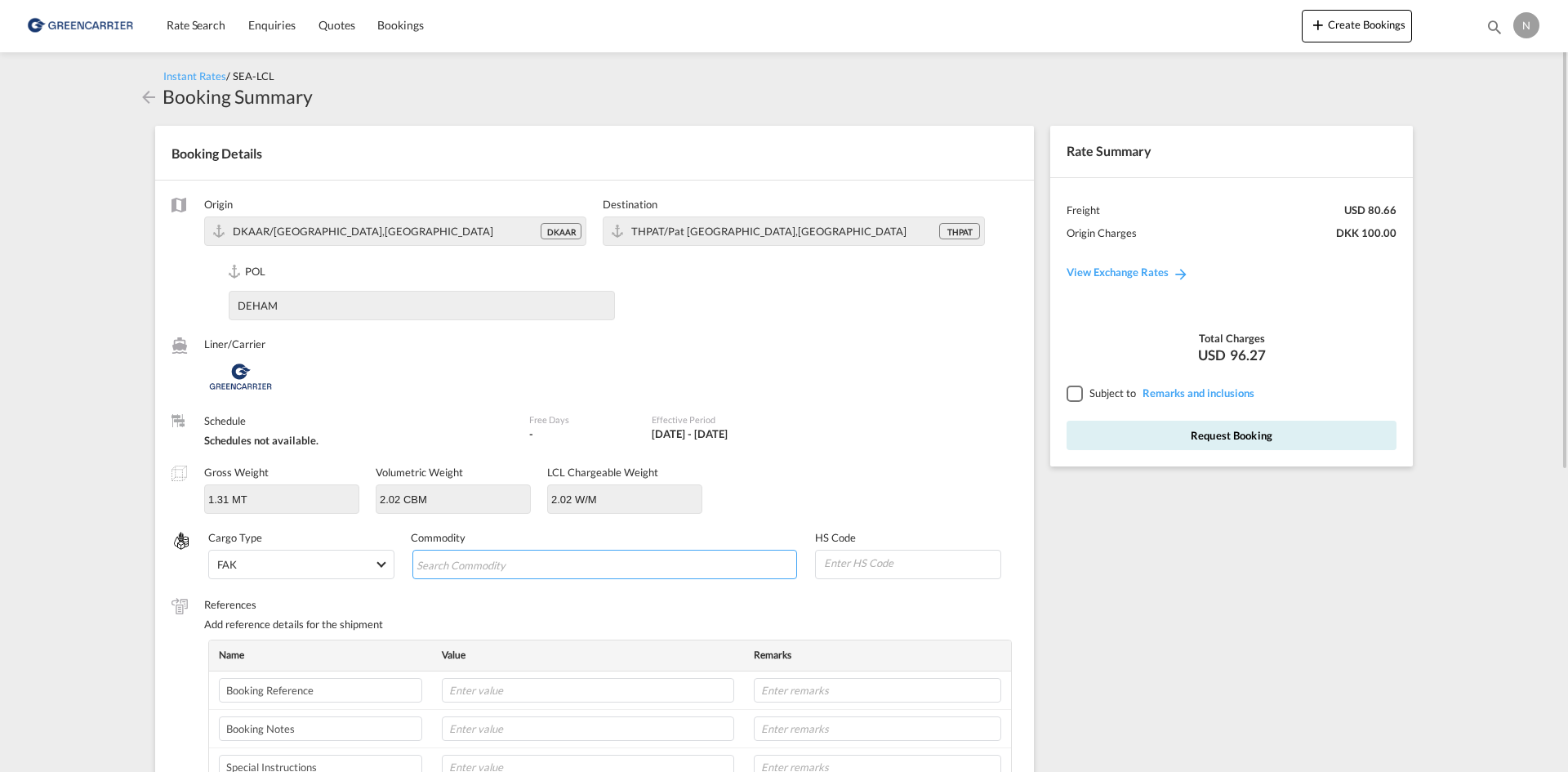
click at [506, 554] on input "Chips input." at bounding box center [491, 565] width 150 height 27
type input "ENZYMES"
type input "350790"
click at [581, 694] on input "text" at bounding box center [588, 690] width 292 height 25
paste input "CPH32106729"
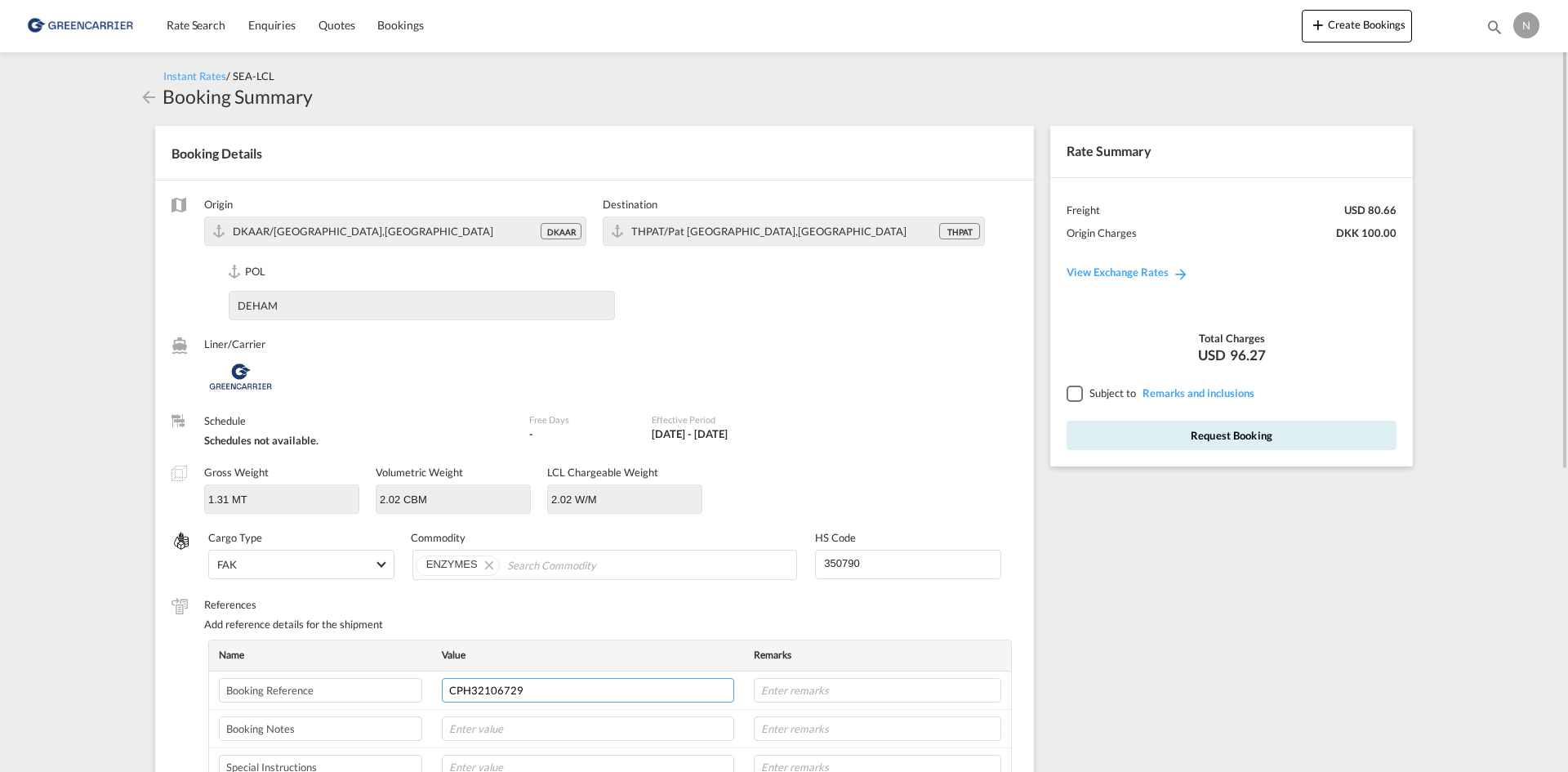
type input "CPH32106729"
type input "NOVONESIS"
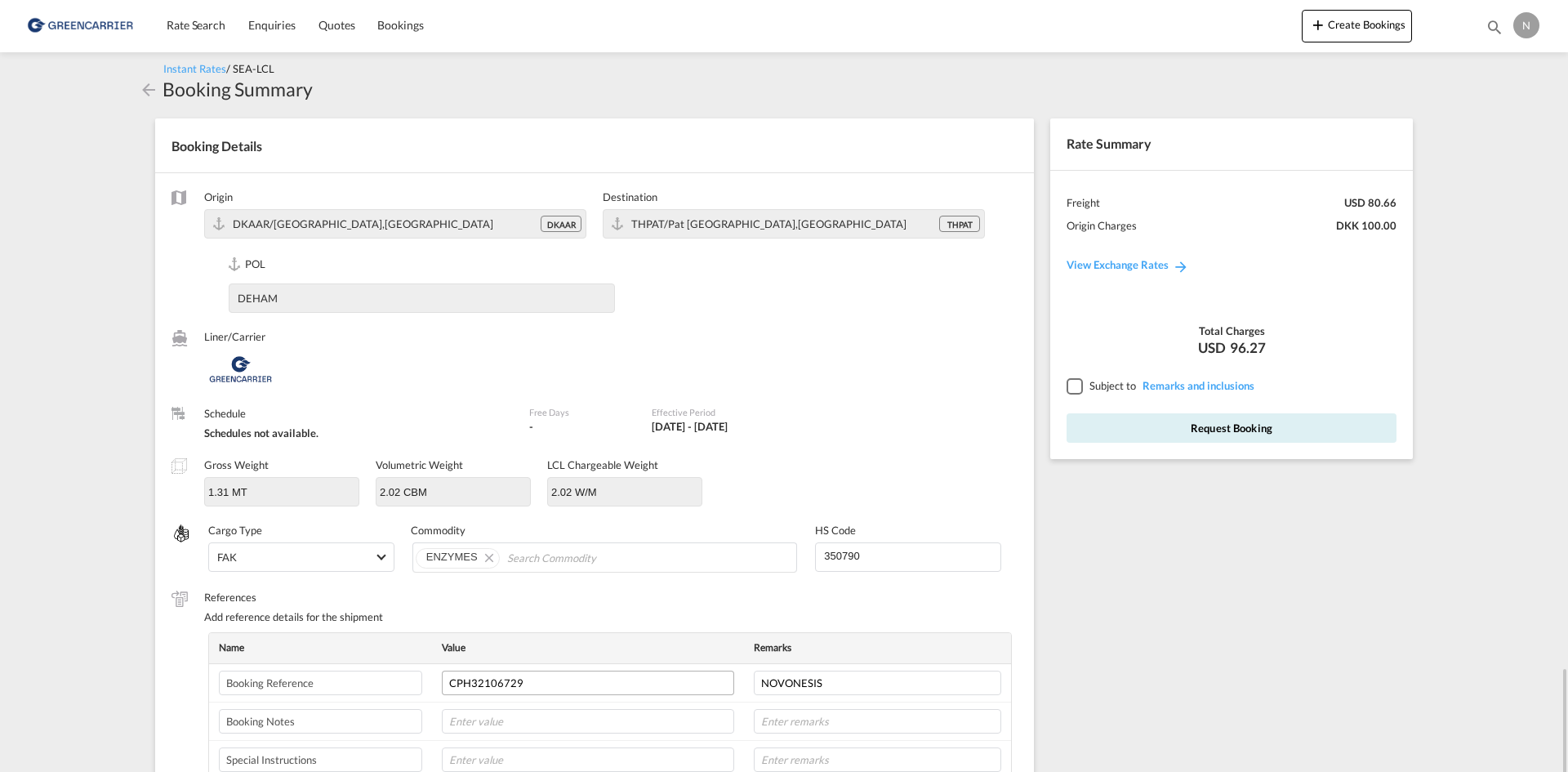
scroll to position [419, 0]
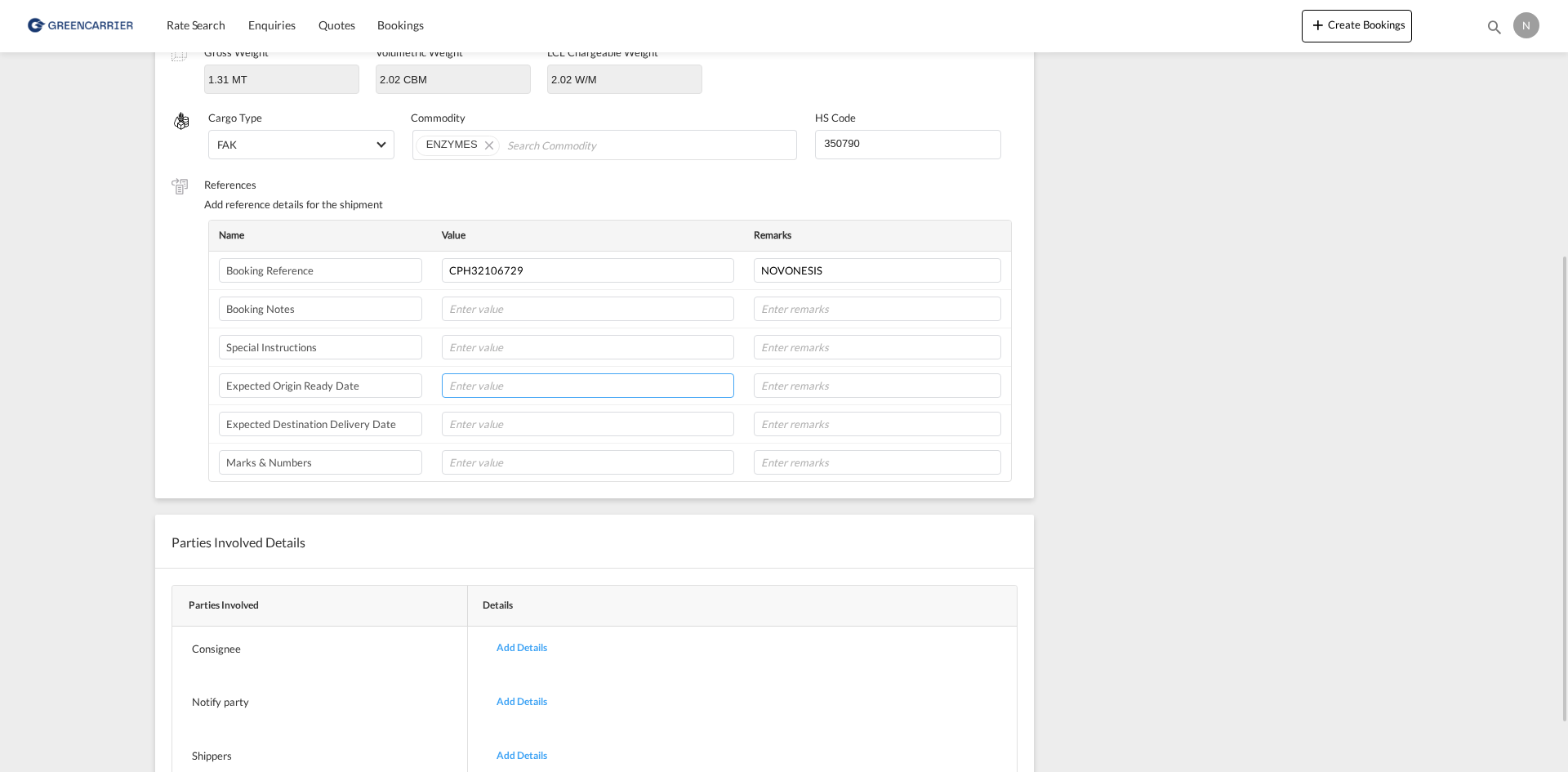
click at [535, 389] on input "text" at bounding box center [588, 385] width 292 height 25
type input "28-08"
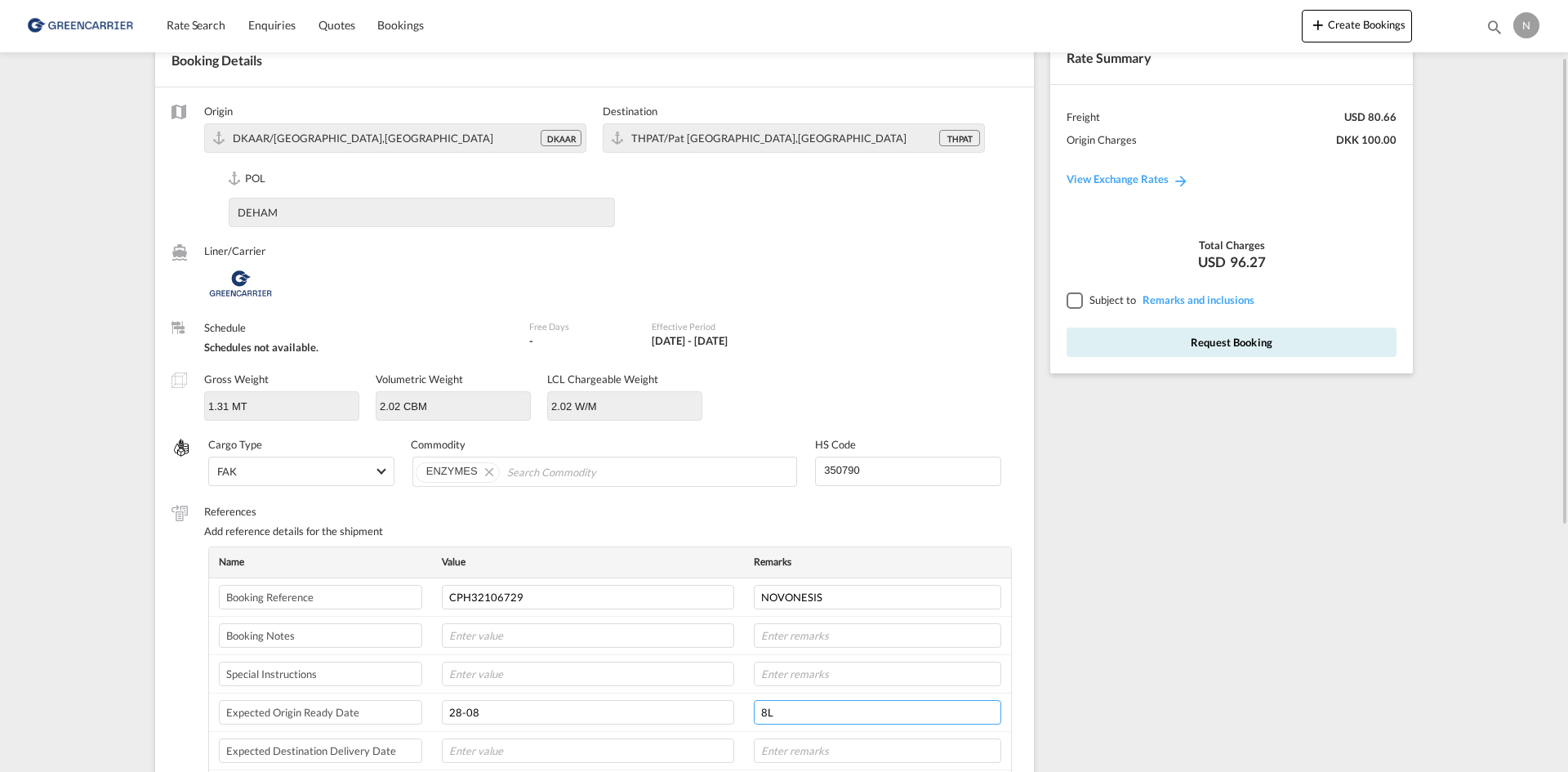
type input "8L"
click at [1077, 305] on div at bounding box center [1073, 299] width 15 height 15
click at [1123, 339] on button "Request Booking" at bounding box center [1230, 343] width 330 height 30
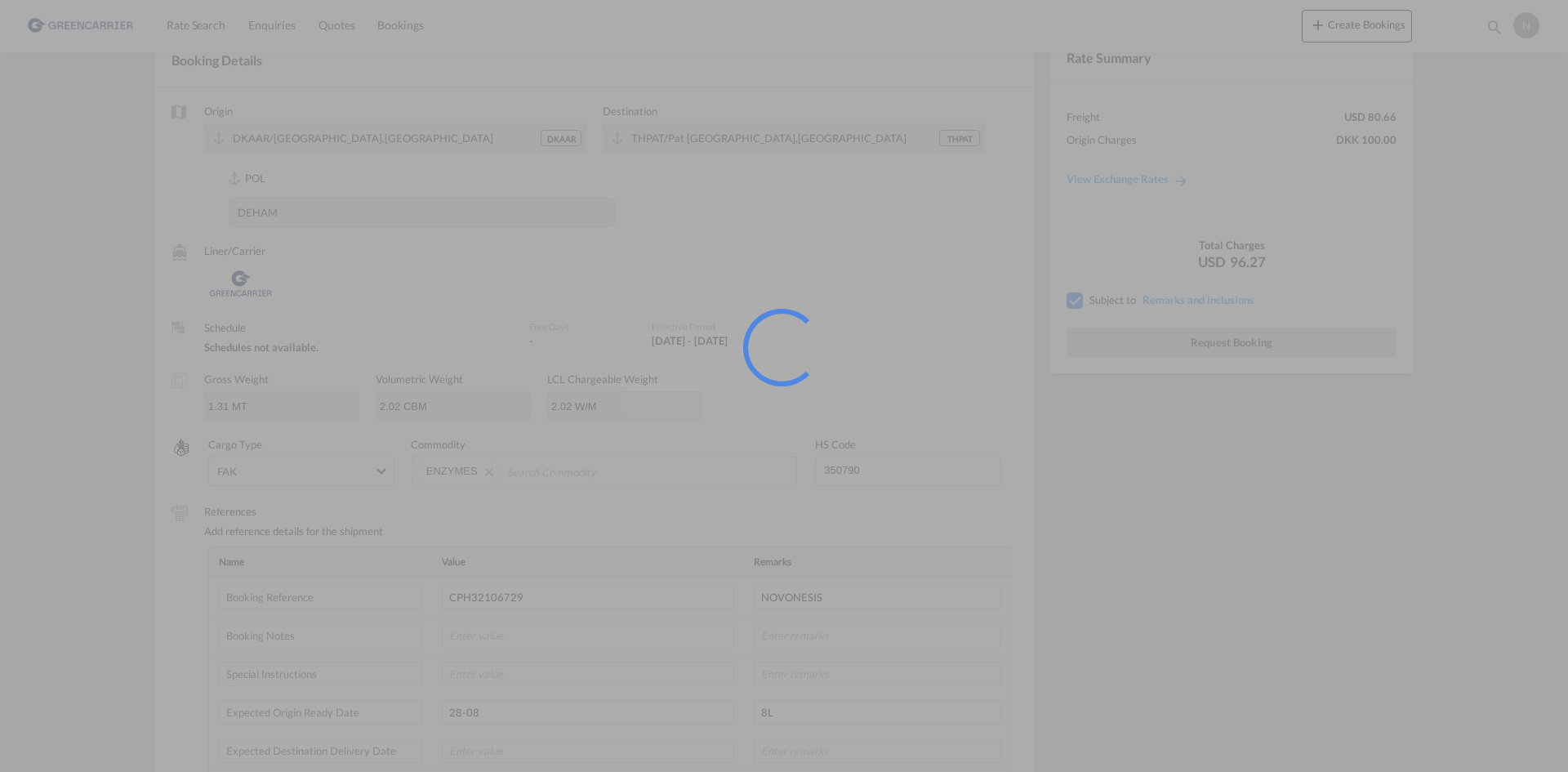
scroll to position [0, 0]
